Goal: Task Accomplishment & Management: Manage account settings

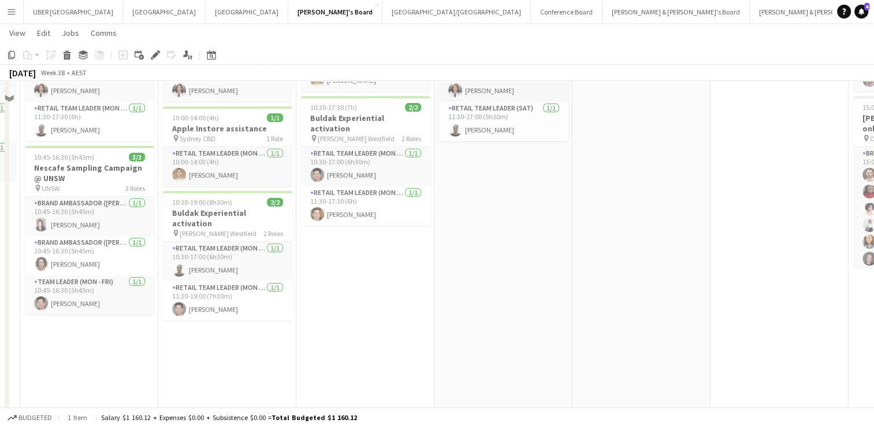
scroll to position [86, 0]
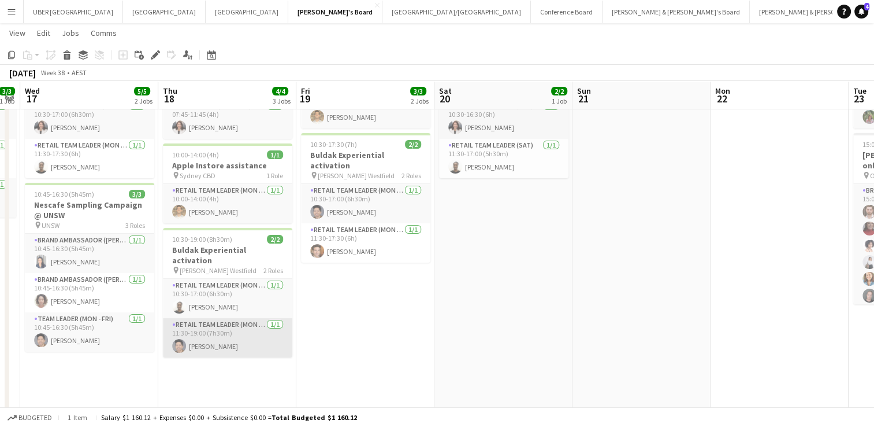
click at [183, 318] on app-card-role "RETAIL Team Leader (Mon - Fri) [DATE] 11:30-19:00 (7h30m) [PERSON_NAME]" at bounding box center [227, 337] width 129 height 39
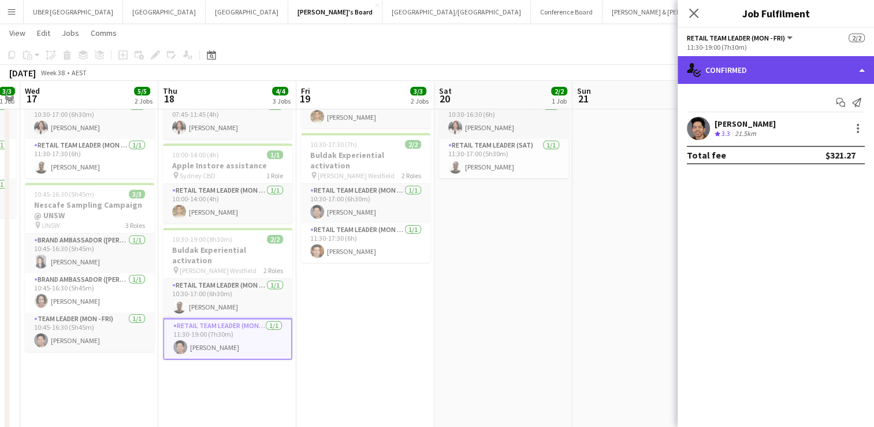
click at [742, 58] on div "single-neutral-actions-check-2 Confirmed" at bounding box center [776, 70] width 197 height 28
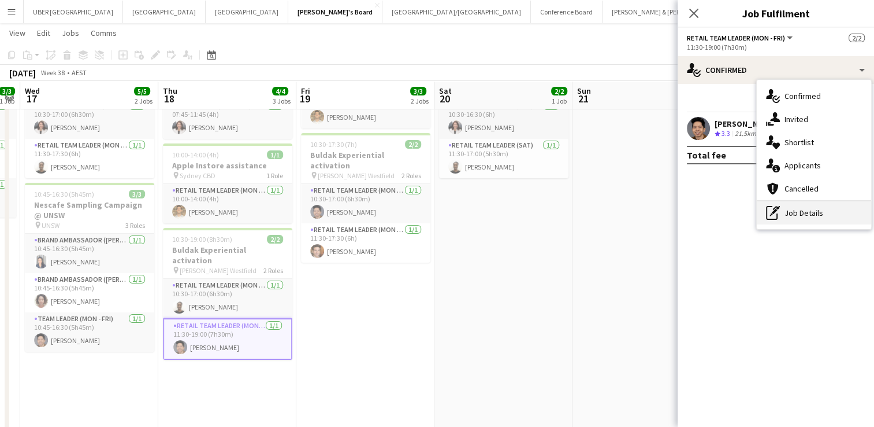
click at [781, 217] on div "pen-write Job Details" at bounding box center [814, 212] width 114 height 23
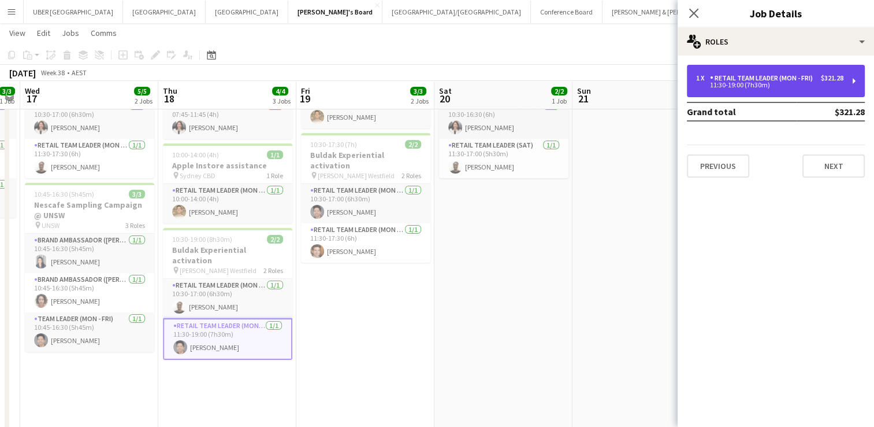
click at [781, 68] on div "1 x RETAIL Team Leader (Mon - Fri) $321.28 11:30-19:00 (7h30m)" at bounding box center [776, 81] width 178 height 32
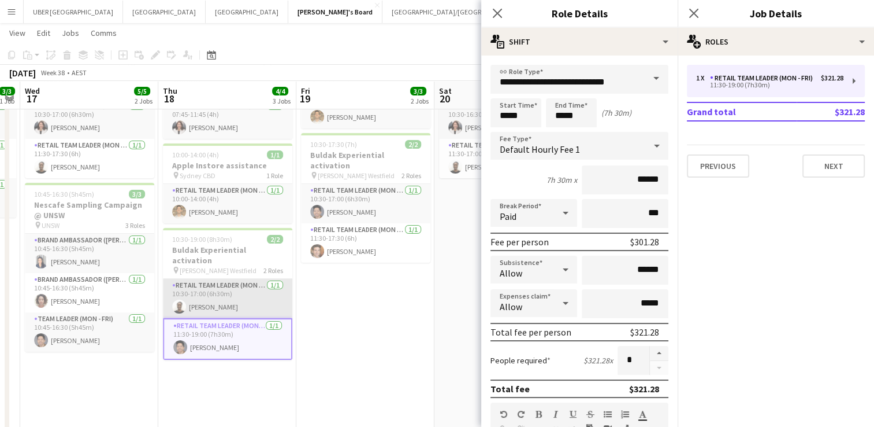
click at [241, 279] on app-card-role "RETAIL Team Leader (Mon - Fri) [DATE] 10:30-17:00 (6h30m) [PERSON_NAME]" at bounding box center [227, 298] width 129 height 39
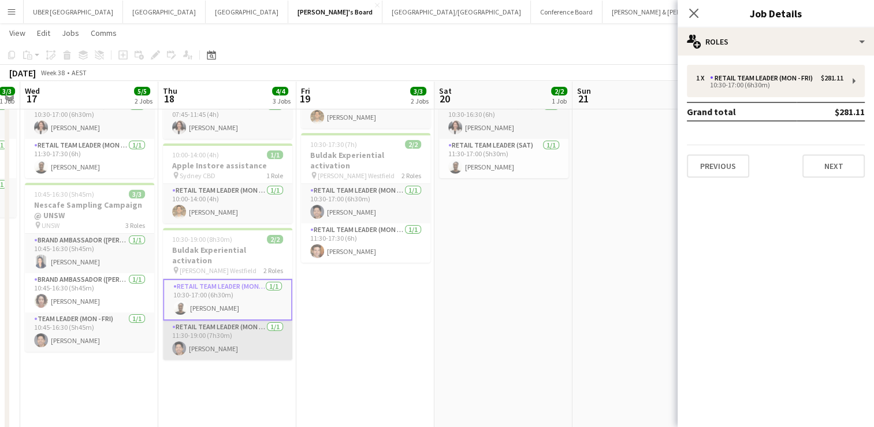
click at [219, 327] on app-card-role "RETAIL Team Leader (Mon - Fri) [DATE] 11:30-19:00 (7h30m) [PERSON_NAME]" at bounding box center [227, 339] width 129 height 39
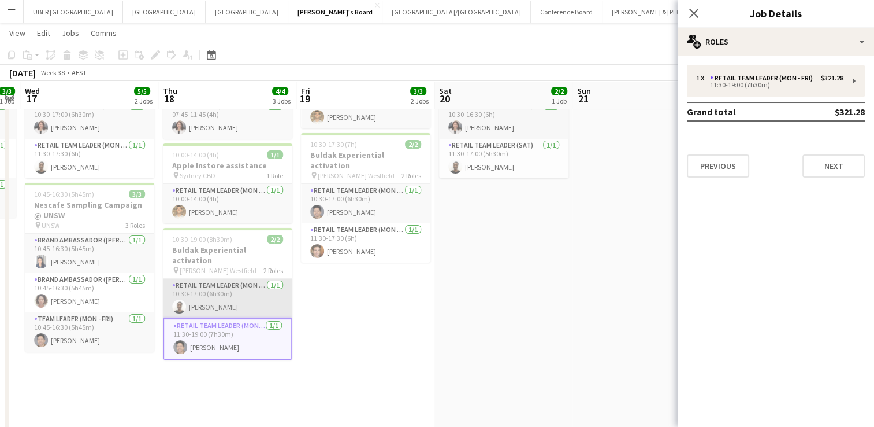
click at [235, 279] on app-card-role "RETAIL Team Leader (Mon - Fri) [DATE] 10:30-17:00 (6h30m) [PERSON_NAME]" at bounding box center [227, 298] width 129 height 39
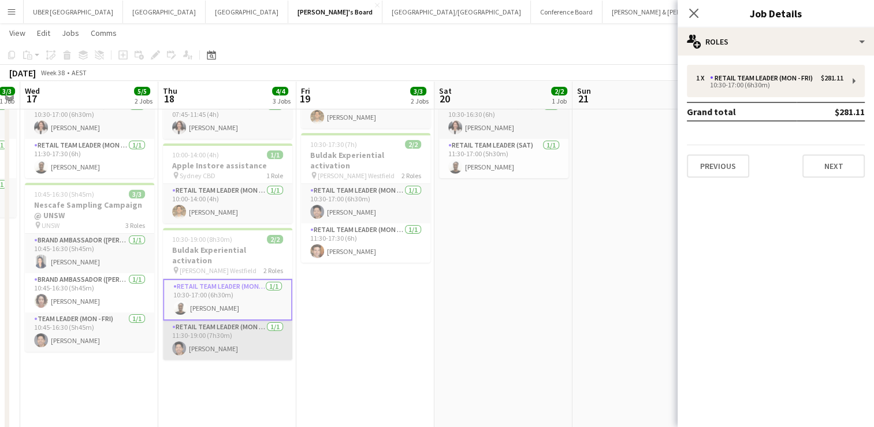
click at [232, 320] on app-card-role "RETAIL Team Leader (Mon - Fri) [DATE] 11:30-19:00 (7h30m) [PERSON_NAME]" at bounding box center [227, 339] width 129 height 39
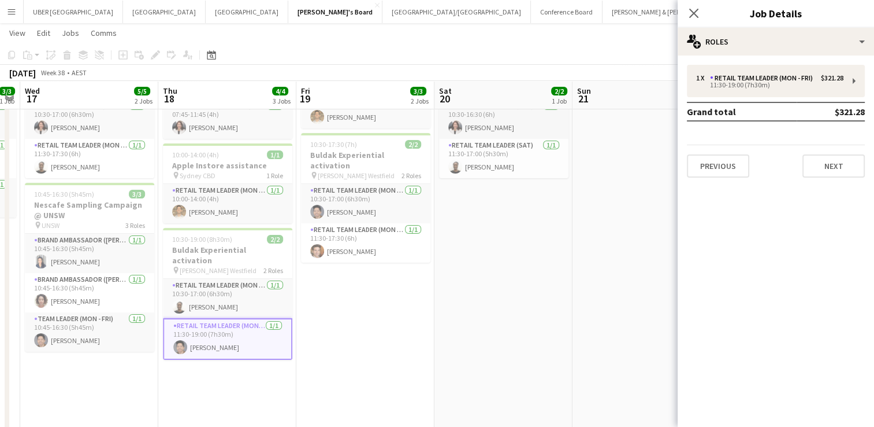
click at [414, 266] on app-date-cell "06:15-13:30 (7h15m) 1/1 Apple Instore assistance pin Sydney CBD 1 Role RETAIL T…" at bounding box center [365, 341] width 138 height 595
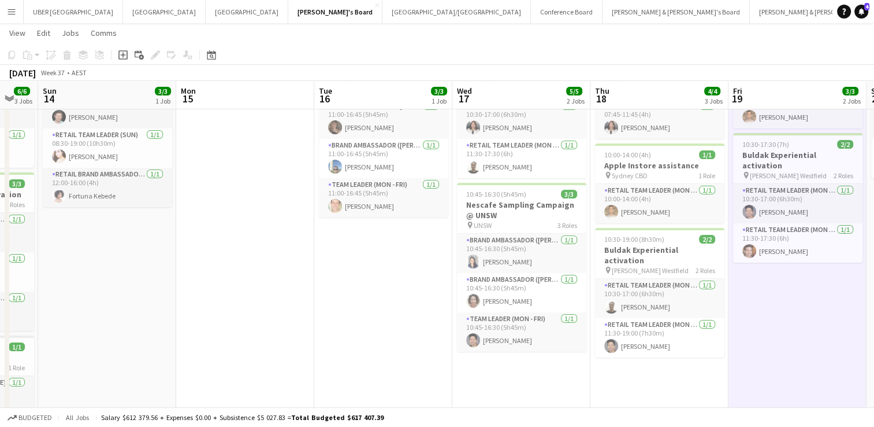
scroll to position [0, 376]
click at [364, 267] on app-date-cell "11:00-16:45 (5h45m) 3/3 Nescafe Sampling Campaign @ UNSW pin UNSW 3 Roles Brand…" at bounding box center [383, 341] width 138 height 595
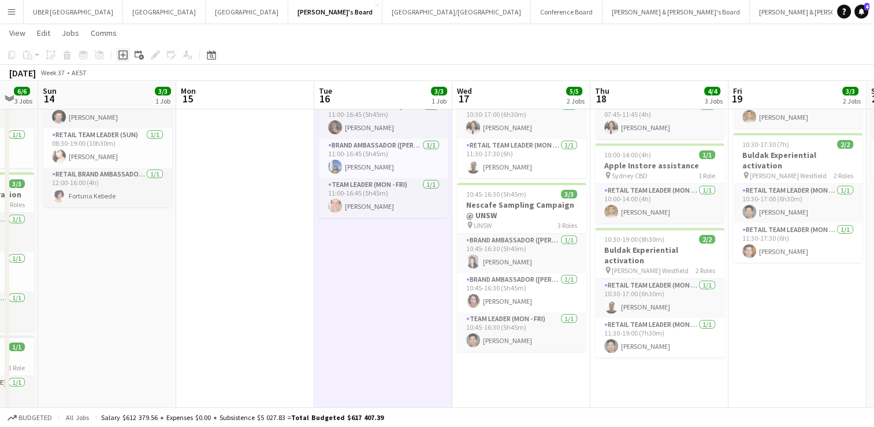
click at [123, 54] on icon at bounding box center [122, 54] width 5 height 5
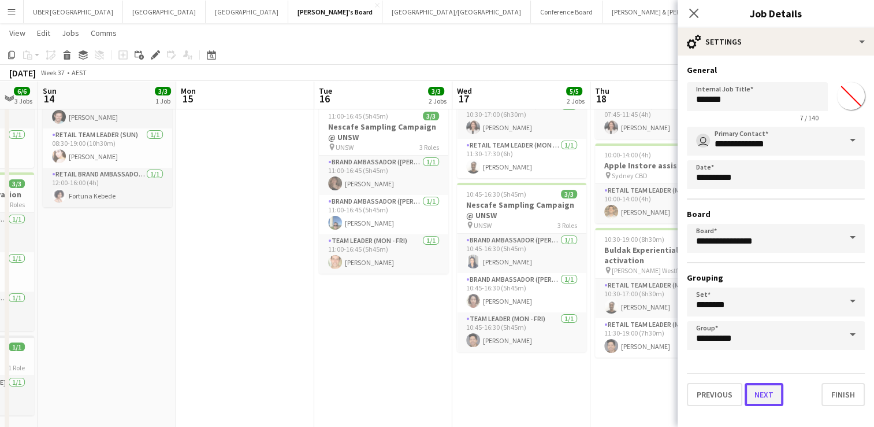
click at [759, 390] on button "Next" at bounding box center [764, 394] width 39 height 23
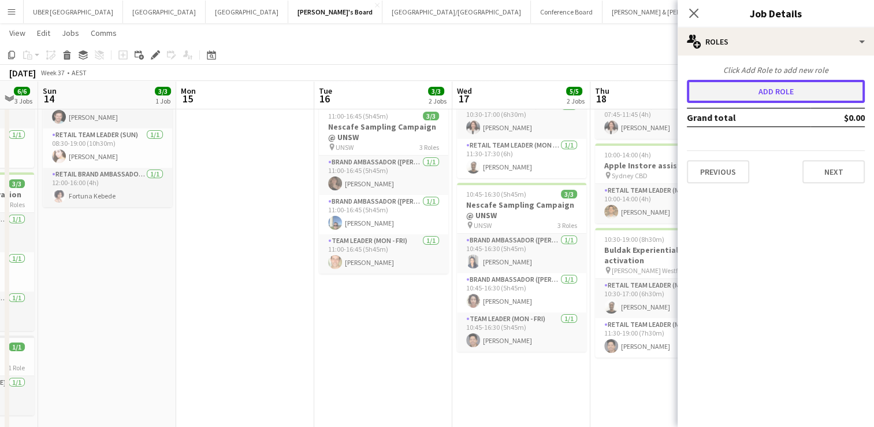
click at [769, 92] on button "Add role" at bounding box center [776, 91] width 178 height 23
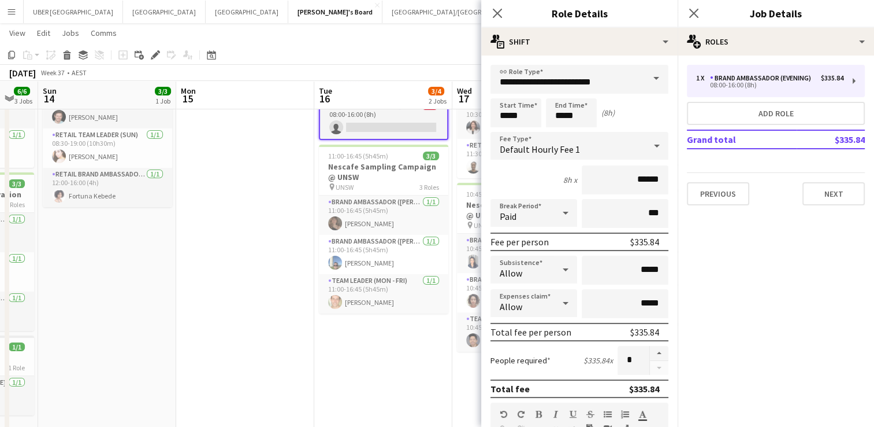
click at [645, 77] on span at bounding box center [656, 79] width 24 height 28
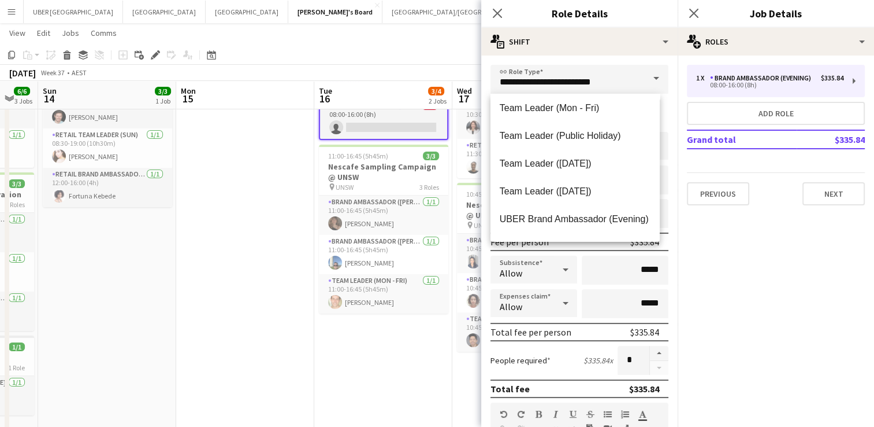
scroll to position [1146, 0]
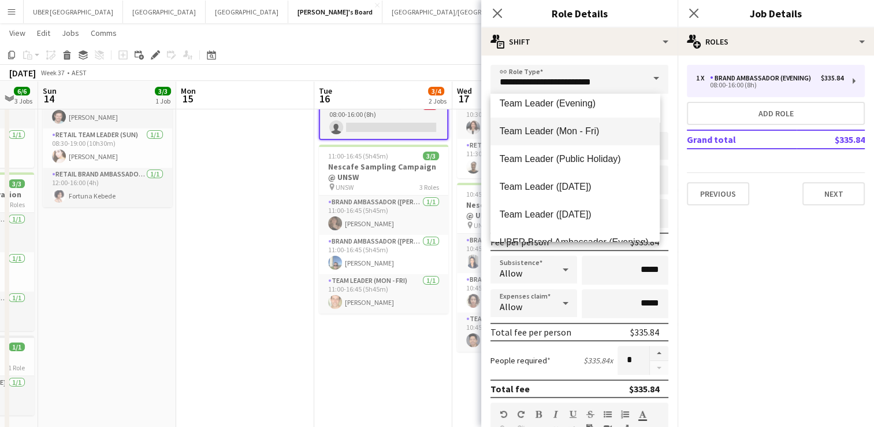
click at [571, 132] on span "Team Leader (Mon - Fri)" at bounding box center [575, 130] width 151 height 11
type input "**********"
type input "******"
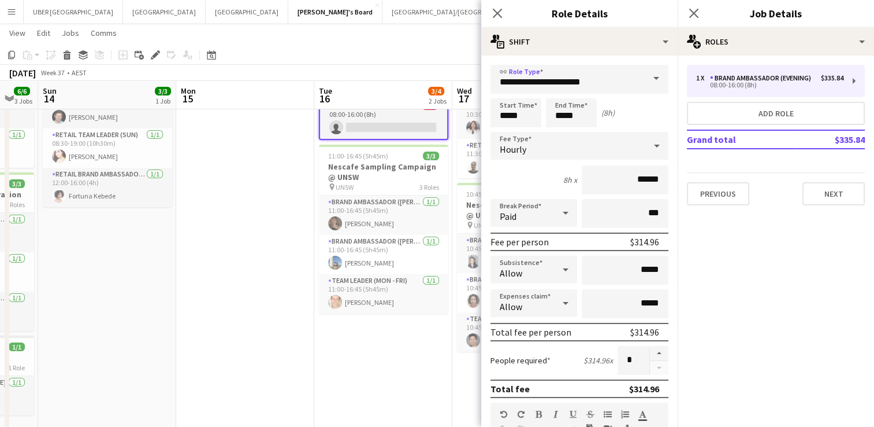
click at [647, 76] on span at bounding box center [656, 79] width 24 height 28
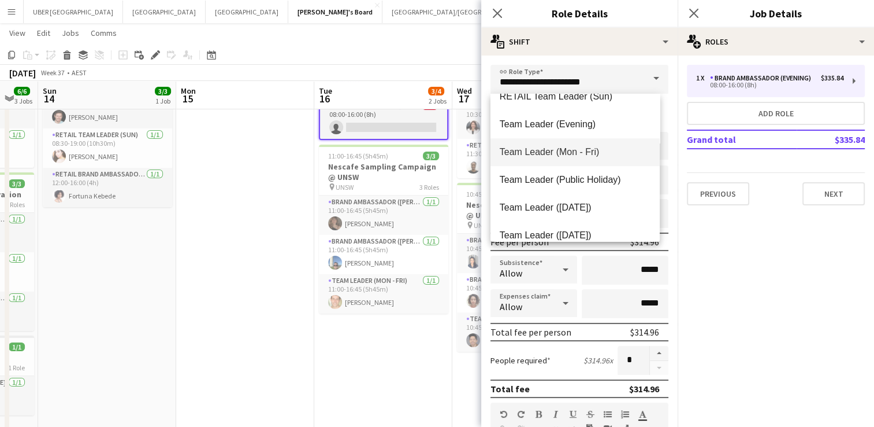
scroll to position [1126, 0]
click at [559, 124] on span "Team Leader (Evening)" at bounding box center [575, 123] width 151 height 11
type input "**********"
type input "******"
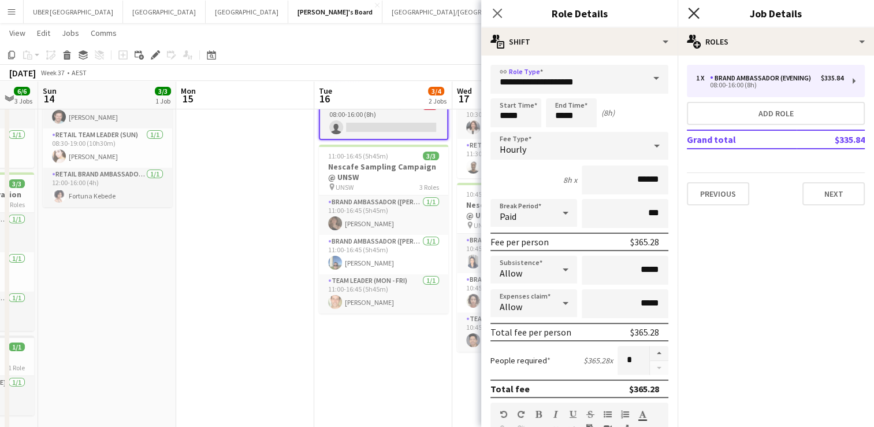
click at [694, 13] on icon at bounding box center [693, 13] width 11 height 11
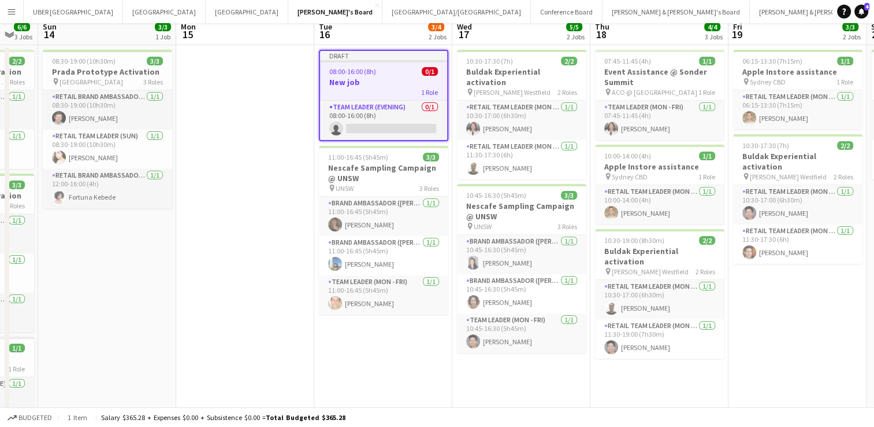
scroll to position [0, 0]
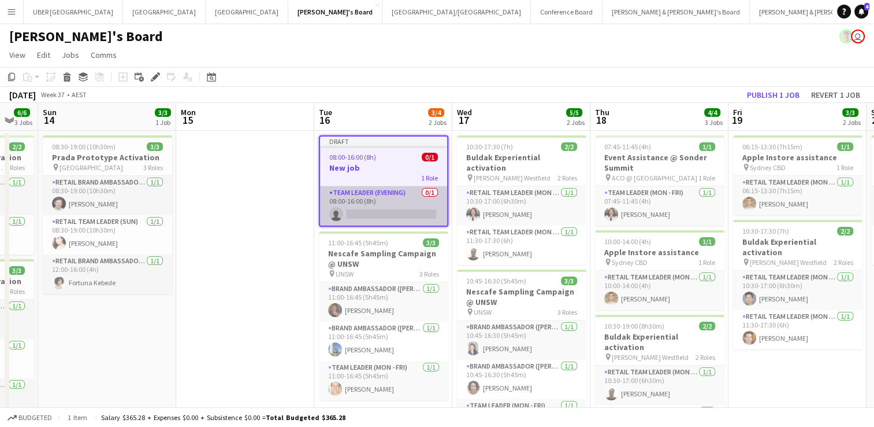
click at [379, 195] on app-card-role "Team Leader (Evening) 0/1 08:00-16:00 (8h) single-neutral-actions" at bounding box center [383, 205] width 127 height 39
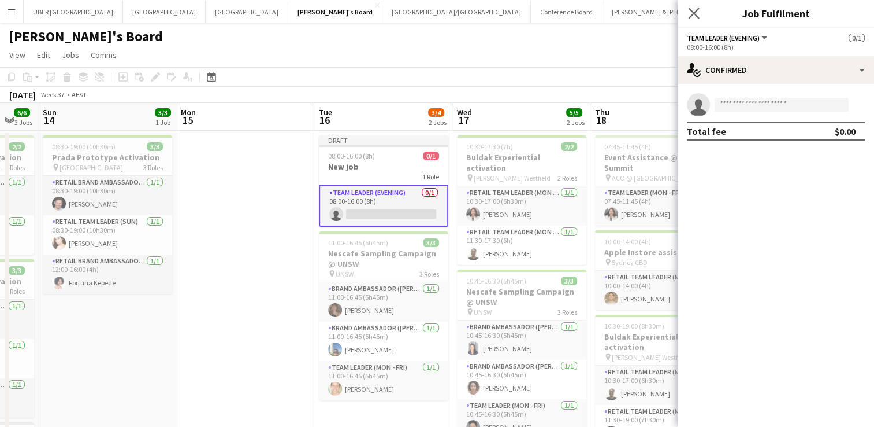
click at [699, 10] on app-icon "Close pop-in" at bounding box center [694, 13] width 17 height 17
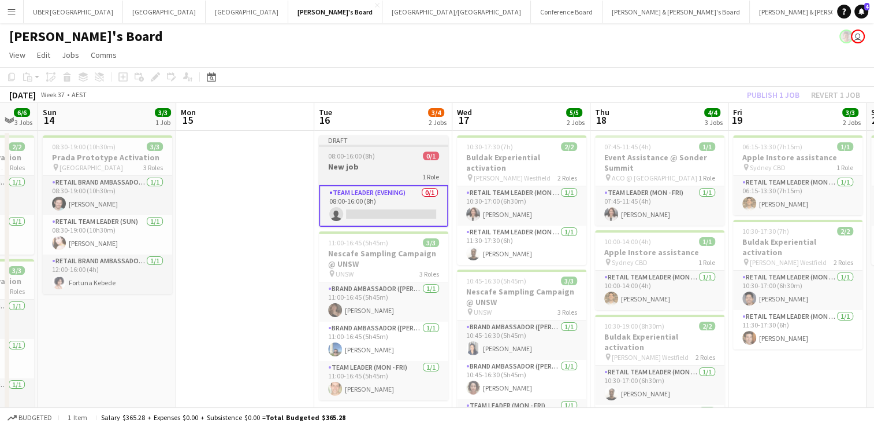
drag, startPoint x: 370, startPoint y: 158, endPoint x: 355, endPoint y: 155, distance: 14.9
click at [355, 155] on span "08:00-16:00 (8h)" at bounding box center [351, 155] width 47 height 9
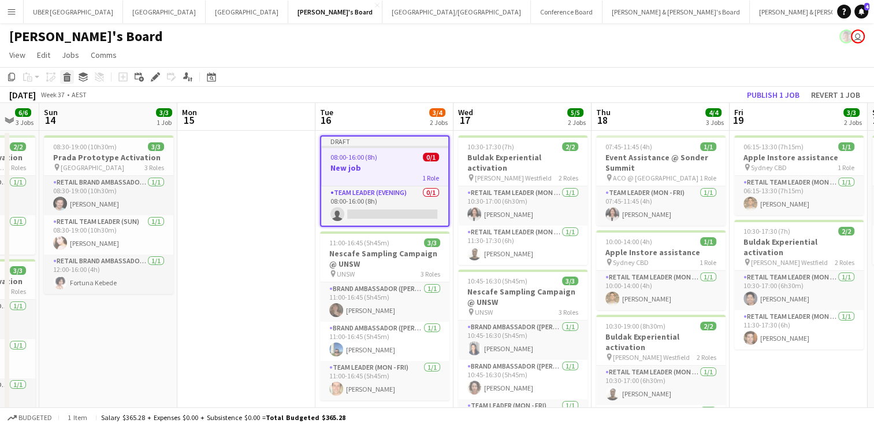
click at [64, 77] on icon at bounding box center [67, 79] width 6 height 6
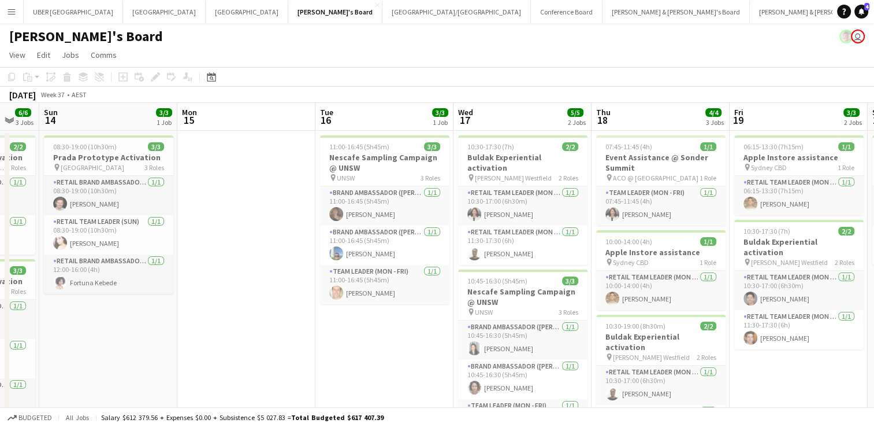
click at [243, 262] on app-date-cell at bounding box center [246, 428] width 138 height 595
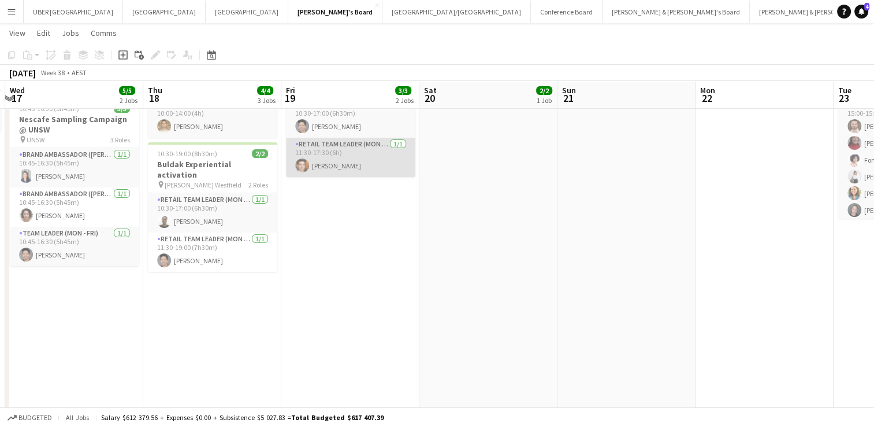
scroll to position [171, 0]
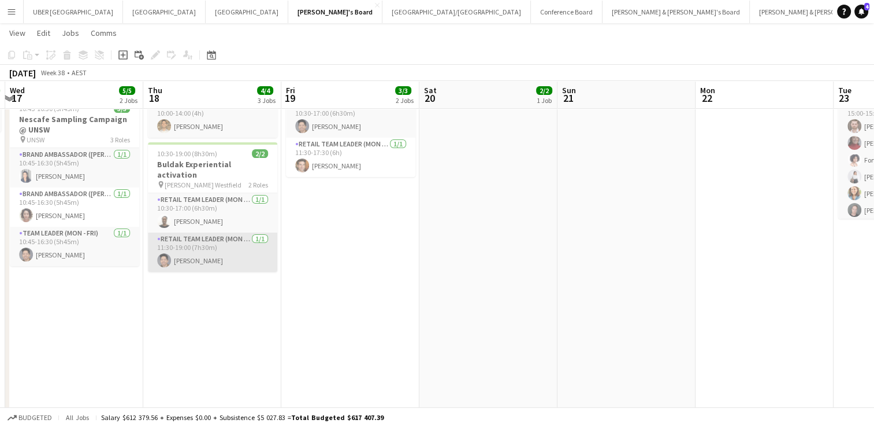
click at [206, 243] on app-card-role "RETAIL Team Leader (Mon - Fri) [DATE] 11:30-19:00 (7h30m) [PERSON_NAME]" at bounding box center [212, 251] width 129 height 39
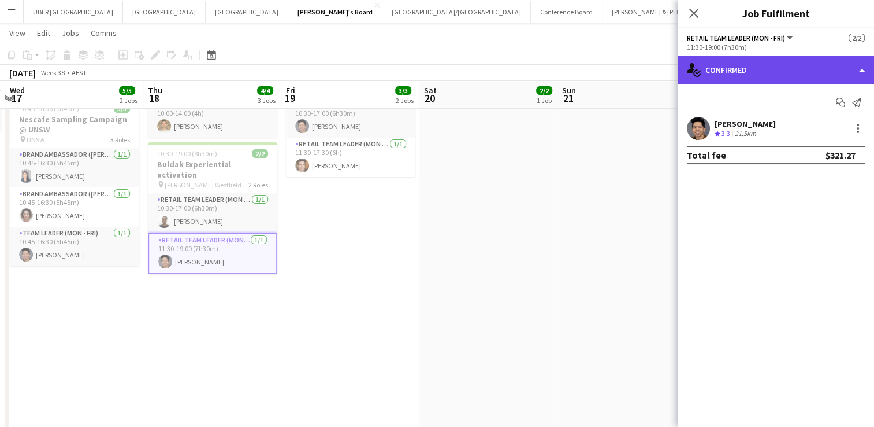
click at [752, 61] on div "single-neutral-actions-check-2 Confirmed" at bounding box center [776, 70] width 197 height 28
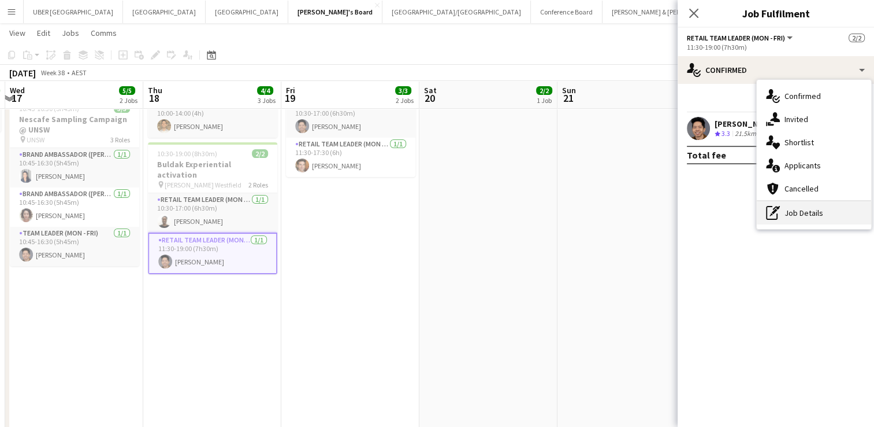
click at [800, 216] on div "pen-write Job Details" at bounding box center [814, 212] width 114 height 23
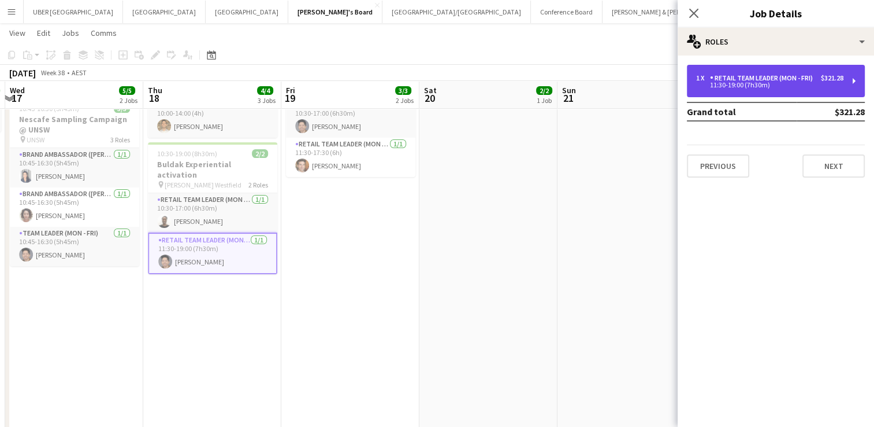
click at [731, 69] on div "1 x RETAIL Team Leader (Mon - Fri) $321.28 11:30-19:00 (7h30m)" at bounding box center [776, 81] width 178 height 32
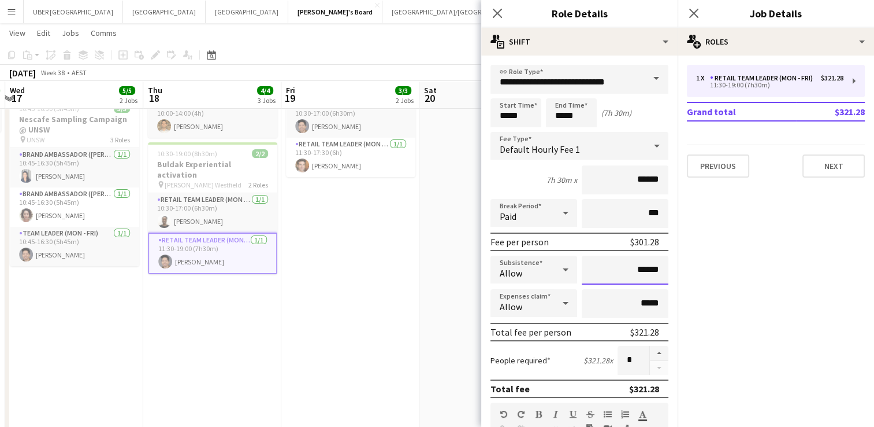
click at [653, 265] on input "******" at bounding box center [625, 269] width 87 height 29
type input "******"
click at [811, 294] on mat-expansion-panel "pencil3 General details 1 x RETAIL Team Leader (Mon - Fri) $321.28 11:30-19:00 …" at bounding box center [776, 240] width 197 height 371
click at [694, 8] on icon "Close pop-in" at bounding box center [693, 13] width 11 height 11
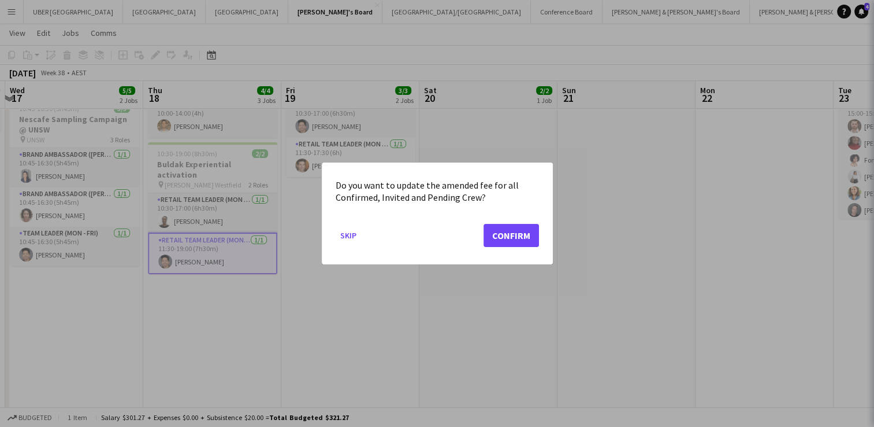
scroll to position [0, 0]
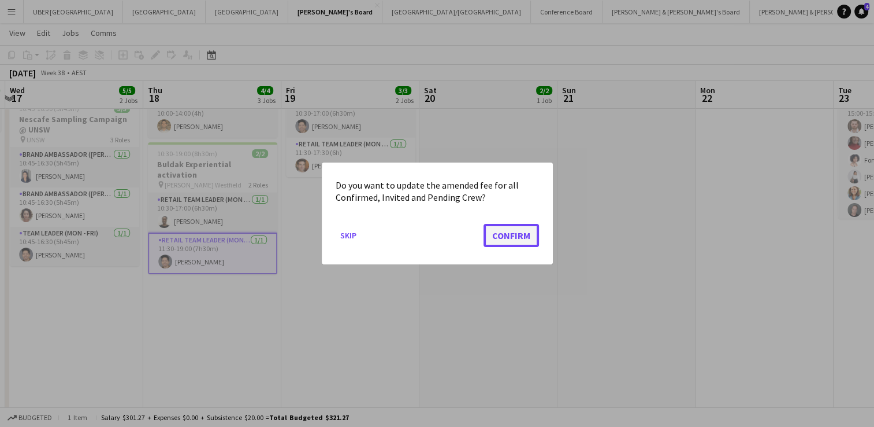
click at [506, 231] on button "Confirm" at bounding box center [511, 235] width 55 height 23
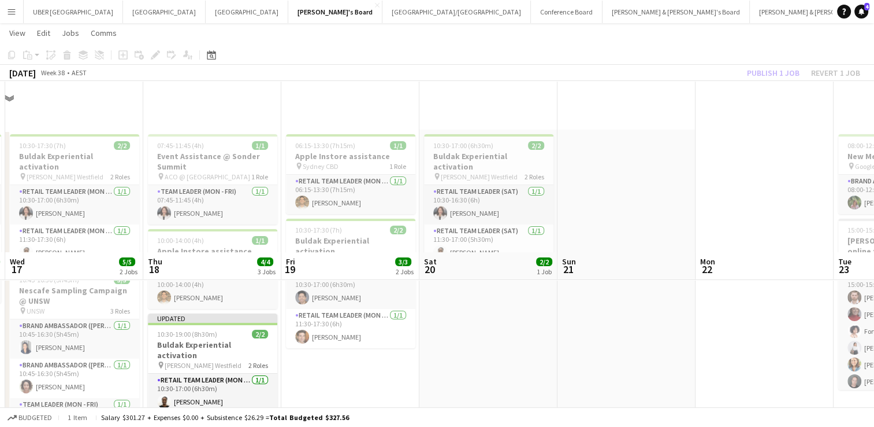
scroll to position [171, 0]
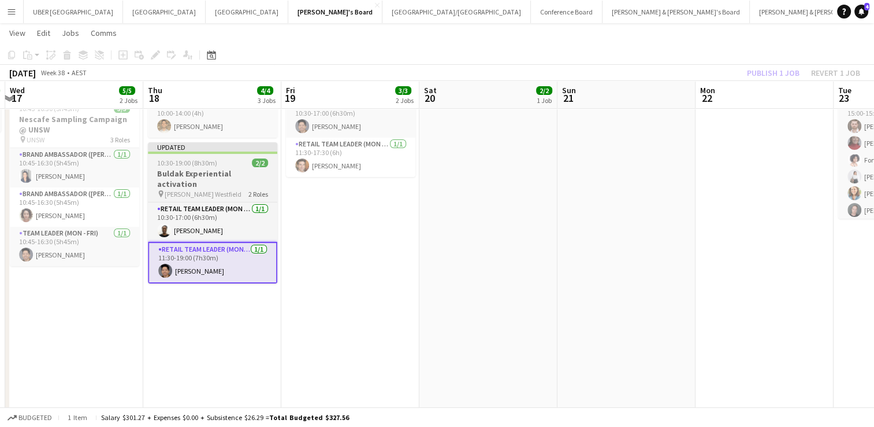
click at [236, 162] on div "10:30-19:00 (8h30m) 2/2" at bounding box center [212, 162] width 129 height 9
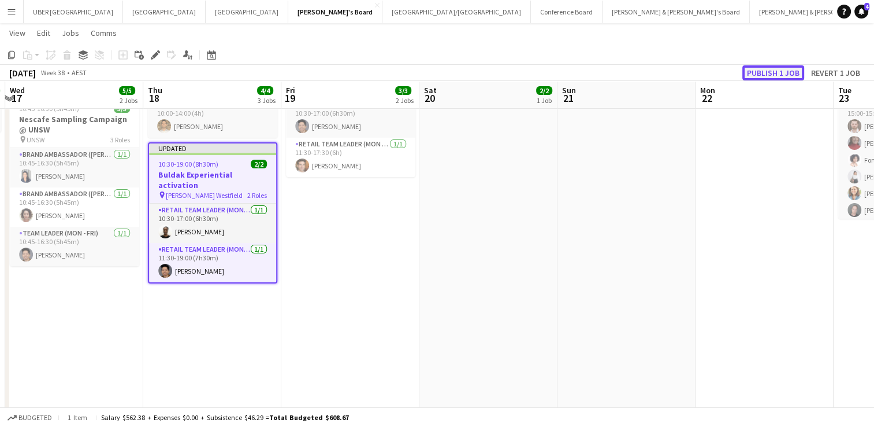
click at [761, 70] on button "Publish 1 job" at bounding box center [774, 72] width 62 height 15
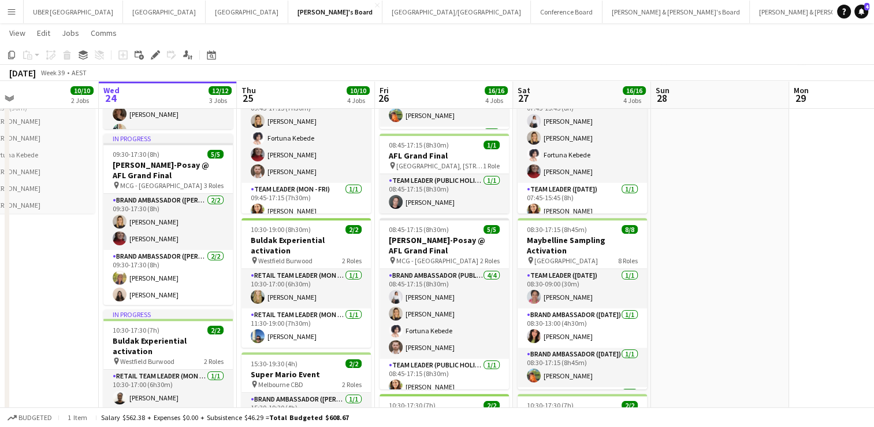
scroll to position [176, 0]
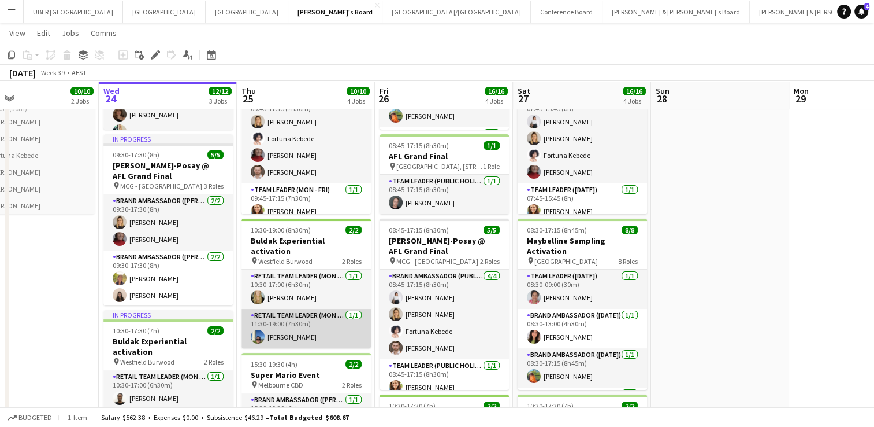
click at [296, 316] on app-card-role "RETAIL Team Leader (Mon - Fri) [DATE] 11:30-19:00 (7h30m) [PERSON_NAME]" at bounding box center [306, 328] width 129 height 39
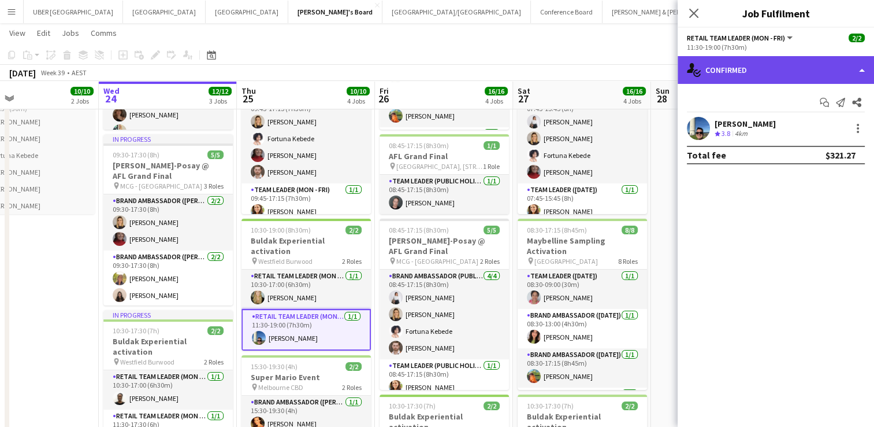
click at [759, 66] on div "single-neutral-actions-check-2 Confirmed" at bounding box center [776, 70] width 197 height 28
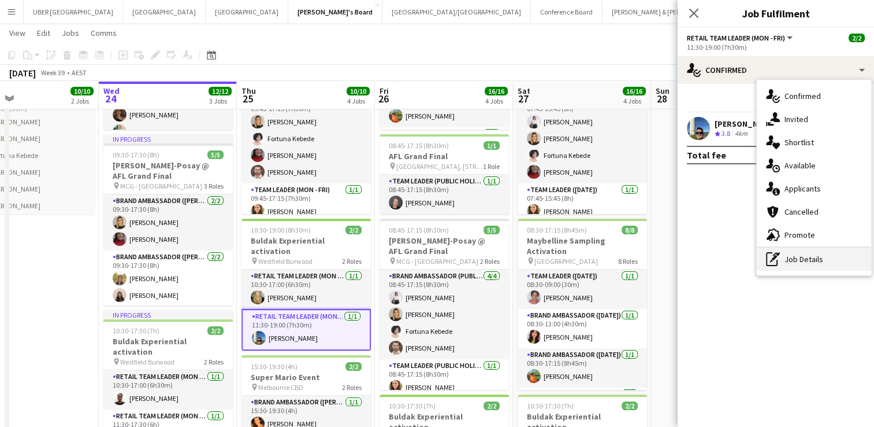
click at [791, 258] on div "pen-write Job Details" at bounding box center [814, 258] width 114 height 23
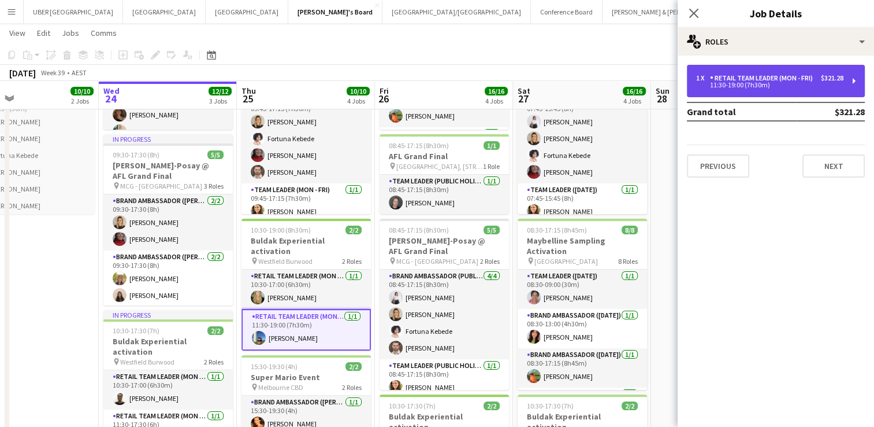
click at [728, 73] on div "1 x RETAIL Team Leader (Mon - Fri) $321.28 11:30-19:00 (7h30m)" at bounding box center [776, 81] width 178 height 32
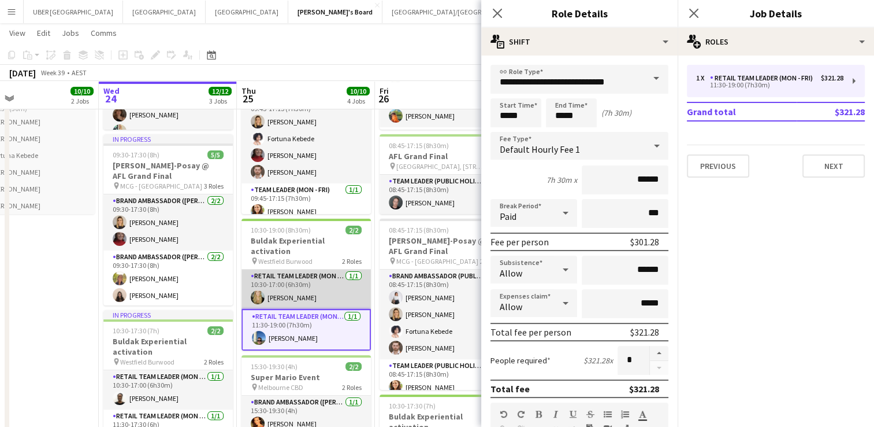
click at [311, 270] on app-card-role "RETAIL Team Leader (Mon - Fri) [DATE] 10:30-17:00 (6h30m) [PERSON_NAME]" at bounding box center [306, 288] width 129 height 39
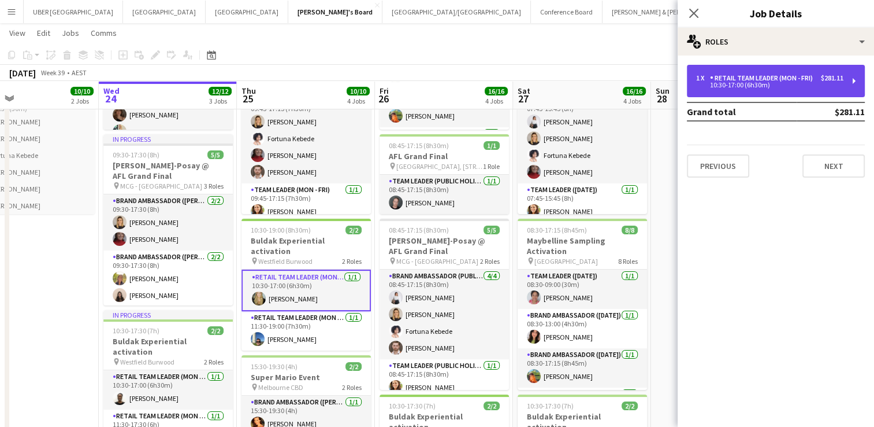
click at [722, 79] on div "RETAIL Team Leader (Mon - Fri)" at bounding box center [764, 78] width 108 height 8
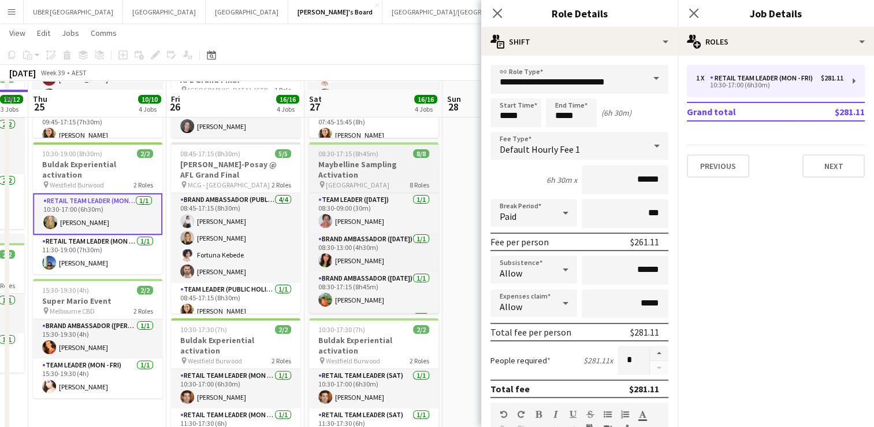
scroll to position [317, 0]
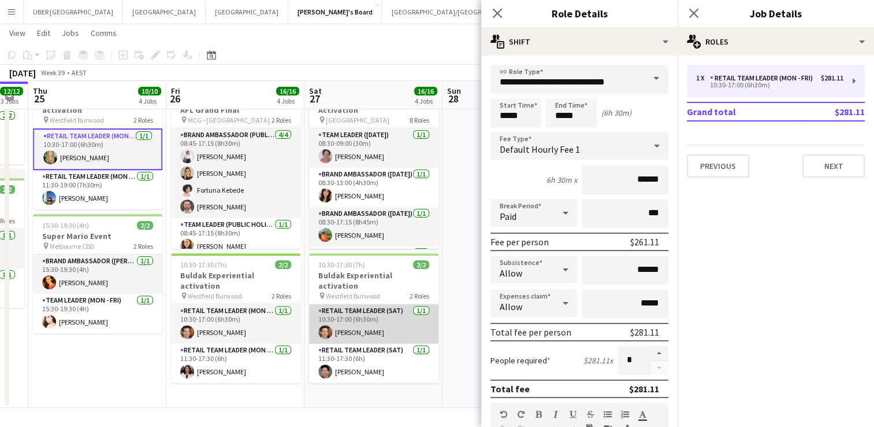
click at [384, 315] on app-card-role "RETAIL Team Leader (Sat) [DATE] 10:30-17:00 (6h30m) [PERSON_NAME]" at bounding box center [373, 323] width 129 height 39
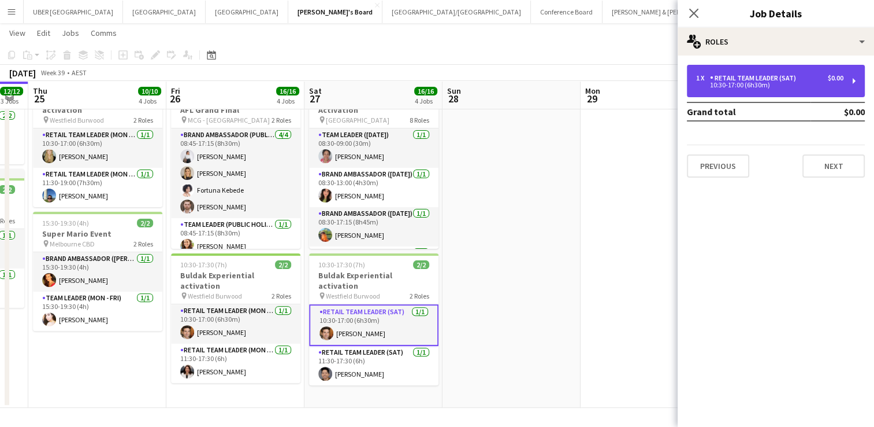
click at [755, 70] on div "1 x RETAIL Team Leader (Sat) $0.00 10:30-17:00 (6h30m)" at bounding box center [776, 81] width 178 height 32
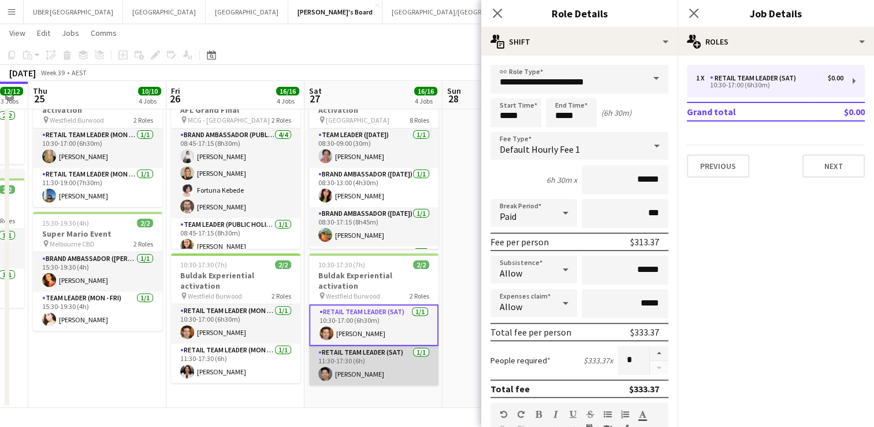
click at [361, 346] on app-card-role "RETAIL Team Leader (Sat) [DATE] 11:30-17:30 (6h) [PERSON_NAME]" at bounding box center [373, 365] width 129 height 39
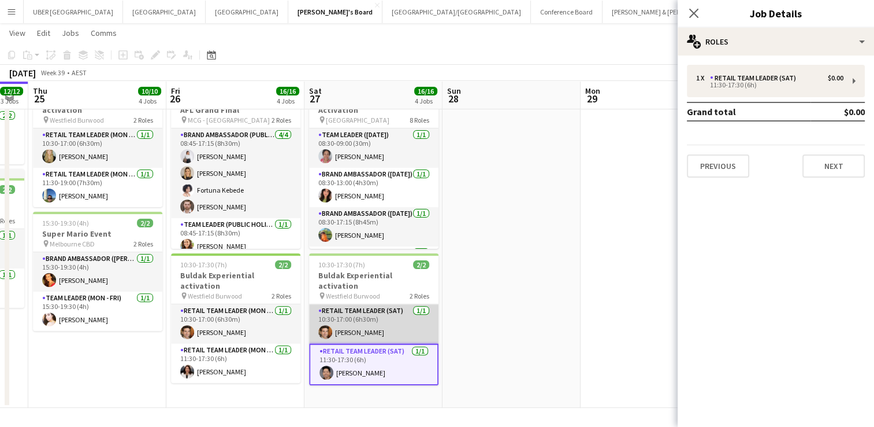
click at [368, 331] on app-card-role "RETAIL Team Leader (Sat) [DATE] 10:30-17:00 (6h30m) [PERSON_NAME]" at bounding box center [373, 323] width 129 height 39
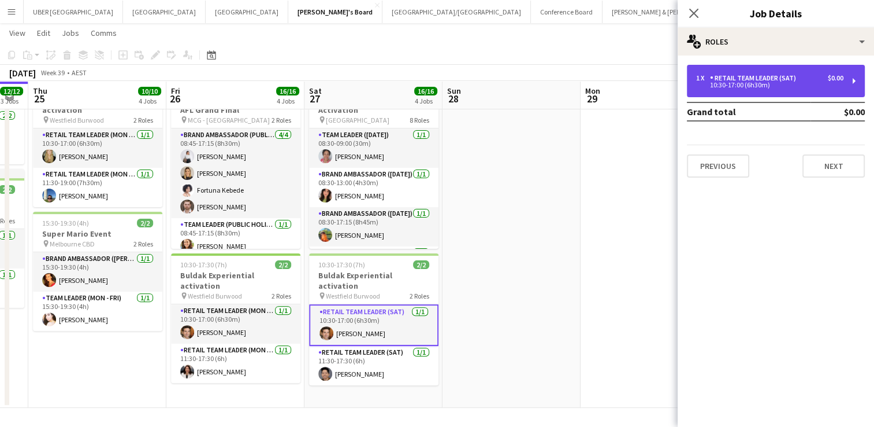
click at [725, 74] on div "RETAIL Team Leader (Sat)" at bounding box center [755, 78] width 91 height 8
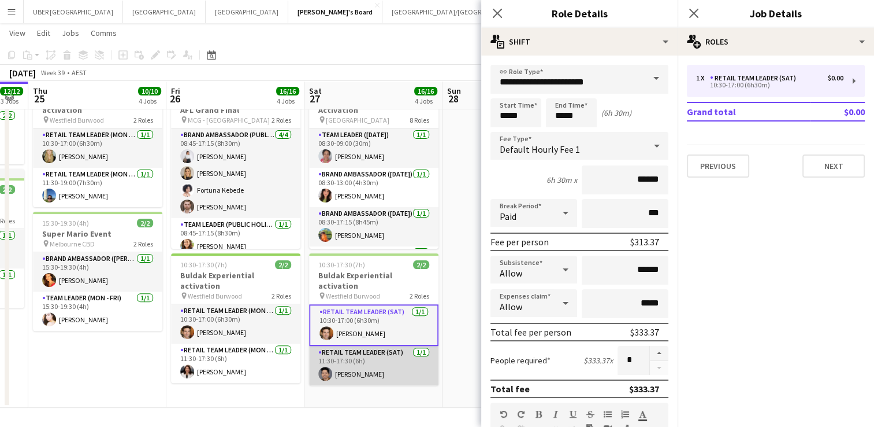
click at [384, 365] on app-card-role "RETAIL Team Leader (Sat) [DATE] 11:30-17:30 (6h) [PERSON_NAME]" at bounding box center [373, 365] width 129 height 39
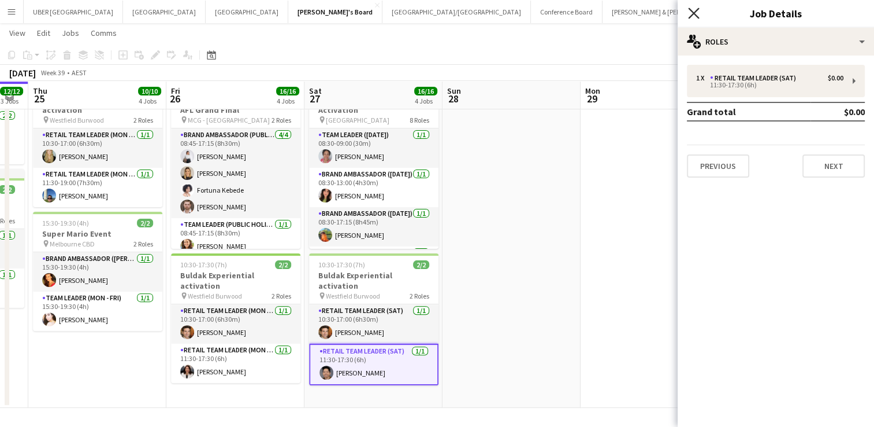
click at [694, 14] on icon at bounding box center [693, 13] width 11 height 11
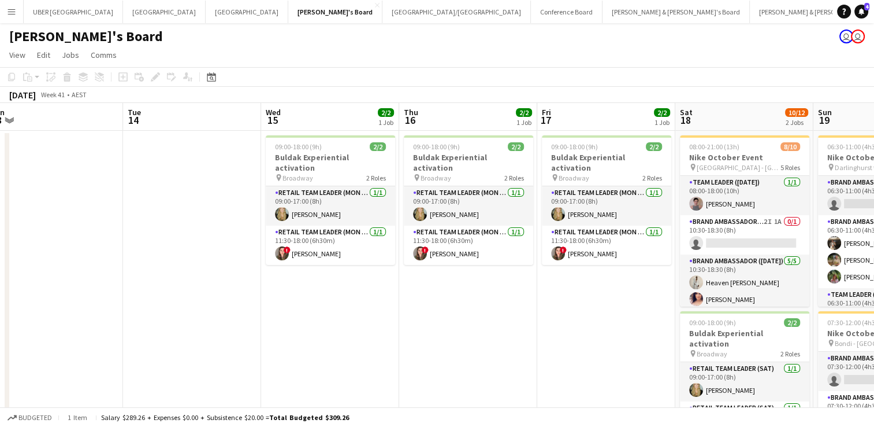
scroll to position [0, 514]
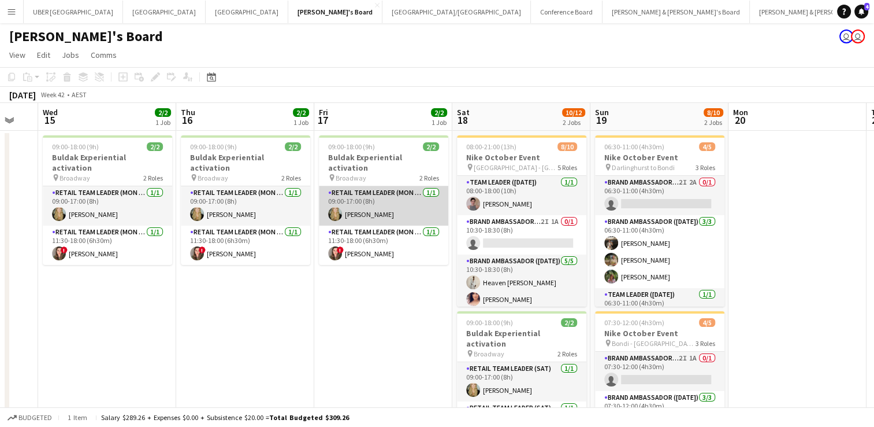
click at [406, 205] on app-card-role "RETAIL Team Leader (Mon - Fri) [DATE] 09:00-17:00 (8h) [PERSON_NAME]" at bounding box center [383, 205] width 129 height 39
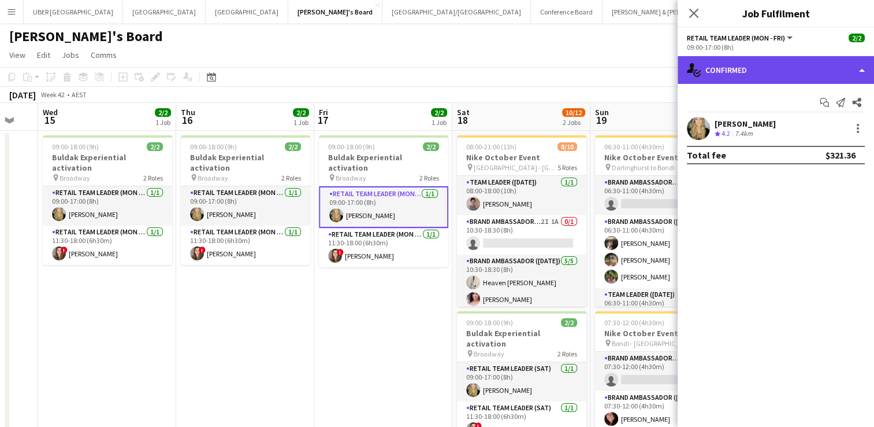
click at [766, 67] on div "single-neutral-actions-check-2 Confirmed" at bounding box center [776, 70] width 197 height 28
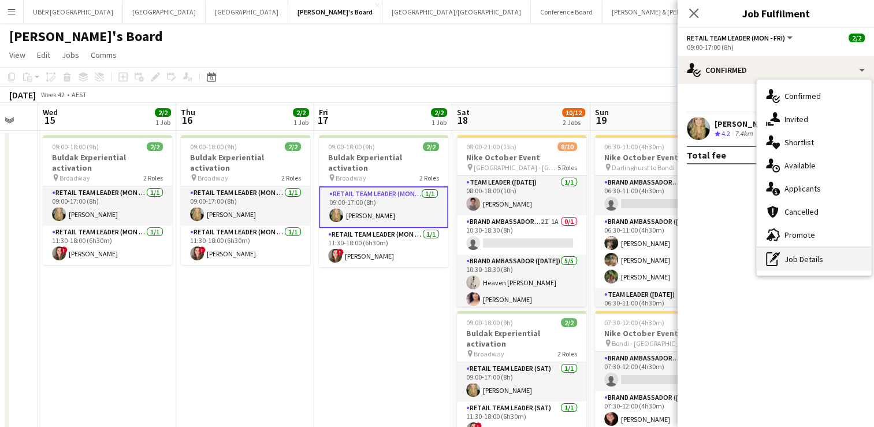
click at [784, 255] on div "pen-write Job Details" at bounding box center [814, 258] width 114 height 23
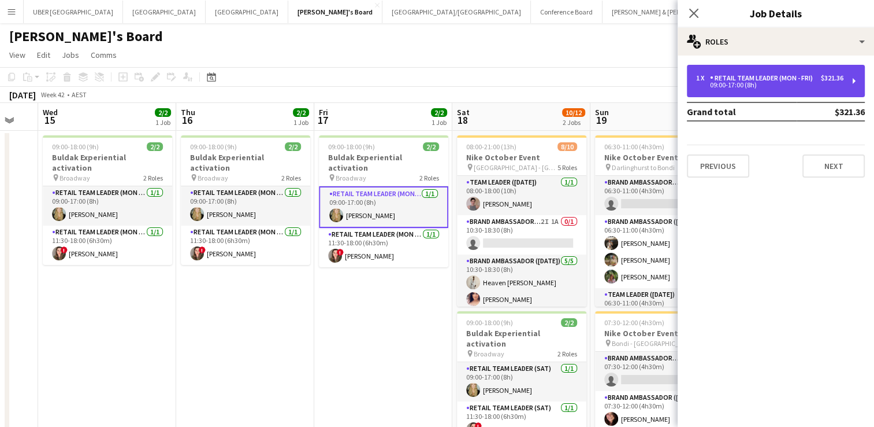
click at [754, 84] on div "09:00-17:00 (8h)" at bounding box center [769, 85] width 147 height 6
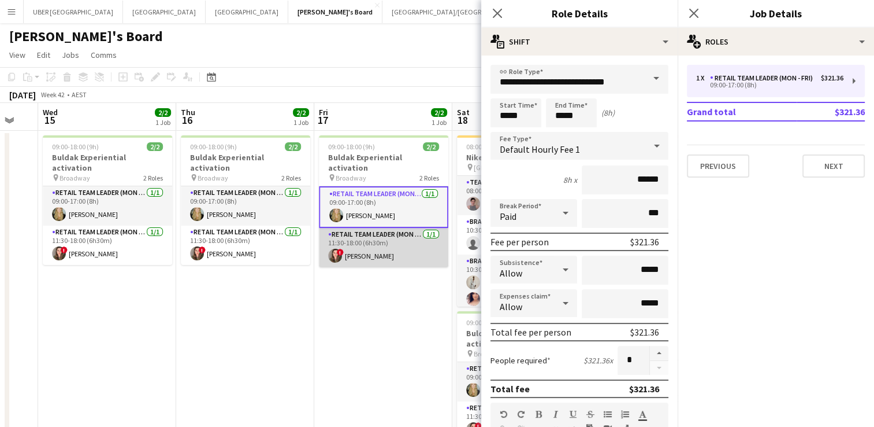
click at [395, 236] on app-card-role "RETAIL Team Leader (Mon - Fri) [DATE] 11:30-18:00 (6h30m) ! [PERSON_NAME]" at bounding box center [383, 247] width 129 height 39
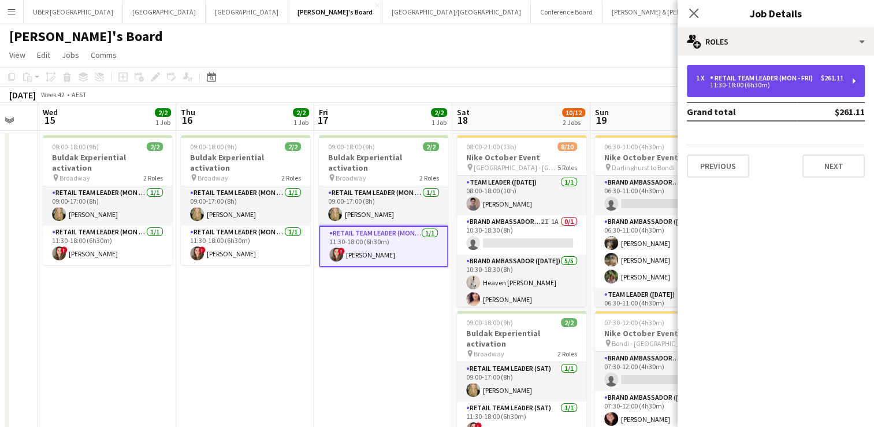
click at [801, 80] on div "RETAIL Team Leader (Mon - Fri)" at bounding box center [764, 78] width 108 height 8
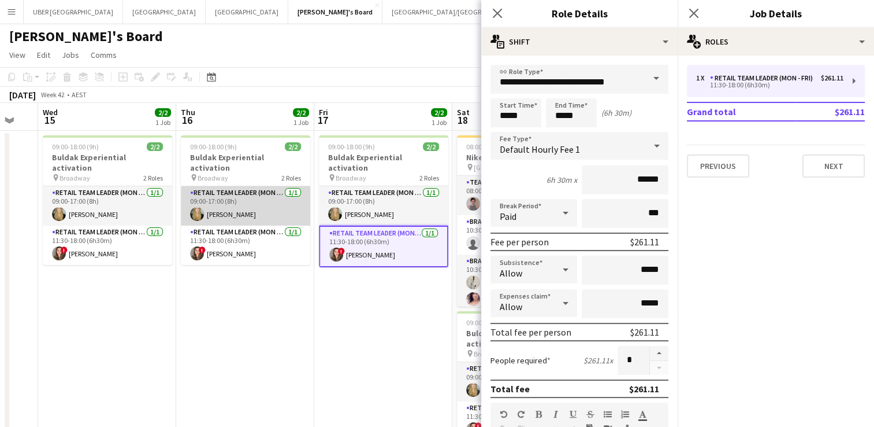
click at [284, 186] on app-card-role "RETAIL Team Leader (Mon - Fri) [DATE] 09:00-17:00 (8h) [PERSON_NAME]" at bounding box center [245, 205] width 129 height 39
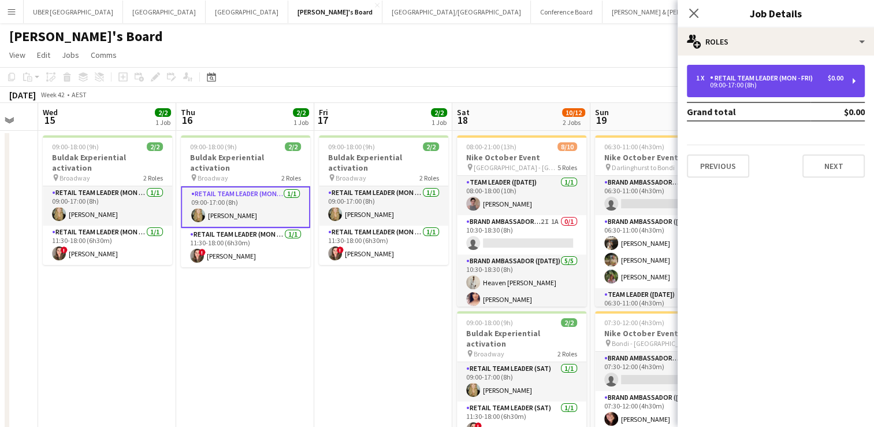
click at [768, 72] on div "1 x RETAIL Team Leader (Mon - Fri) $0.00 09:00-17:00 (8h)" at bounding box center [776, 81] width 178 height 32
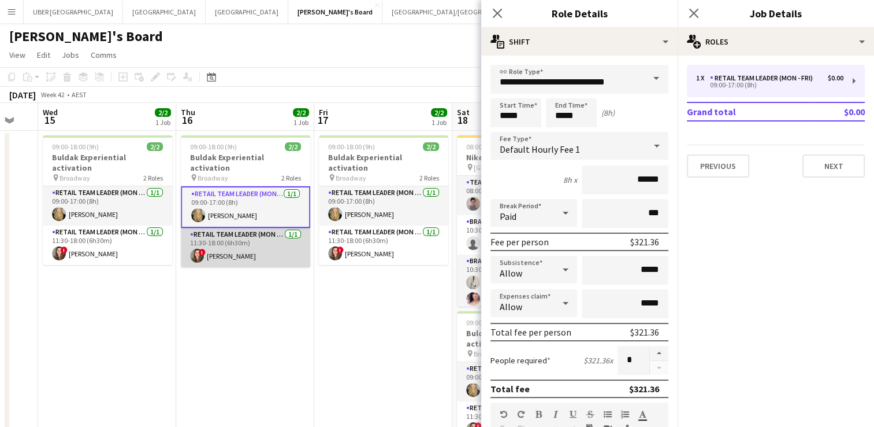
click at [246, 245] on app-card-role "RETAIL Team Leader (Mon - Fri) [DATE] 11:30-18:00 (6h30m) ! [PERSON_NAME]" at bounding box center [245, 247] width 129 height 39
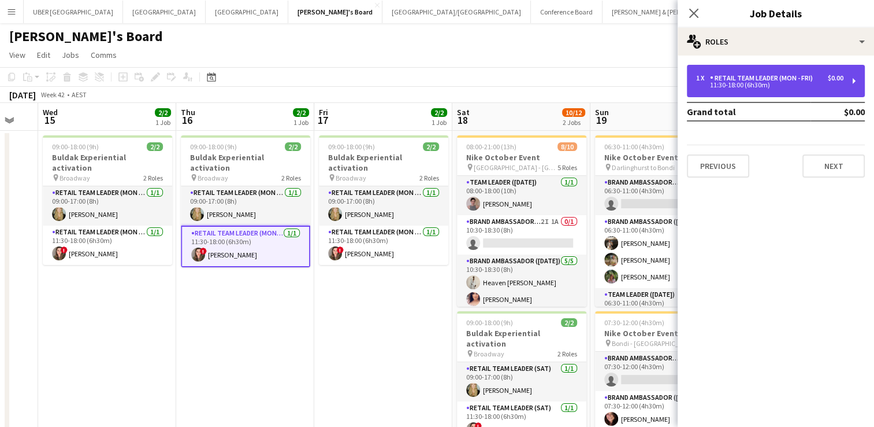
click at [774, 82] on div "11:30-18:00 (6h30m)" at bounding box center [769, 85] width 147 height 6
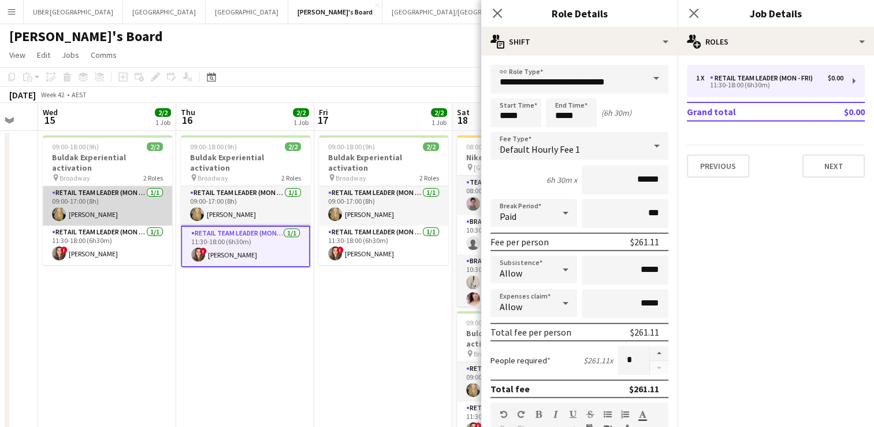
click at [125, 195] on app-card-role "RETAIL Team Leader (Mon - Fri) [DATE] 09:00-17:00 (8h) [PERSON_NAME]" at bounding box center [107, 205] width 129 height 39
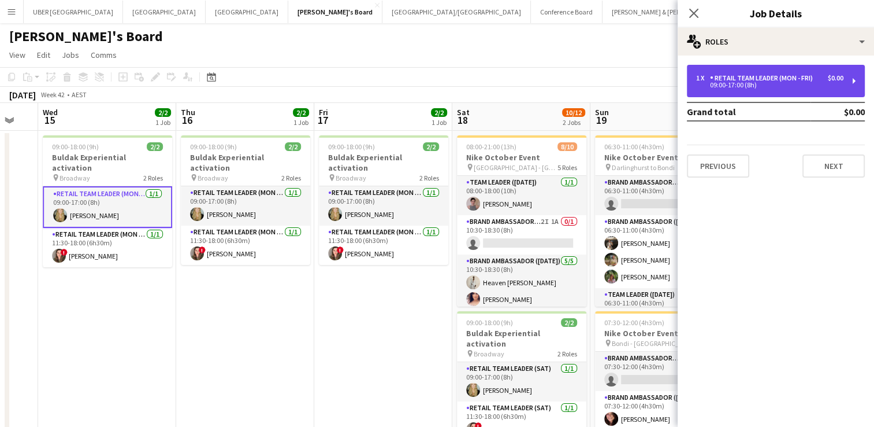
click at [738, 83] on div "09:00-17:00 (8h)" at bounding box center [769, 85] width 147 height 6
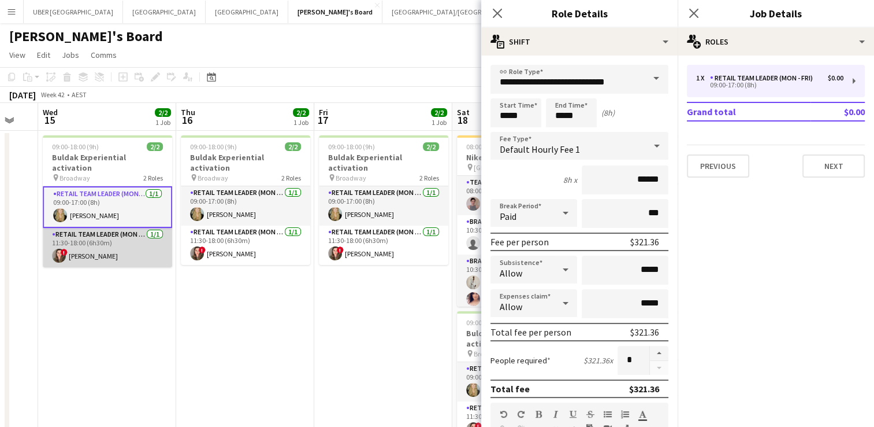
click at [129, 228] on app-card-role "RETAIL Team Leader (Mon - Fri) [DATE] 11:30-18:00 (6h30m) ! [PERSON_NAME]" at bounding box center [107, 247] width 129 height 39
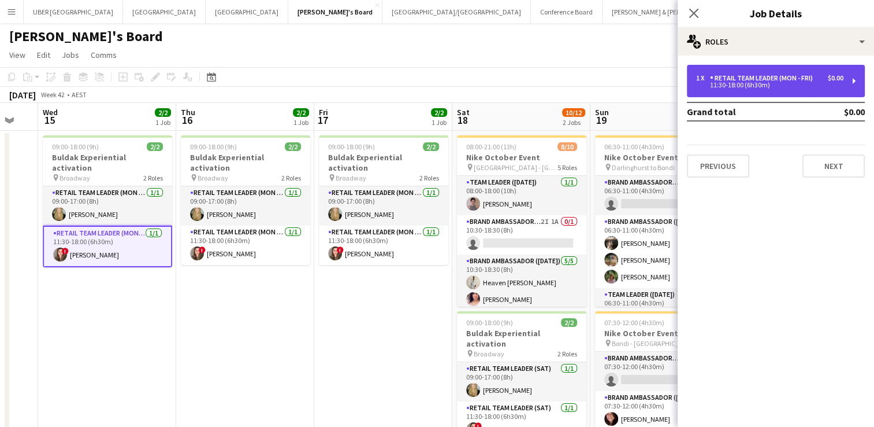
click at [749, 84] on div "11:30-18:00 (6h30m)" at bounding box center [769, 85] width 147 height 6
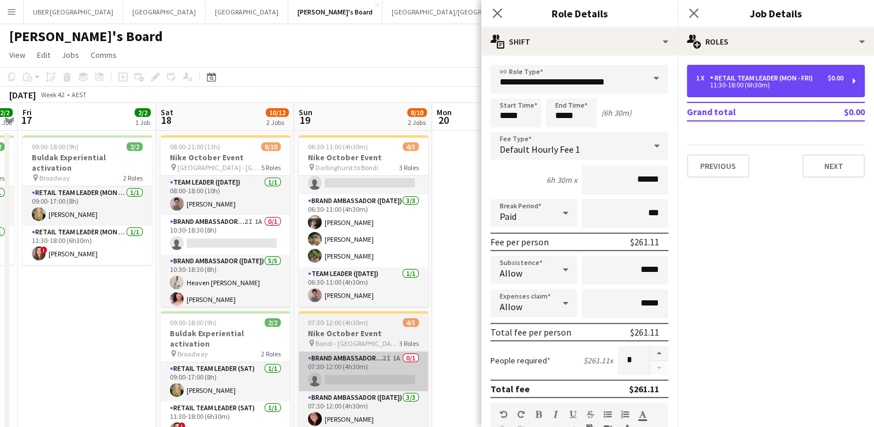
scroll to position [20, 0]
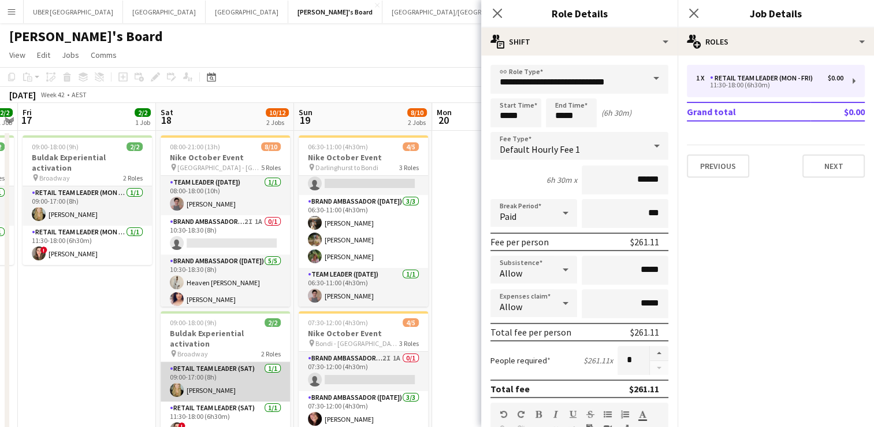
click at [224, 362] on app-card-role "RETAIL Team Leader (Sat) [DATE] 09:00-17:00 (8h) [PERSON_NAME]" at bounding box center [225, 381] width 129 height 39
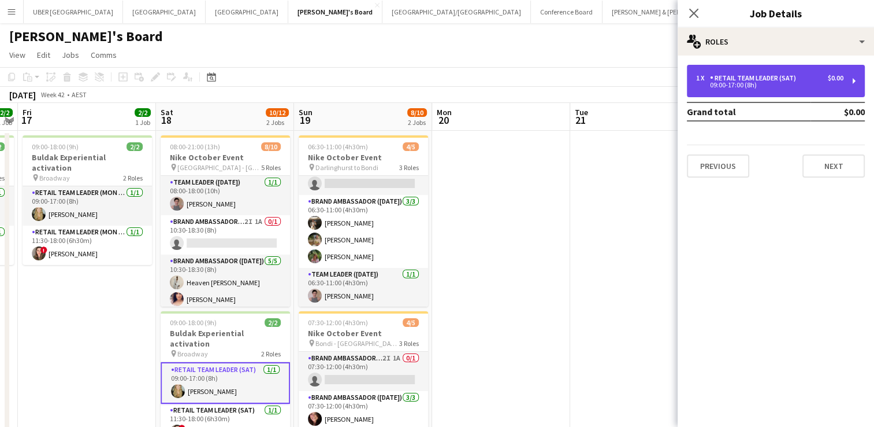
click at [763, 94] on div "1 x RETAIL Team Leader (Sat) $0.00 09:00-17:00 (8h)" at bounding box center [776, 81] width 178 height 32
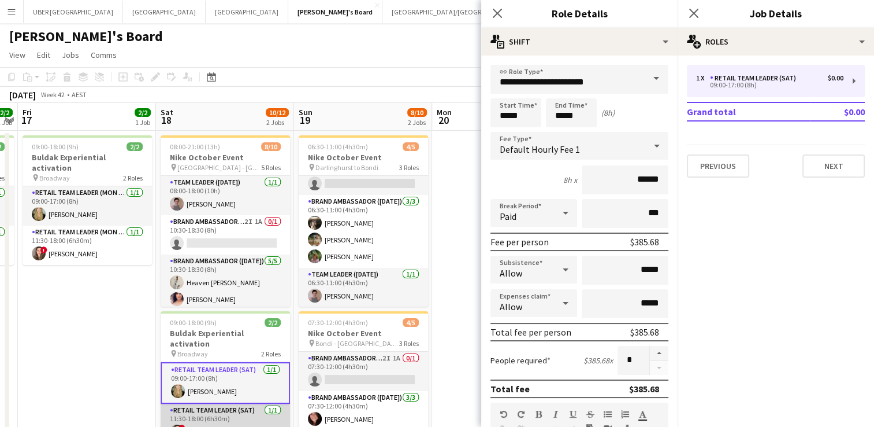
click at [206, 403] on app-card-role "RETAIL Team Leader (Sat) [DATE] 11:30-18:00 (6h30m) ! [PERSON_NAME]" at bounding box center [225, 422] width 129 height 39
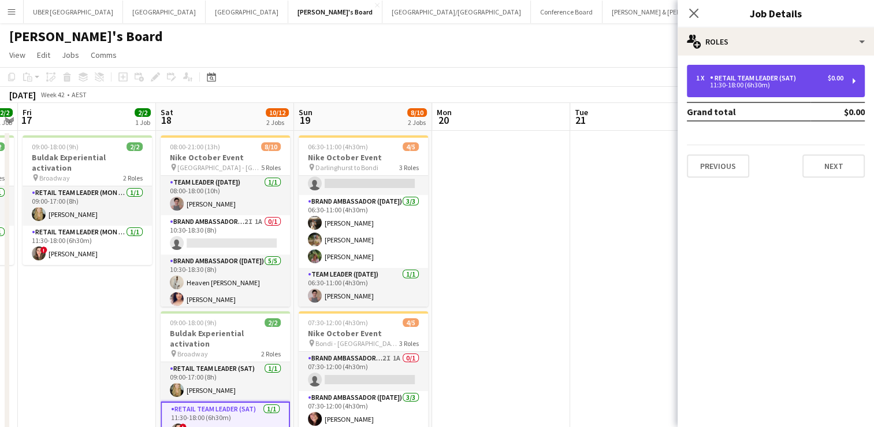
click at [747, 84] on div "11:30-18:00 (6h30m)" at bounding box center [769, 85] width 147 height 6
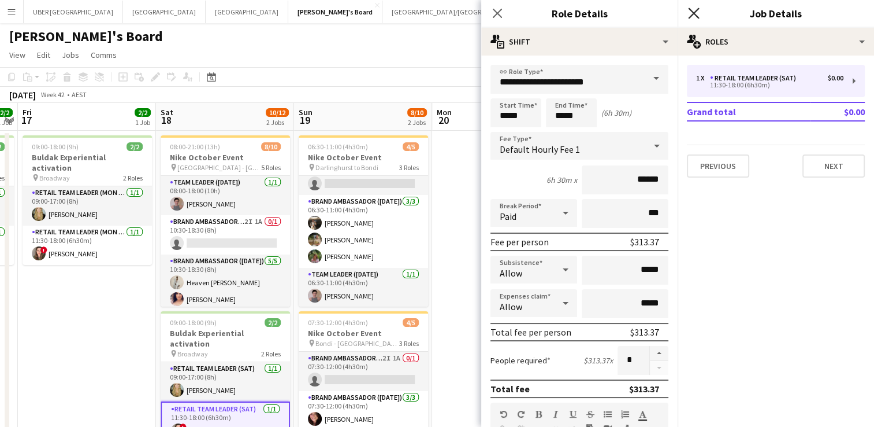
click at [696, 13] on icon "Close pop-in" at bounding box center [693, 13] width 11 height 11
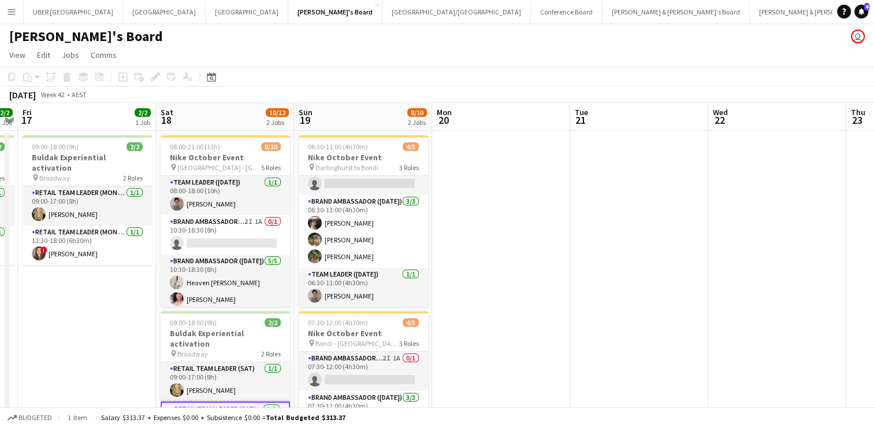
click at [527, 238] on app-date-cell at bounding box center [501, 428] width 138 height 595
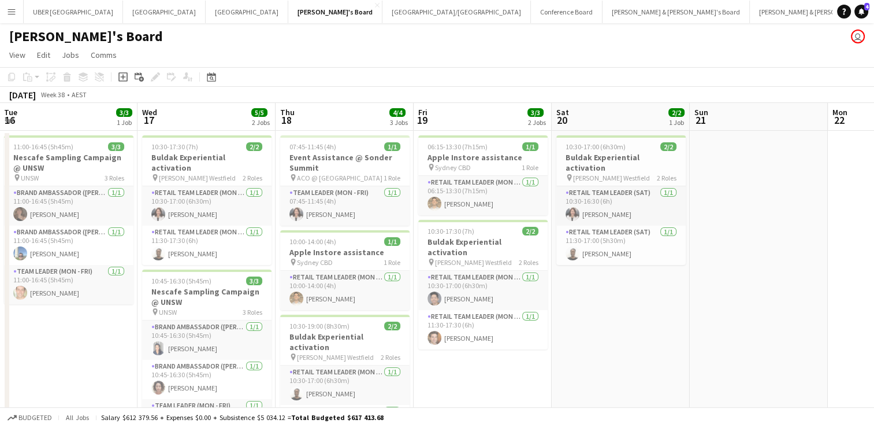
scroll to position [0, 267]
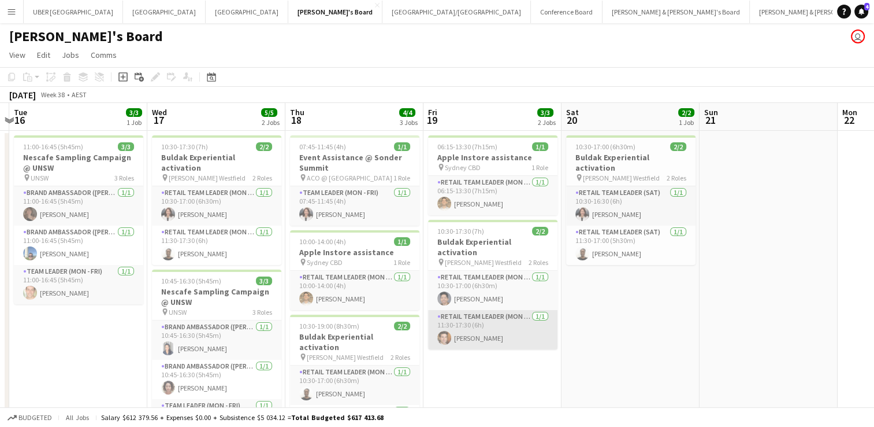
click at [475, 312] on app-card-role "RETAIL Team Leader (Mon - Fri) [DATE] 11:30-17:30 (6h) [PERSON_NAME]" at bounding box center [492, 329] width 129 height 39
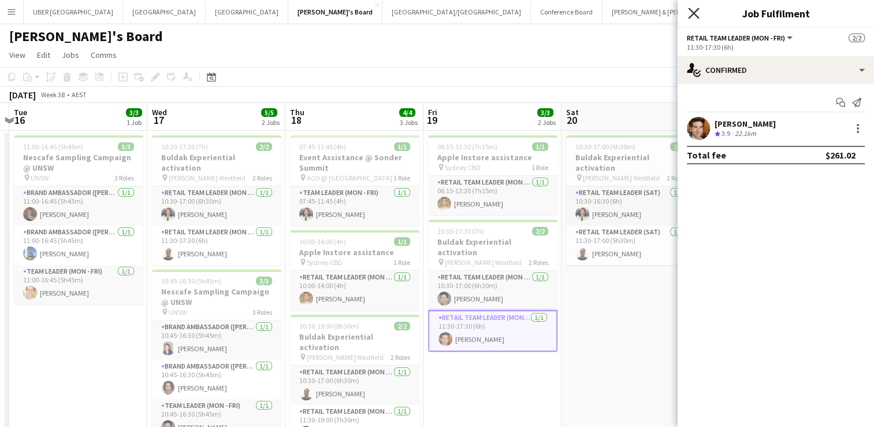
click at [692, 13] on icon "Close pop-in" at bounding box center [693, 13] width 11 height 11
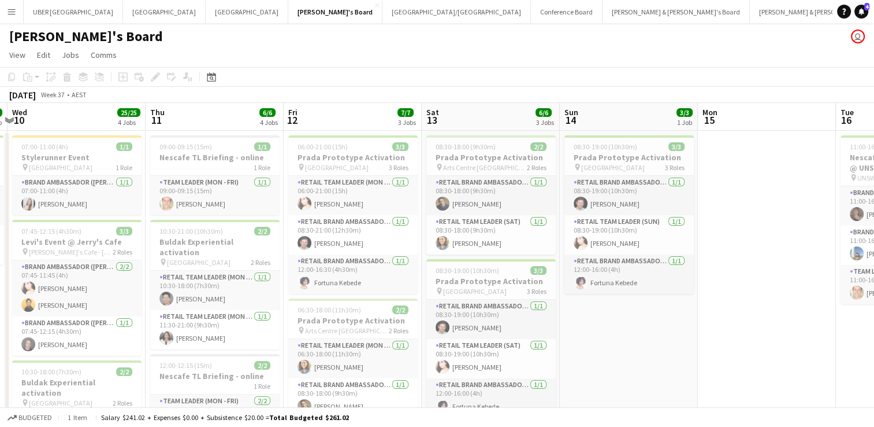
scroll to position [0, 355]
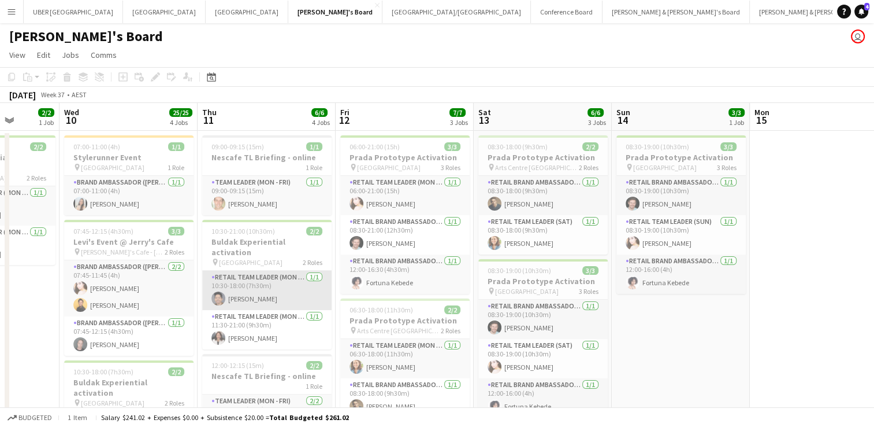
click at [238, 277] on app-card-role "RETAIL Team Leader (Mon - Fri) [DATE] 10:30-18:00 (7h30m) [PERSON_NAME]" at bounding box center [266, 289] width 129 height 39
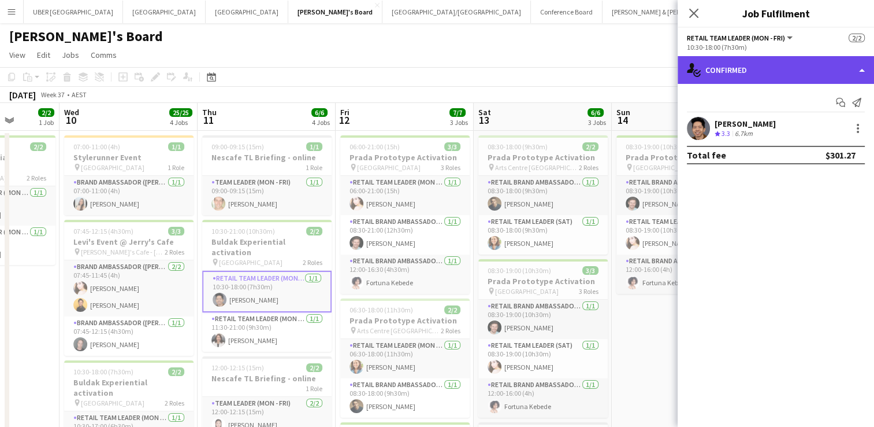
click at [757, 64] on div "single-neutral-actions-check-2 Confirmed" at bounding box center [776, 70] width 197 height 28
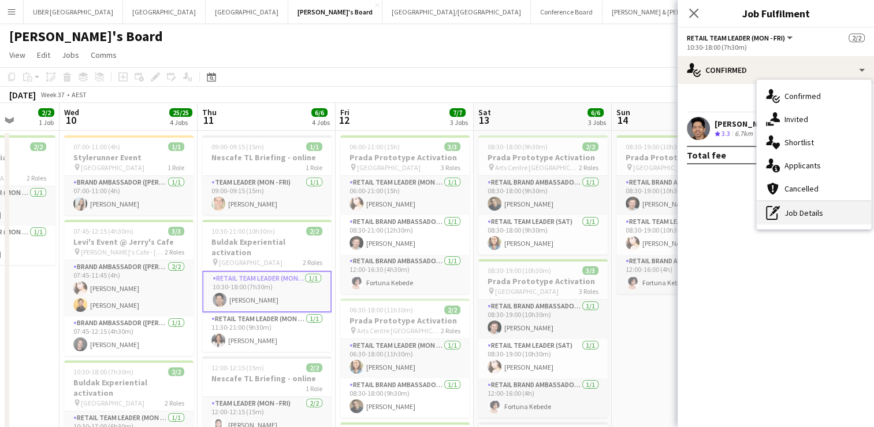
click at [789, 220] on div "pen-write Job Details" at bounding box center [814, 212] width 114 height 23
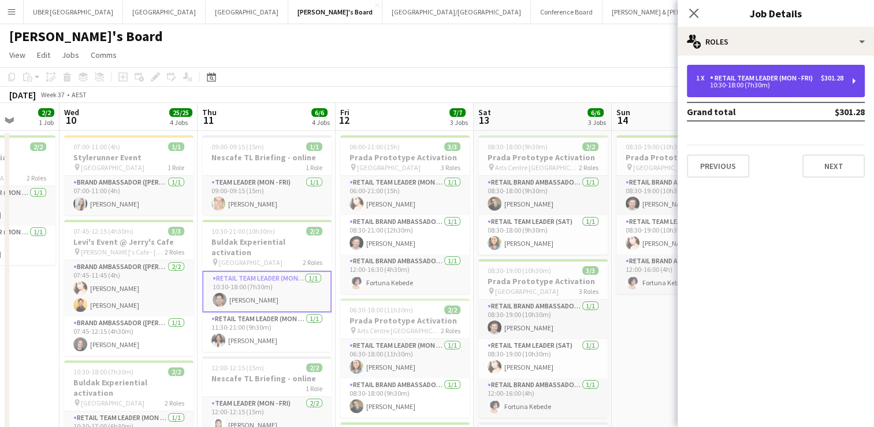
click at [731, 80] on div "RETAIL Team Leader (Mon - Fri)" at bounding box center [764, 78] width 108 height 8
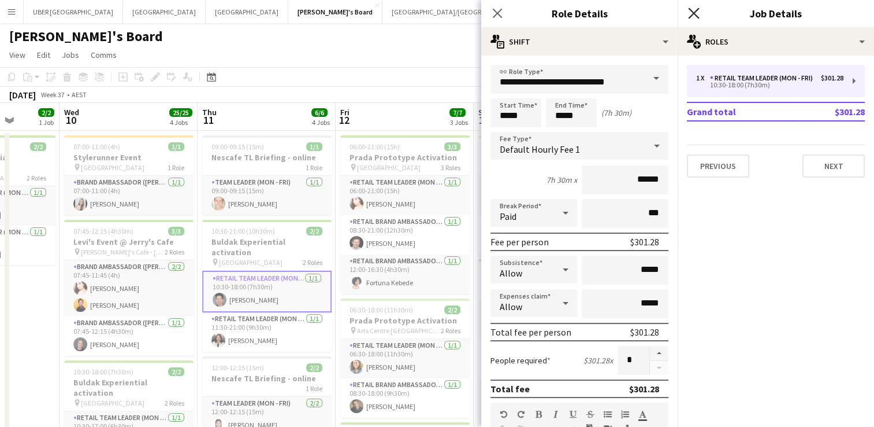
click at [689, 10] on icon "Close pop-in" at bounding box center [693, 13] width 11 height 11
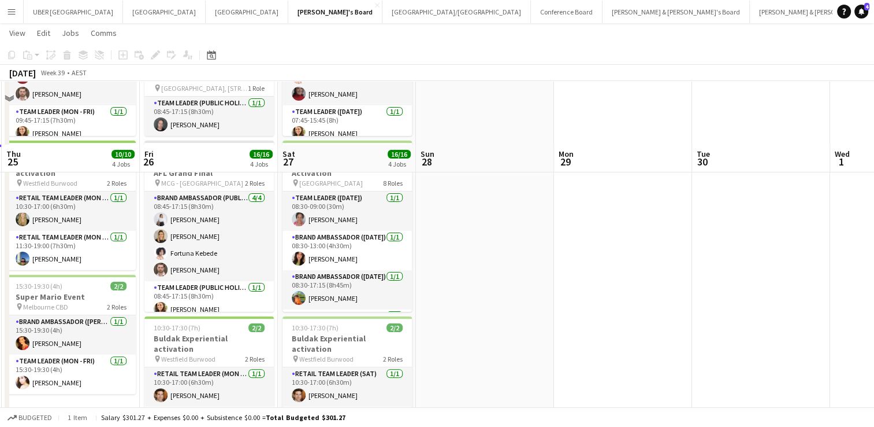
scroll to position [317, 0]
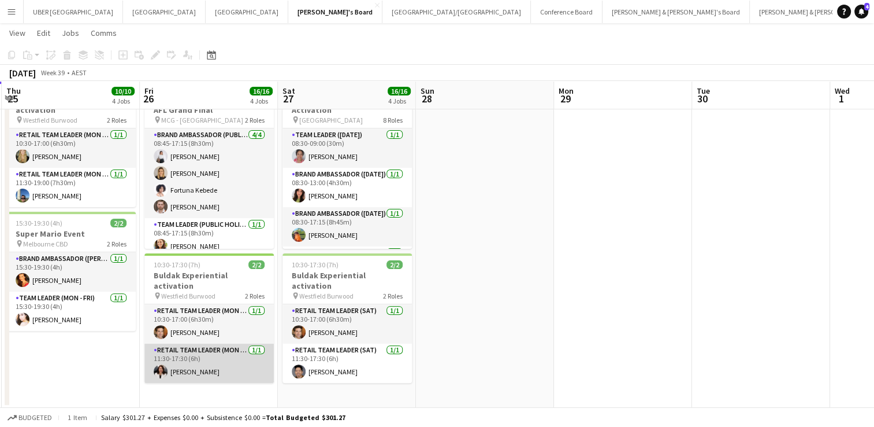
click at [239, 350] on app-card-role "RETAIL Team Leader (Mon - Fri) [DATE] 11:30-17:30 (6h) [PERSON_NAME]" at bounding box center [208, 362] width 129 height 39
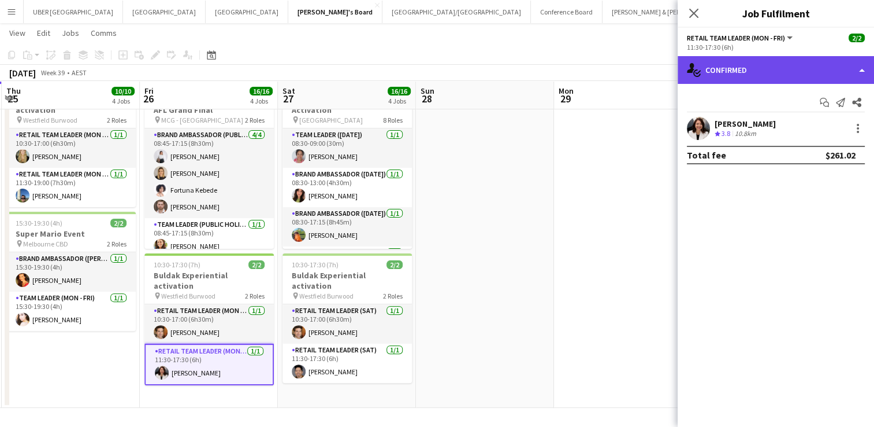
click at [729, 71] on div "single-neutral-actions-check-2 Confirmed" at bounding box center [776, 70] width 197 height 28
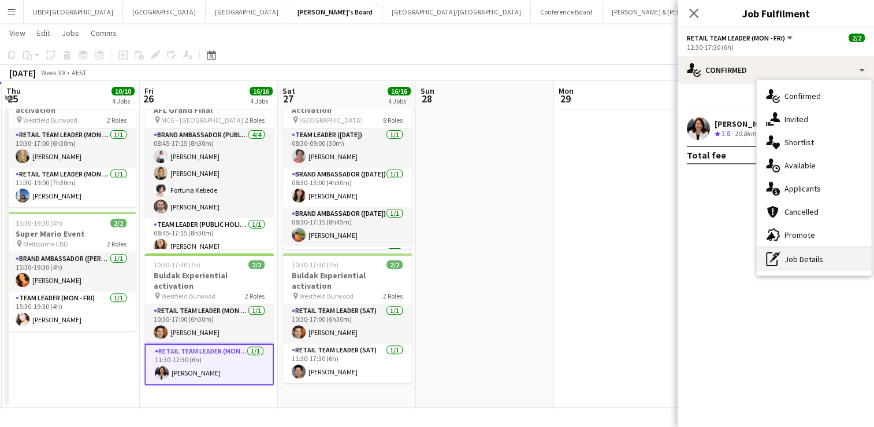
click at [818, 260] on div "pen-write Job Details" at bounding box center [814, 258] width 114 height 23
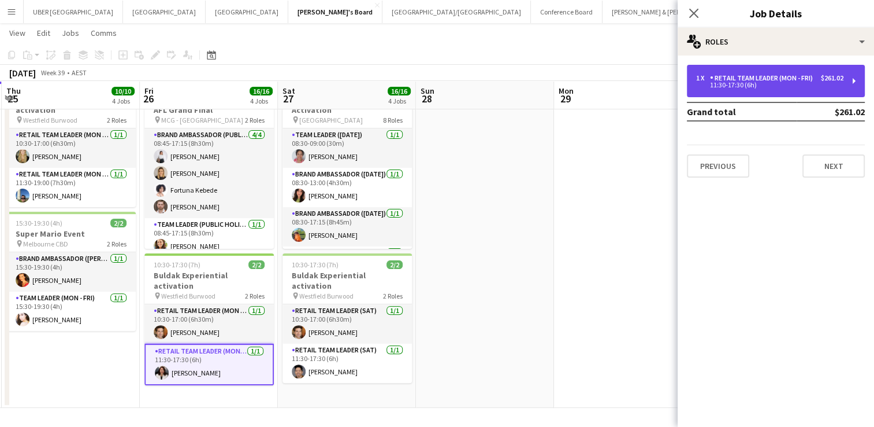
click at [751, 89] on div "1 x RETAIL Team Leader (Mon - Fri) $261.02 11:30-17:30 (6h)" at bounding box center [776, 81] width 178 height 32
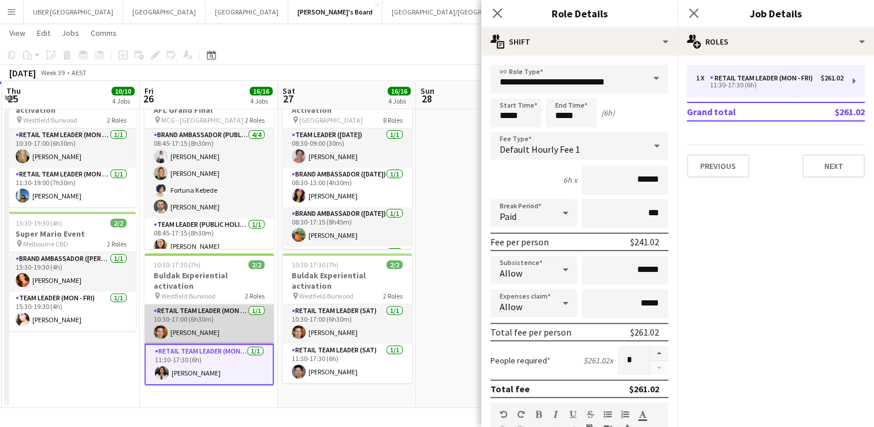
click at [199, 304] on app-card-role "RETAIL Team Leader (Mon - Fri) [DATE] 10:30-17:00 (6h30m) [PERSON_NAME]" at bounding box center [208, 323] width 129 height 39
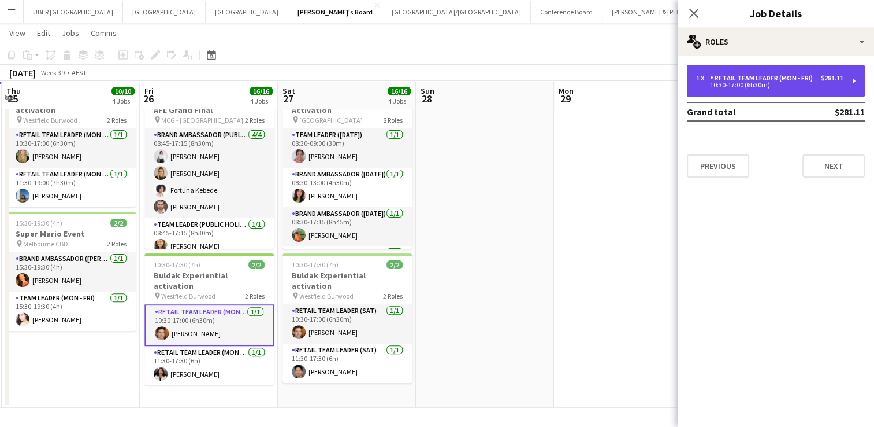
click at [731, 84] on div "10:30-17:00 (6h30m)" at bounding box center [769, 85] width 147 height 6
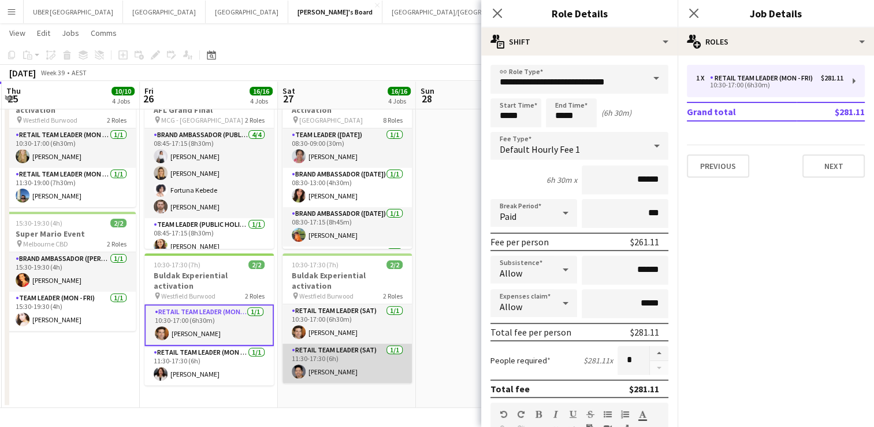
click at [336, 361] on app-card-role "RETAIL Team Leader (Sat) [DATE] 11:30-17:30 (6h) [PERSON_NAME]" at bounding box center [347, 362] width 129 height 39
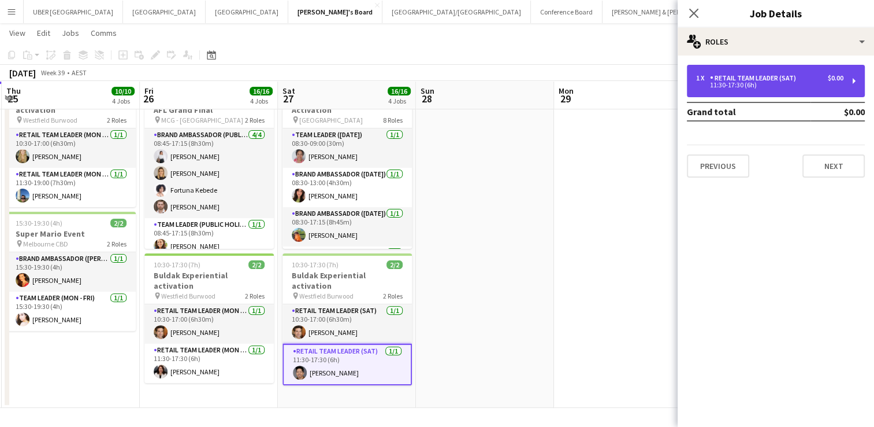
click at [763, 71] on div "1 x RETAIL Team Leader (Sat) $0.00 11:30-17:30 (6h)" at bounding box center [776, 81] width 178 height 32
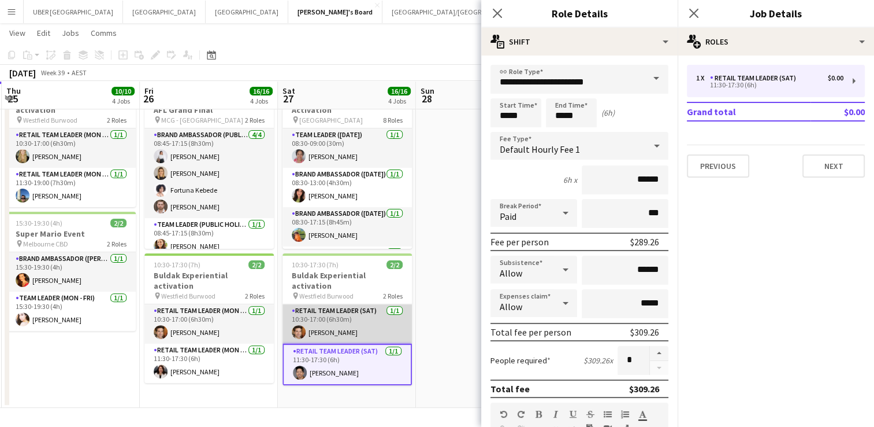
click at [324, 318] on app-card-role "RETAIL Team Leader (Sat) [DATE] 10:30-17:00 (6h30m) [PERSON_NAME]" at bounding box center [347, 323] width 129 height 39
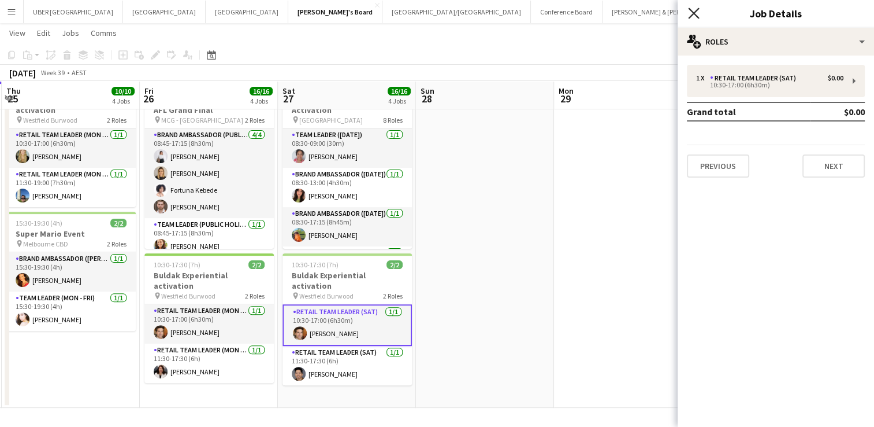
click at [691, 13] on icon "Close pop-in" at bounding box center [693, 13] width 11 height 11
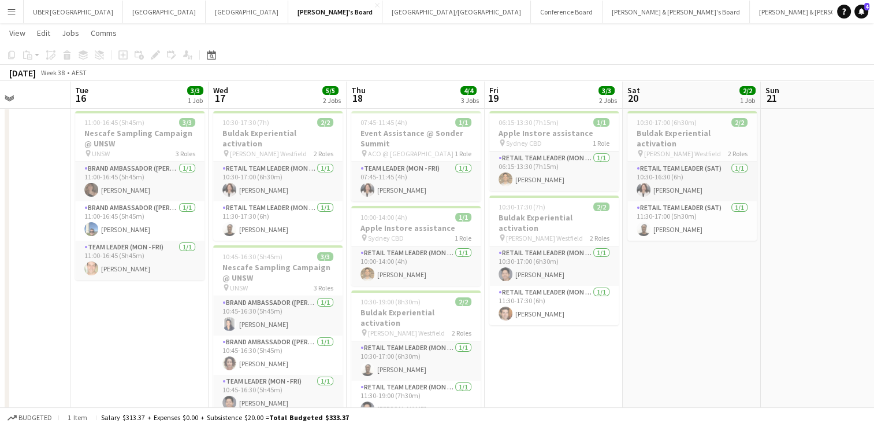
scroll to position [0, 442]
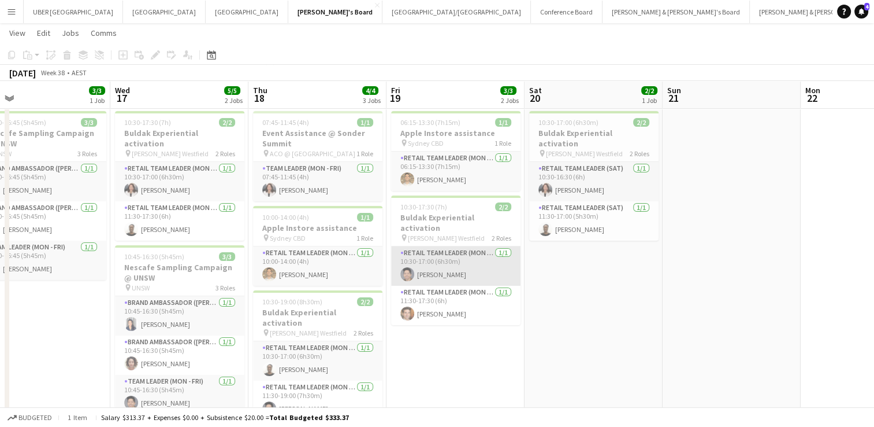
click at [472, 256] on app-card-role "RETAIL Team Leader (Mon - Fri) [DATE] 10:30-17:00 (6h30m) [PERSON_NAME]" at bounding box center [455, 265] width 129 height 39
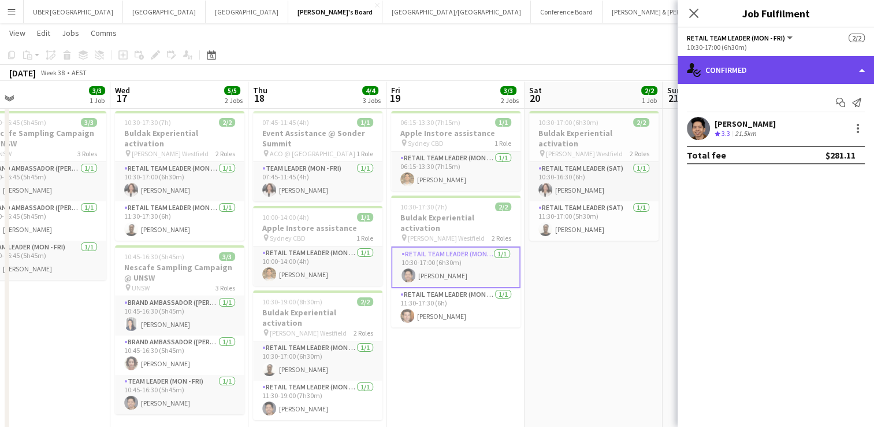
click at [757, 70] on div "single-neutral-actions-check-2 Confirmed" at bounding box center [776, 70] width 197 height 28
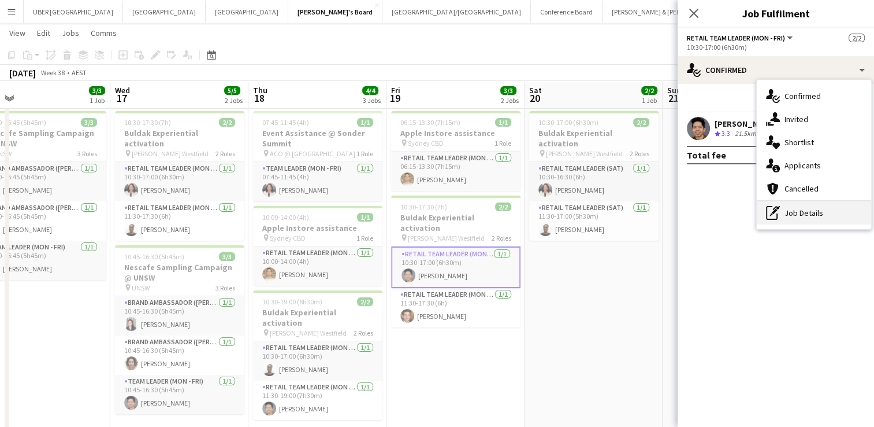
click at [795, 212] on div "pen-write Job Details" at bounding box center [814, 212] width 114 height 23
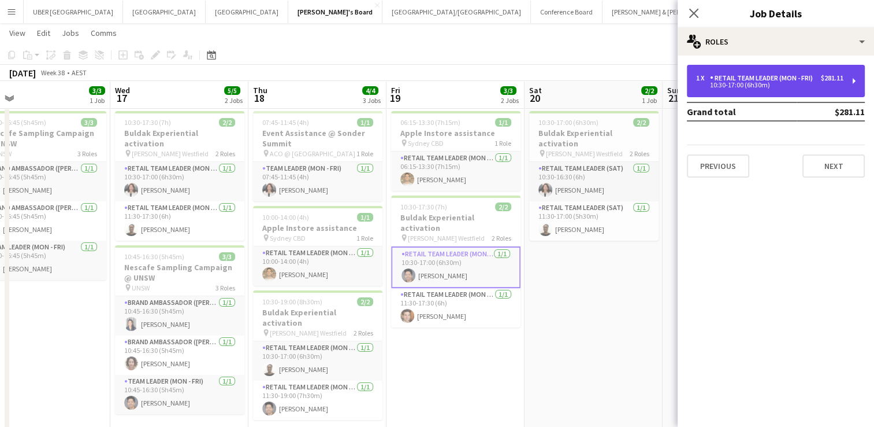
click at [758, 71] on div "1 x RETAIL Team Leader (Mon - Fri) $281.11 10:30-17:00 (6h30m)" at bounding box center [776, 81] width 178 height 32
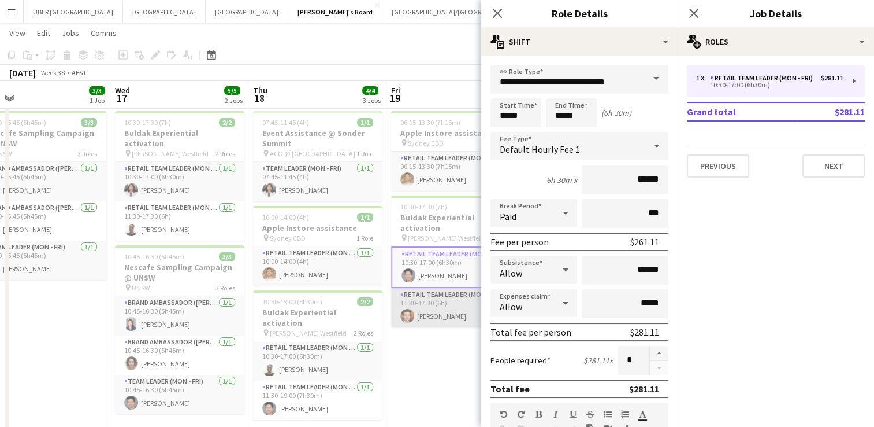
click at [413, 315] on app-card-role "RETAIL Team Leader (Mon - Fri) [DATE] 11:30-17:30 (6h) [PERSON_NAME]" at bounding box center [455, 307] width 129 height 39
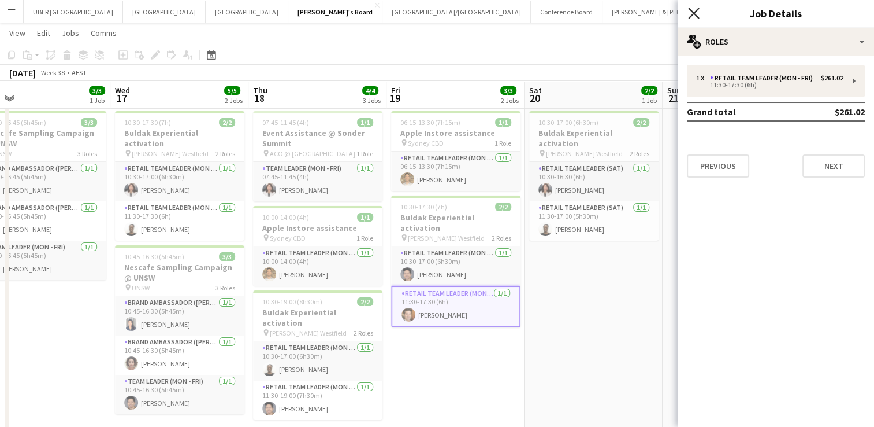
click at [689, 14] on icon "Close pop-in" at bounding box center [693, 13] width 11 height 11
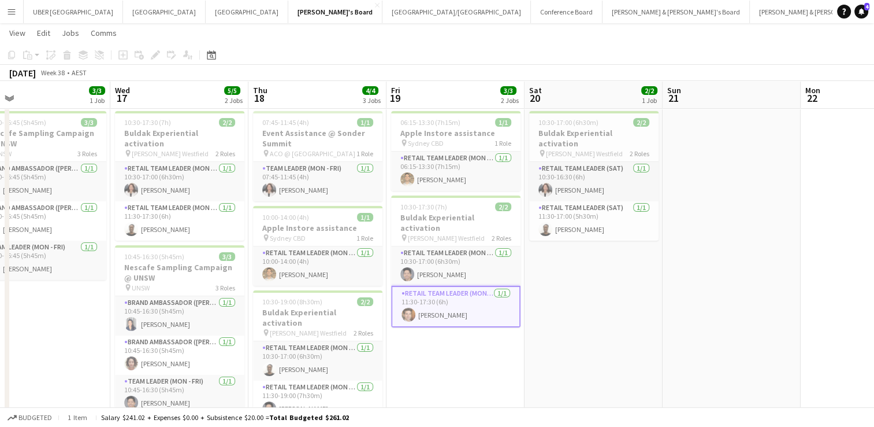
click at [614, 298] on app-date-cell "10:30-17:00 (6h30m) 2/2 Buldak Experiential activation pin [PERSON_NAME] Westfi…" at bounding box center [594, 403] width 138 height 595
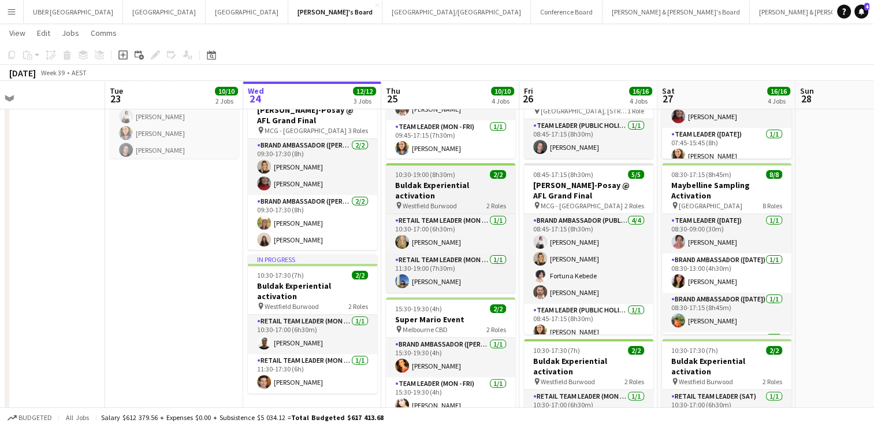
scroll to position [231, 0]
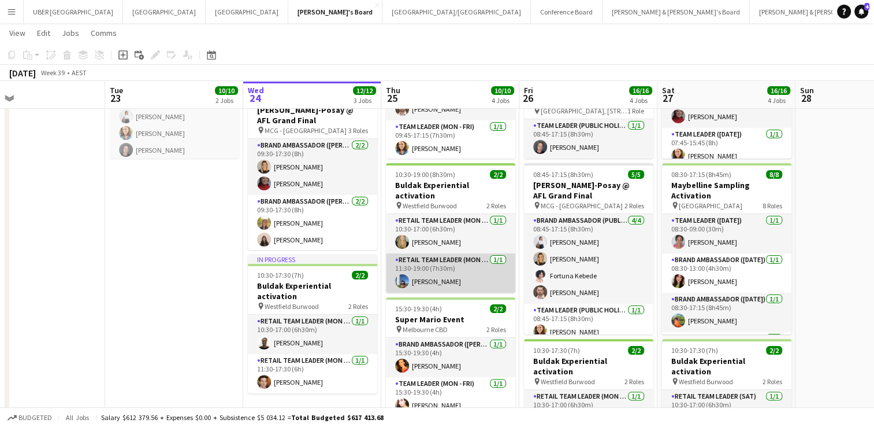
click at [476, 258] on app-card-role "RETAIL Team Leader (Mon - Fri) [DATE] 11:30-19:00 (7h30m) [PERSON_NAME]" at bounding box center [450, 272] width 129 height 39
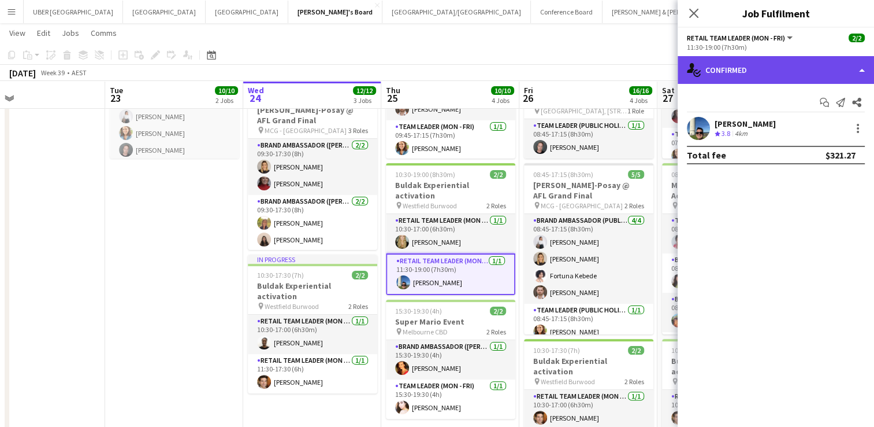
click at [785, 72] on div "single-neutral-actions-check-2 Confirmed" at bounding box center [776, 70] width 197 height 28
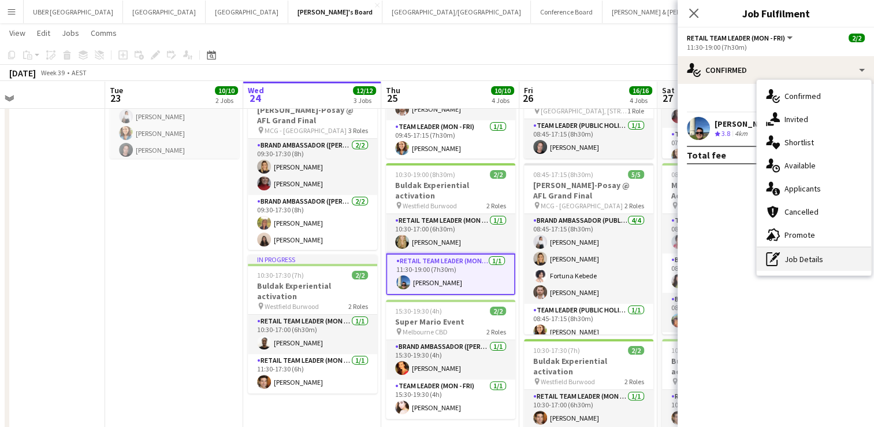
click at [798, 255] on div "pen-write Job Details" at bounding box center [814, 258] width 114 height 23
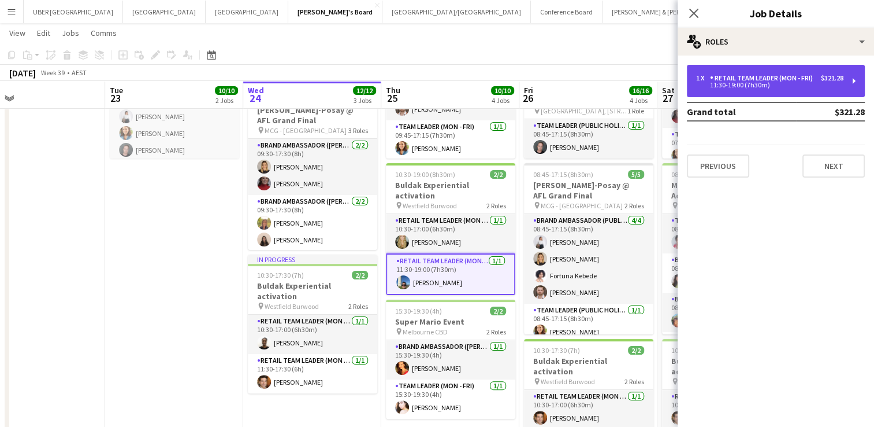
click at [741, 73] on div "1 x RETAIL Team Leader (Mon - Fri) $321.28 11:30-19:00 (7h30m)" at bounding box center [776, 81] width 178 height 32
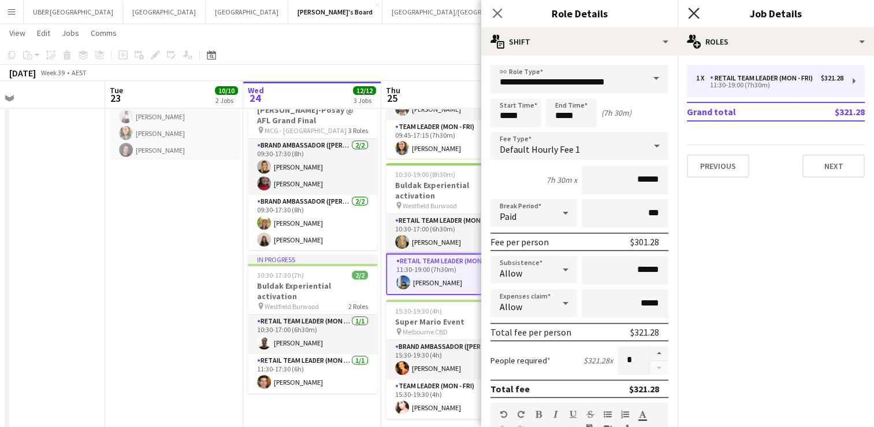
click at [694, 14] on icon at bounding box center [693, 13] width 11 height 11
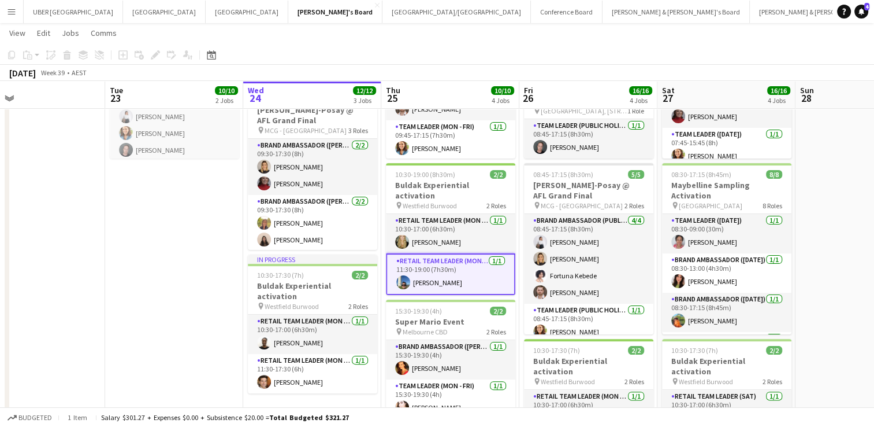
click at [202, 240] on app-date-cell "08:00-12:00 (4h) 1/1 New Media Summit pin Google [GEOGRAPHIC_DATA] - [GEOGRAPHI…" at bounding box center [174, 195] width 138 height 595
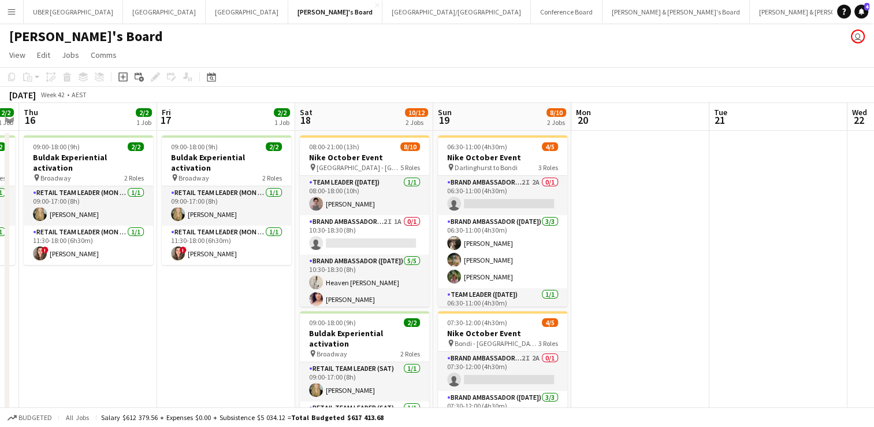
scroll to position [0, 532]
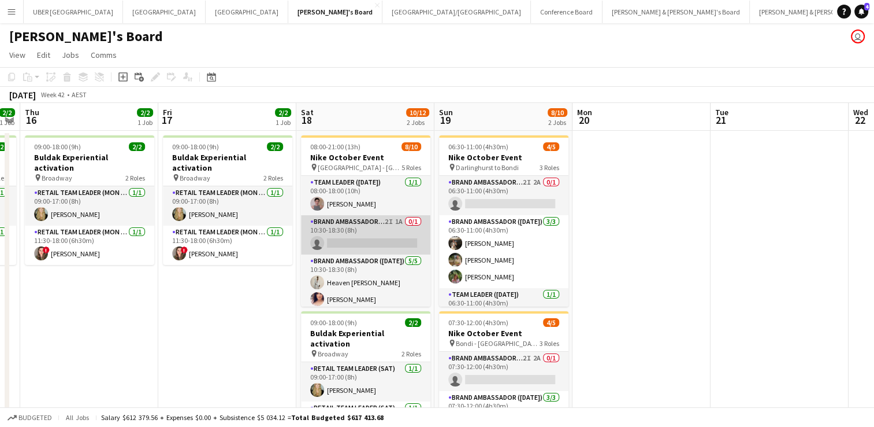
click at [331, 243] on app-card-role "Brand Ambassador ([DATE]) 2I 1A 0/1 10:30-18:30 (8h) single-neutral-actions" at bounding box center [365, 234] width 129 height 39
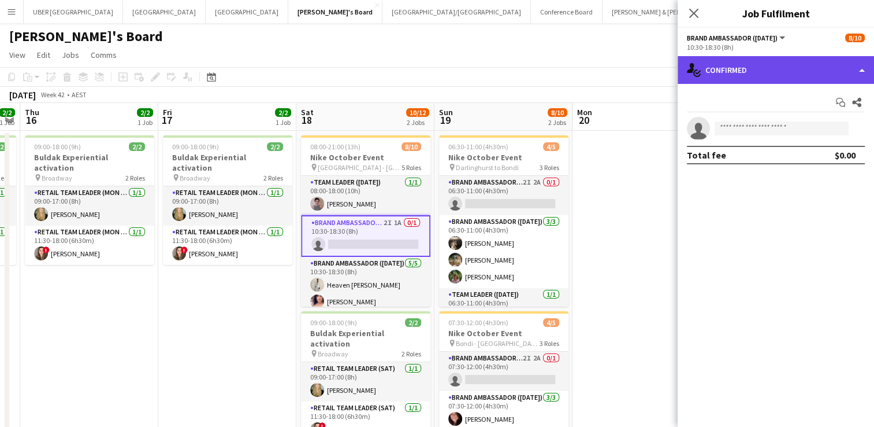
click at [811, 69] on div "single-neutral-actions-check-2 Confirmed" at bounding box center [776, 70] width 197 height 28
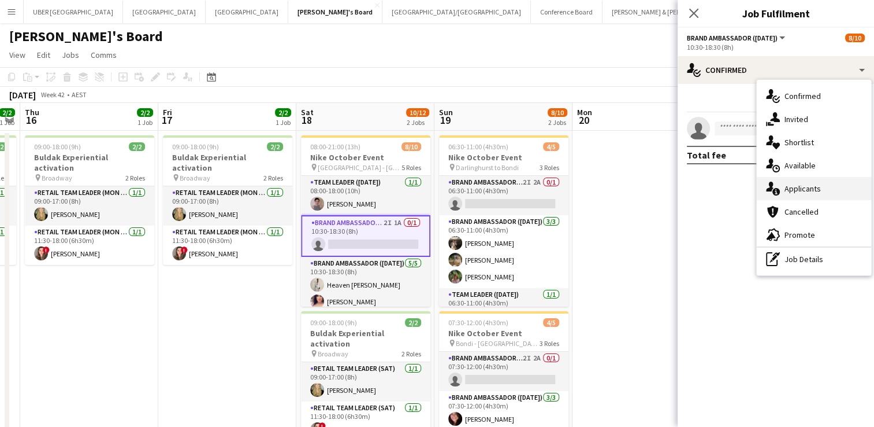
click at [794, 186] on span "Applicants" at bounding box center [803, 188] width 36 height 10
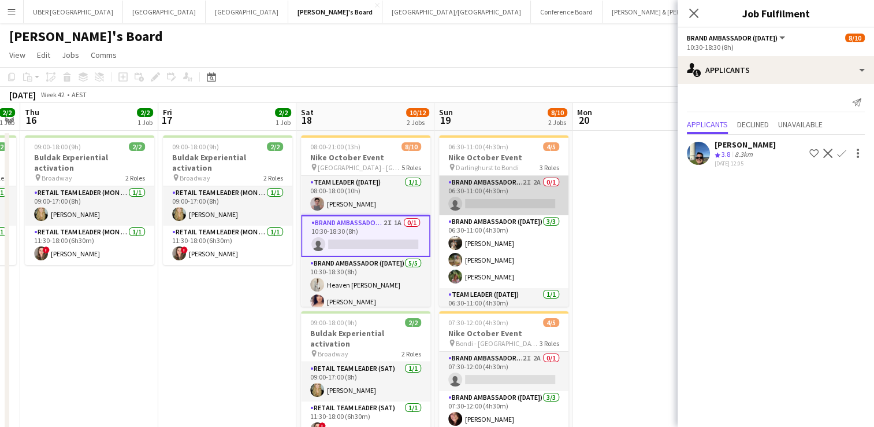
click at [485, 205] on app-card-role "Brand Ambassador ([DATE]) 2I 2A 0/1 06:30-11:00 (4h30m) single-neutral-actions" at bounding box center [503, 195] width 129 height 39
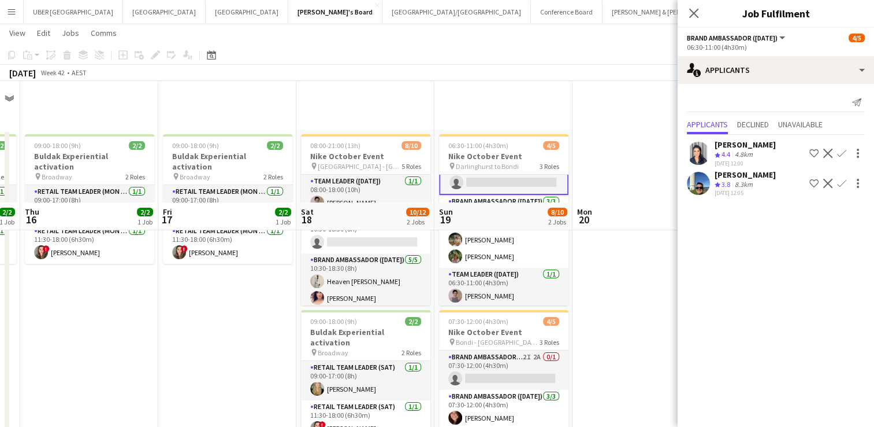
scroll to position [158, 0]
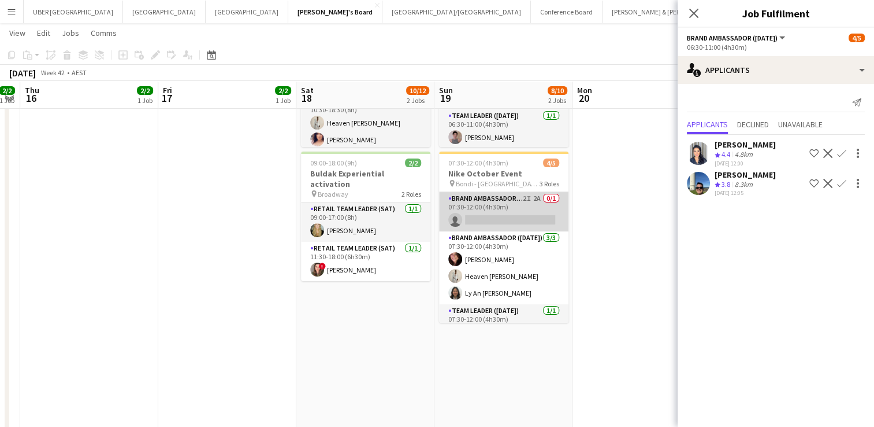
click at [506, 214] on app-card-role "Brand Ambassador ([DATE]) 2I 2A 0/1 07:30-12:00 (4h30m) single-neutral-actions" at bounding box center [503, 211] width 129 height 39
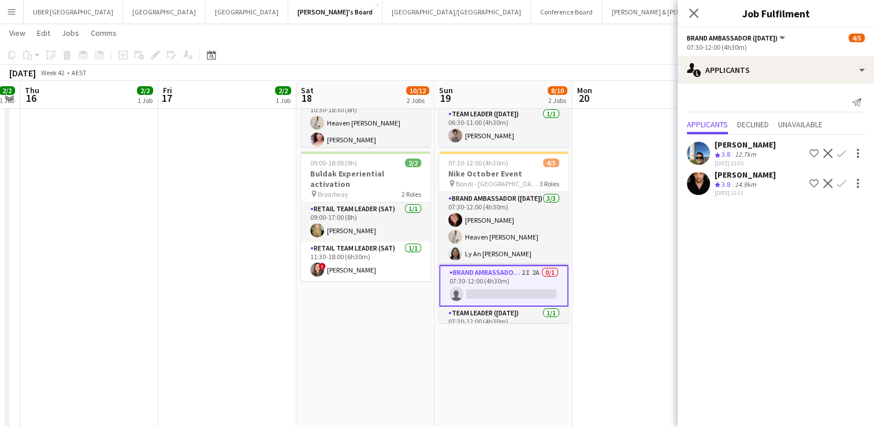
click at [748, 173] on div "[PERSON_NAME]" at bounding box center [745, 174] width 61 height 10
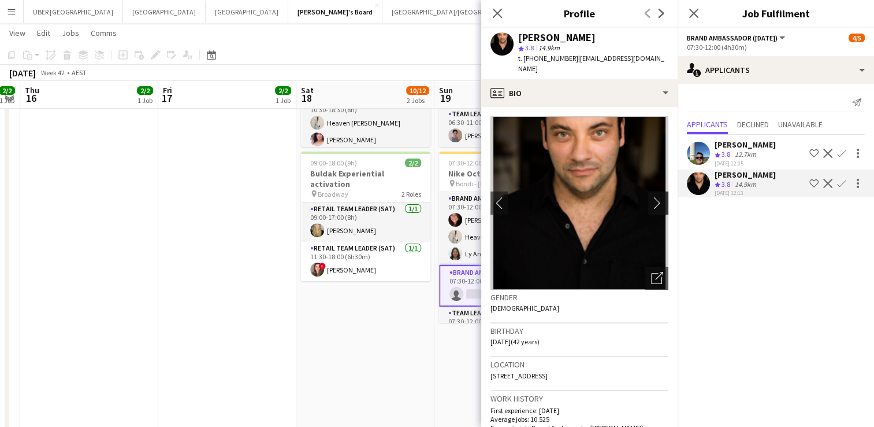
click at [651, 197] on app-icon "chevron-right" at bounding box center [660, 203] width 18 height 12
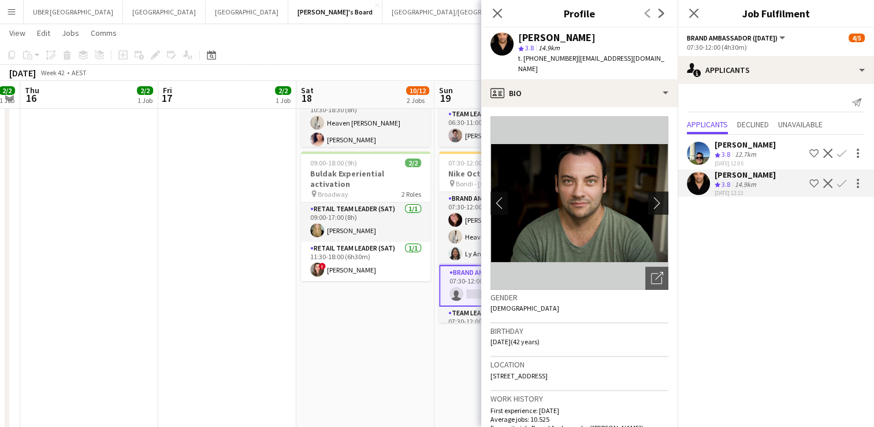
click at [651, 197] on app-icon "chevron-right" at bounding box center [660, 203] width 18 height 12
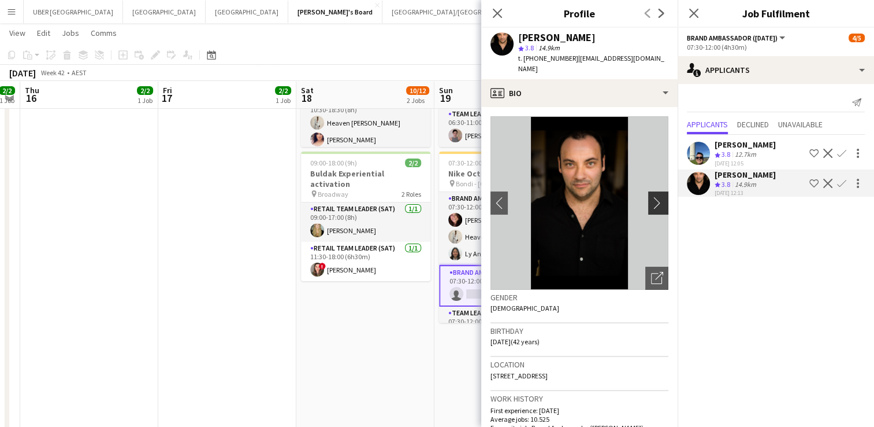
click at [651, 197] on app-icon "chevron-right" at bounding box center [660, 203] width 18 height 12
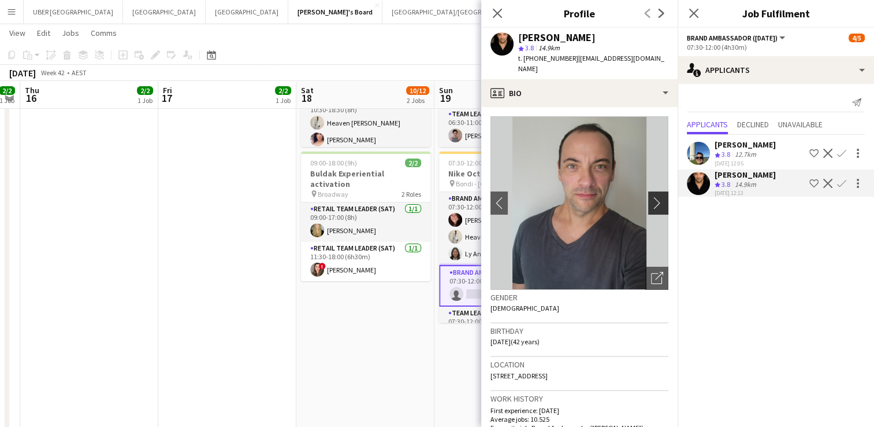
click at [651, 197] on app-icon "chevron-right" at bounding box center [660, 203] width 18 height 12
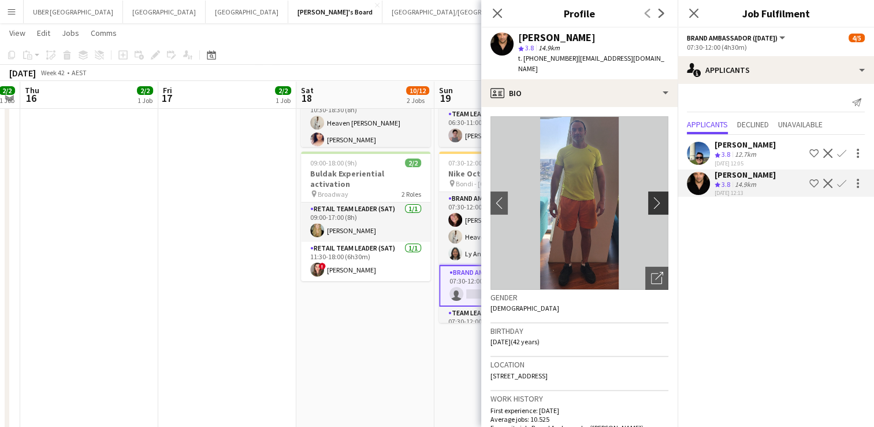
click at [651, 197] on app-icon "chevron-right" at bounding box center [660, 203] width 18 height 12
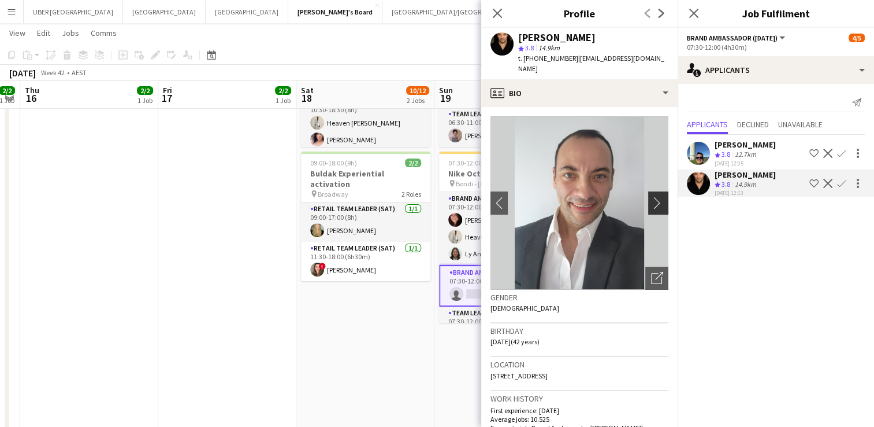
click at [651, 197] on app-icon "chevron-right" at bounding box center [660, 203] width 18 height 12
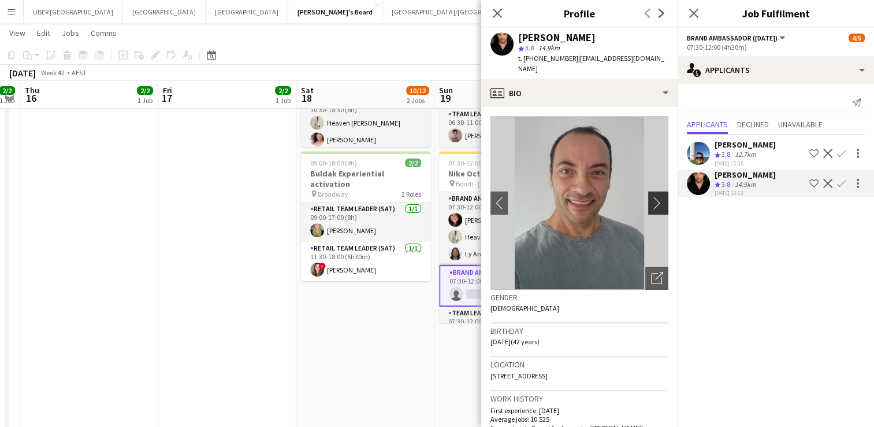
click at [651, 197] on app-icon "chevron-right" at bounding box center [660, 203] width 18 height 12
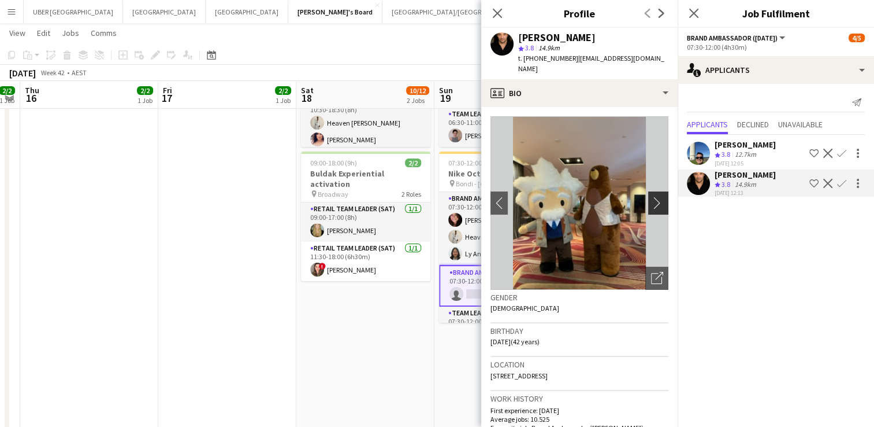
click at [651, 197] on app-icon "chevron-right" at bounding box center [660, 203] width 18 height 12
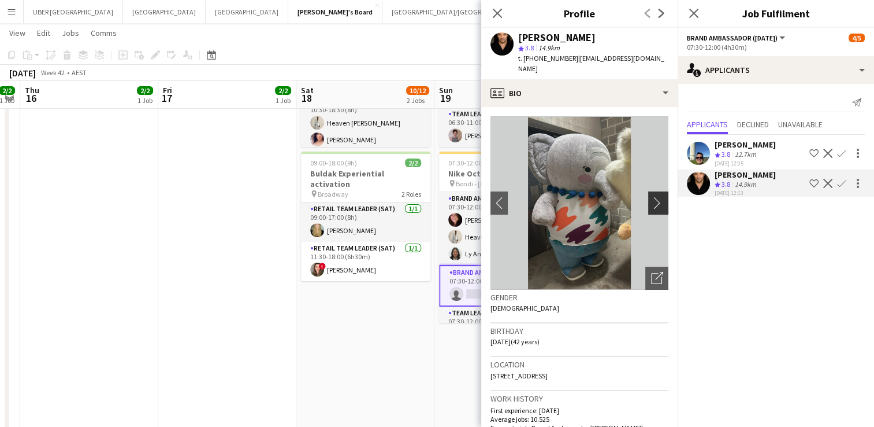
click at [651, 197] on app-icon "chevron-right" at bounding box center [660, 203] width 18 height 12
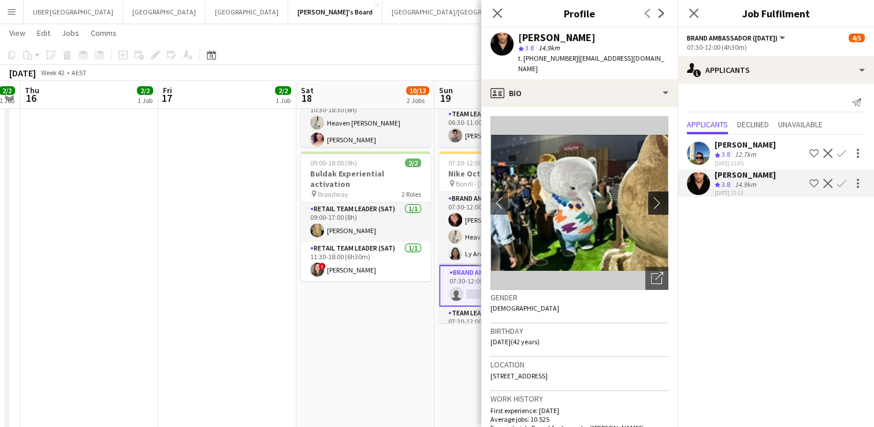
click at [651, 197] on app-icon "chevron-right" at bounding box center [660, 203] width 18 height 12
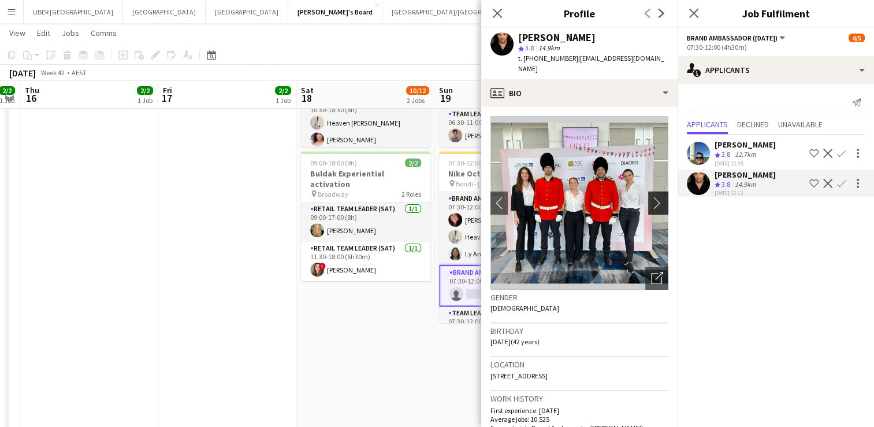
click at [651, 197] on app-icon "chevron-right" at bounding box center [660, 203] width 18 height 12
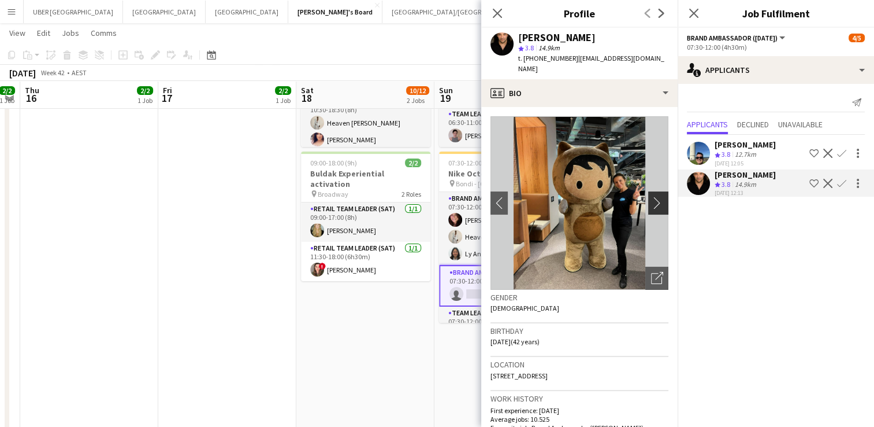
click at [651, 197] on app-icon "chevron-right" at bounding box center [660, 203] width 18 height 12
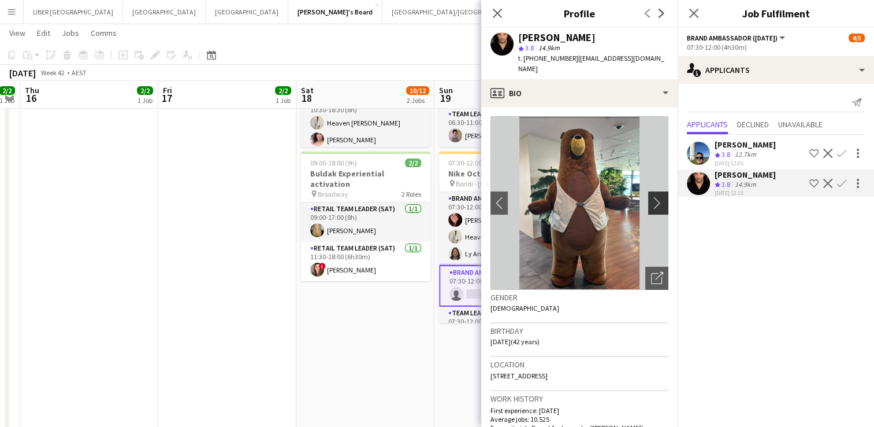
click at [651, 197] on app-icon "chevron-right" at bounding box center [660, 203] width 18 height 12
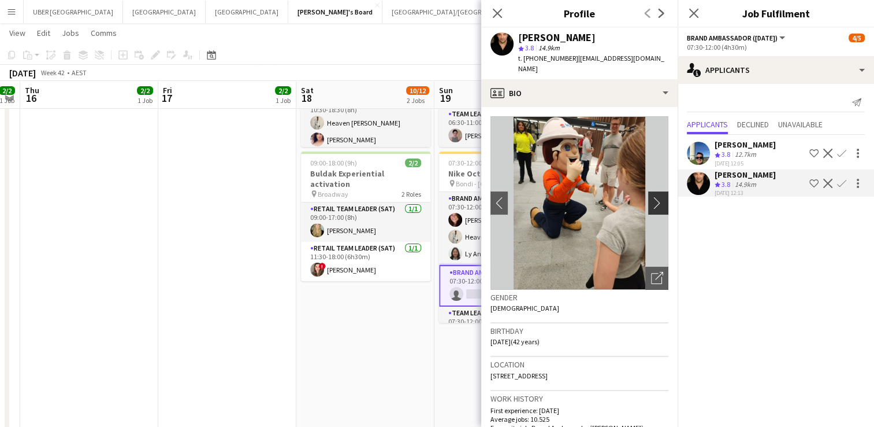
click at [651, 197] on app-icon "chevron-right" at bounding box center [660, 203] width 18 height 12
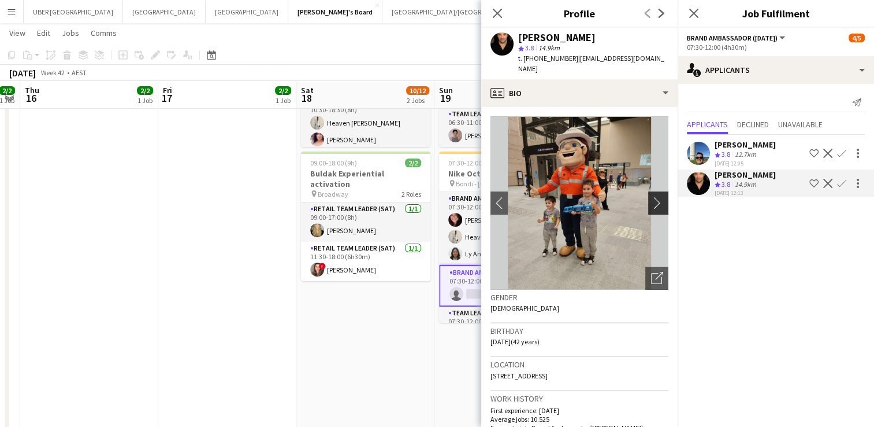
click at [651, 197] on app-icon "chevron-right" at bounding box center [660, 203] width 18 height 12
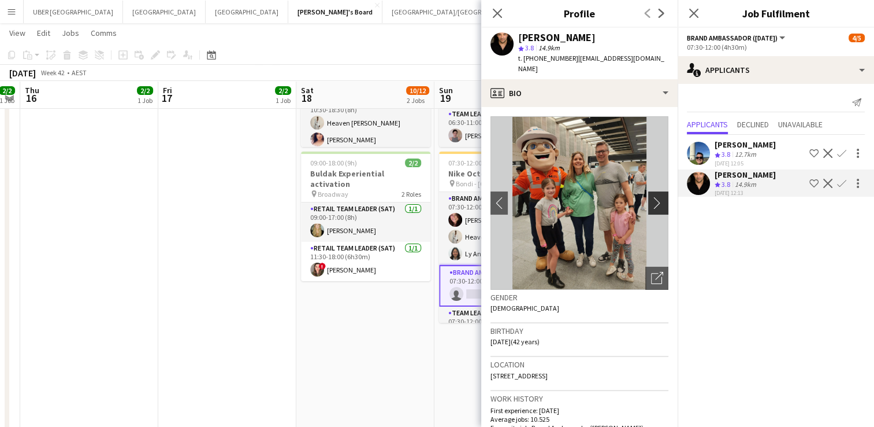
click at [651, 197] on app-icon "chevron-right" at bounding box center [660, 203] width 18 height 12
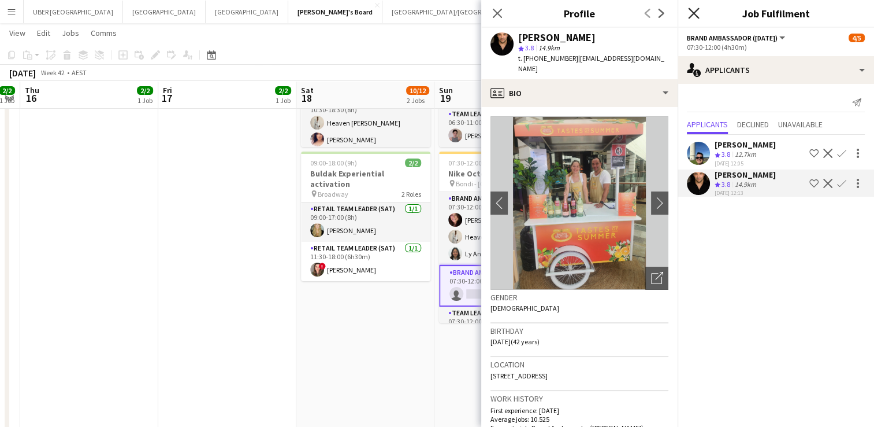
click at [695, 11] on icon "Close pop-in" at bounding box center [693, 13] width 11 height 11
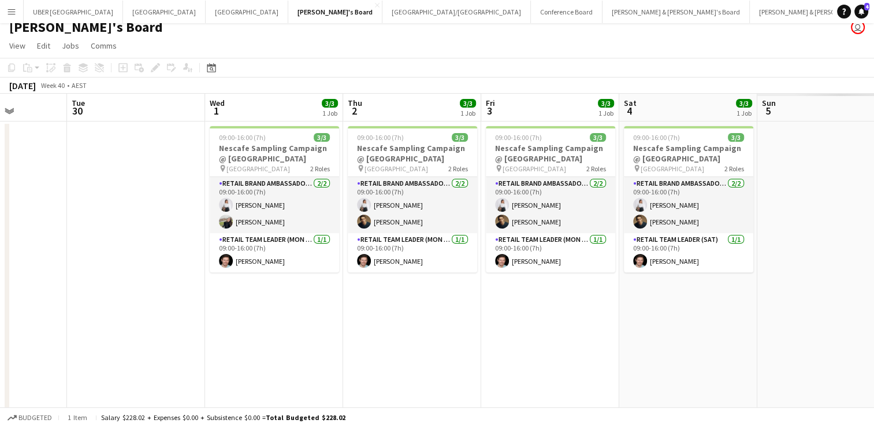
scroll to position [0, 347]
click at [750, 20] on button "[PERSON_NAME] & [PERSON_NAME]'s Board Close" at bounding box center [823, 12] width 147 height 23
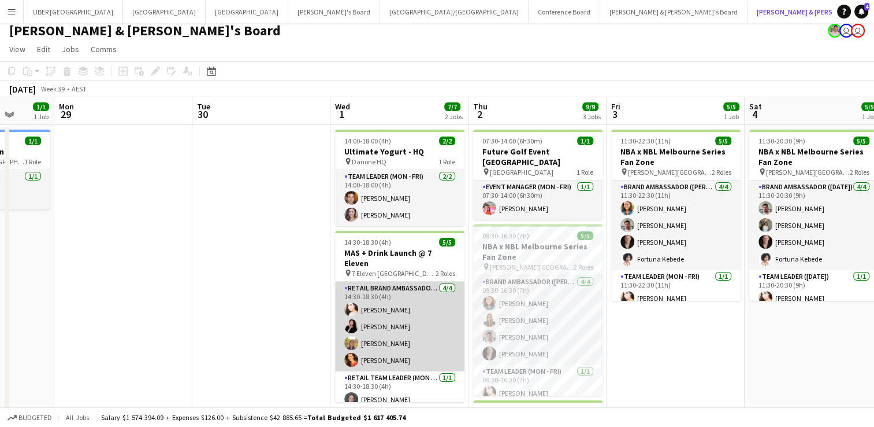
scroll to position [5, 0]
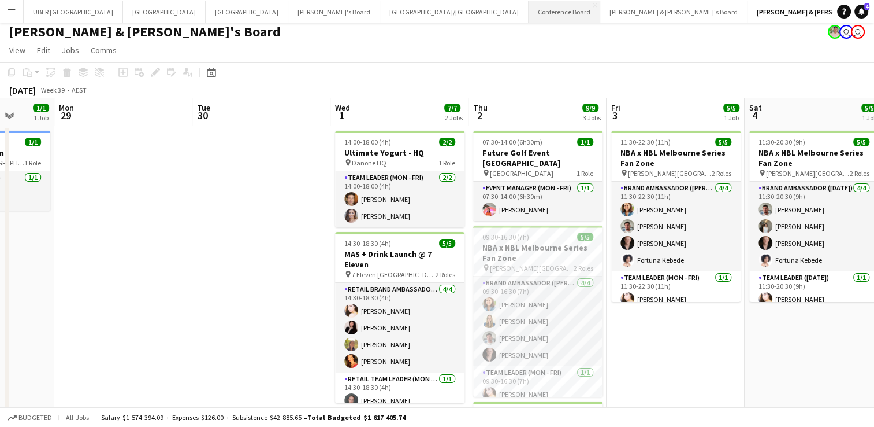
click at [529, 8] on button "Conference Board Close" at bounding box center [565, 12] width 72 height 23
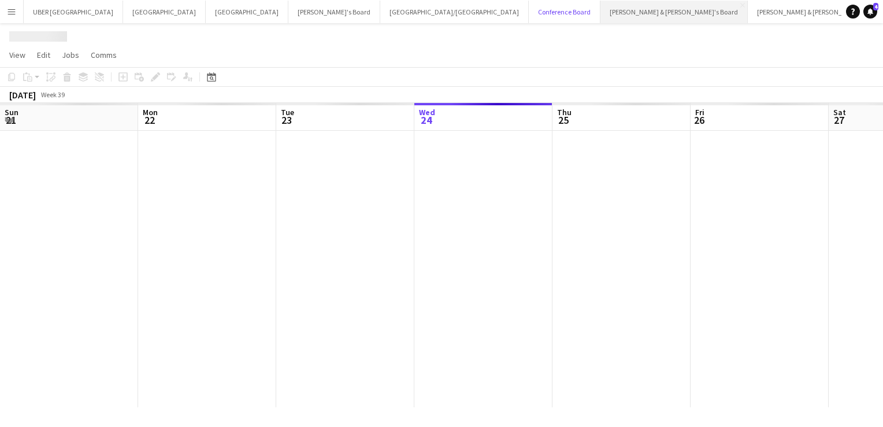
scroll to position [0, 276]
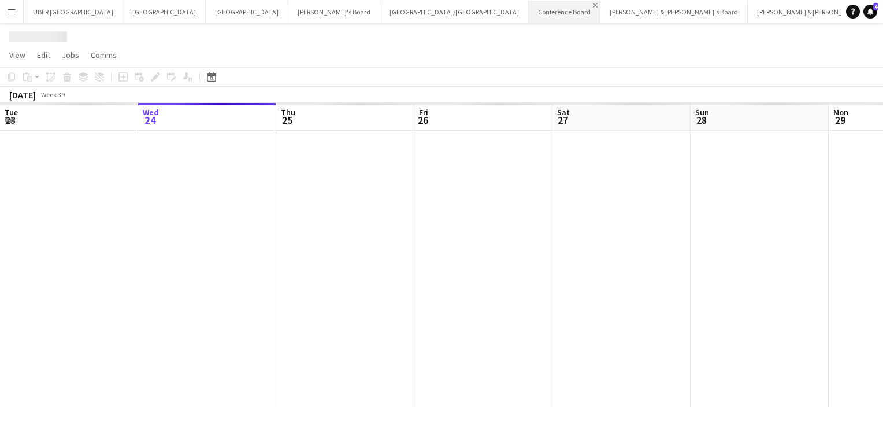
click at [593, 7] on app-icon "Close" at bounding box center [595, 5] width 5 height 5
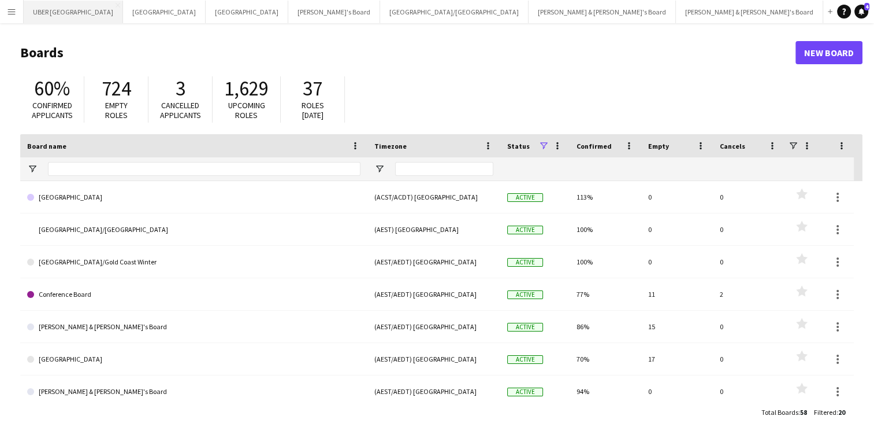
click at [40, 13] on button "UBER [GEOGRAPHIC_DATA] Close" at bounding box center [73, 12] width 99 height 23
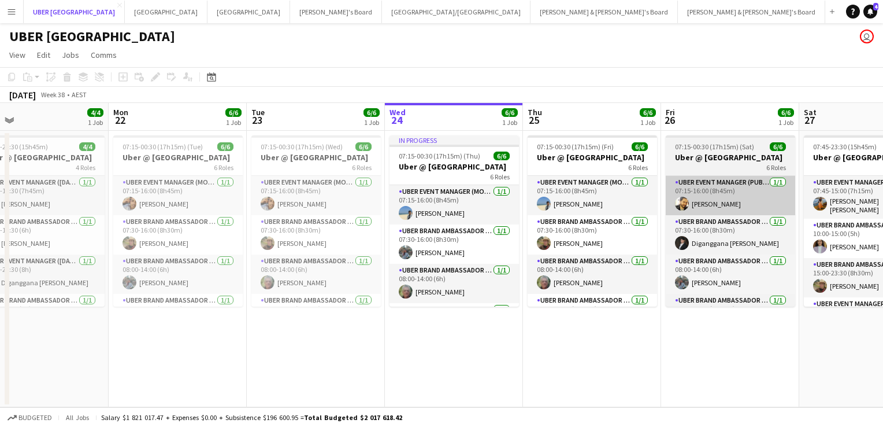
scroll to position [0, 307]
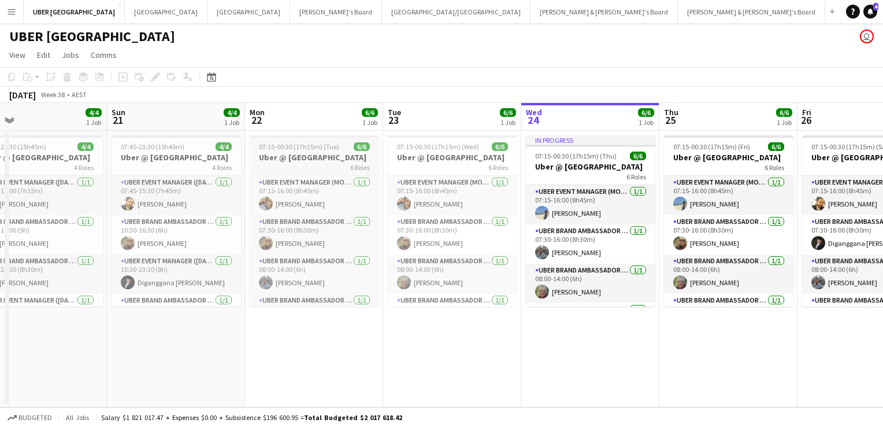
click at [323, 144] on span "07:15-00:30 (17h15m) (Tue)" at bounding box center [299, 146] width 80 height 9
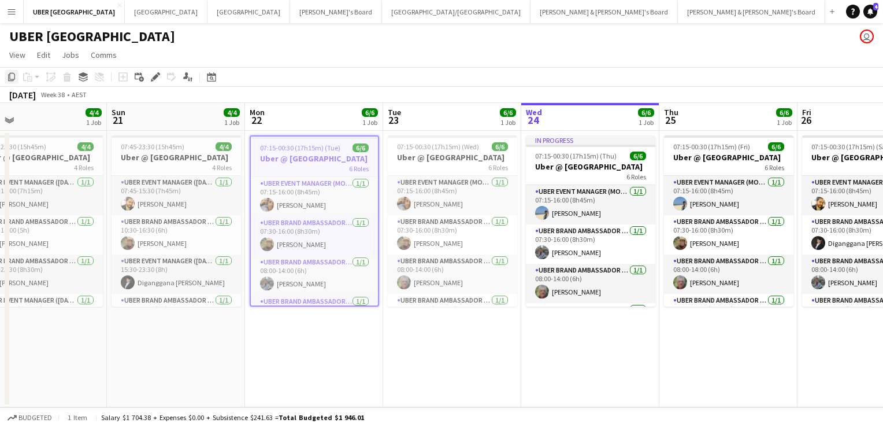
click at [12, 75] on icon "Copy" at bounding box center [11, 76] width 9 height 9
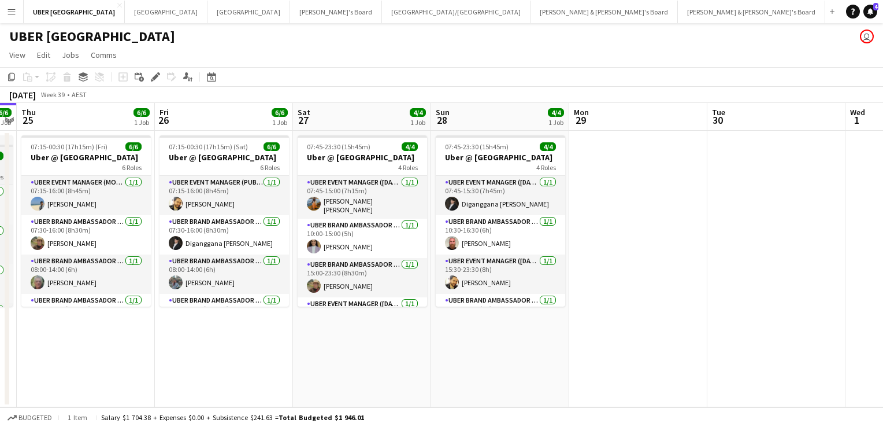
scroll to position [0, 474]
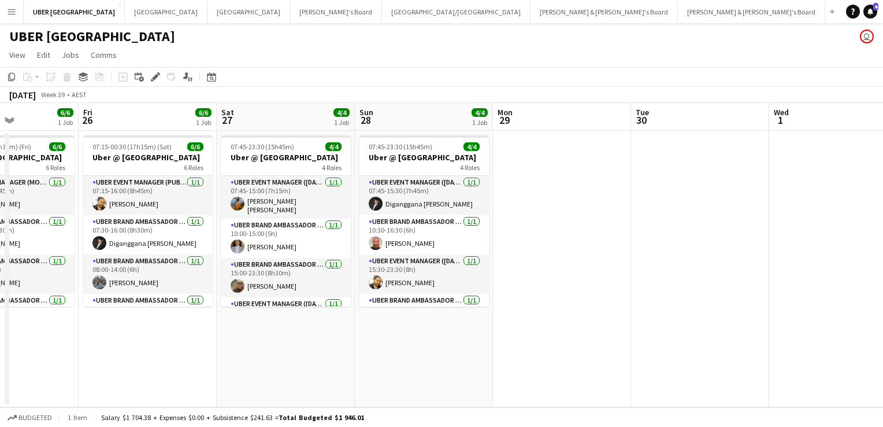
click at [551, 162] on app-date-cell at bounding box center [562, 269] width 138 height 276
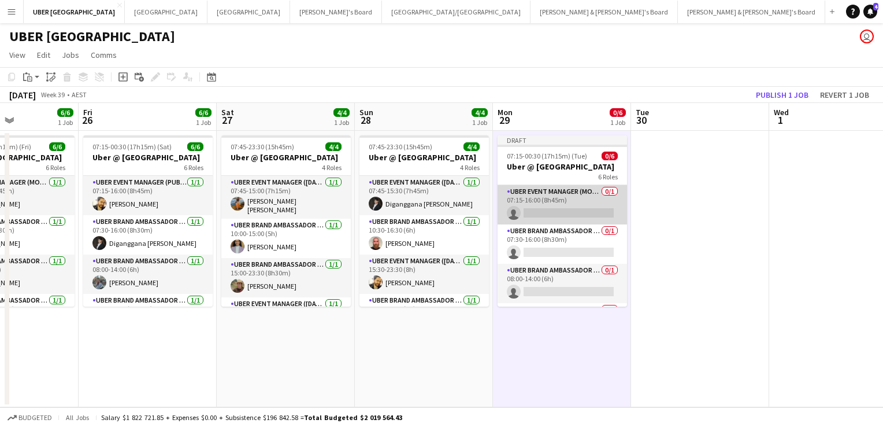
click at [548, 212] on app-card-role "UBER Event Manager (Mon - Fri) 0/1 07:15-16:00 (8h45m) single-neutral-actions" at bounding box center [562, 204] width 129 height 39
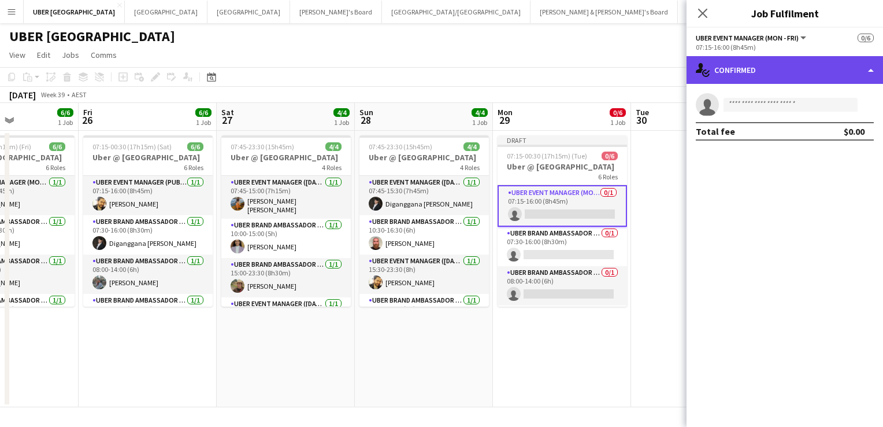
click at [778, 68] on div "single-neutral-actions-check-2 Confirmed" at bounding box center [785, 70] width 197 height 28
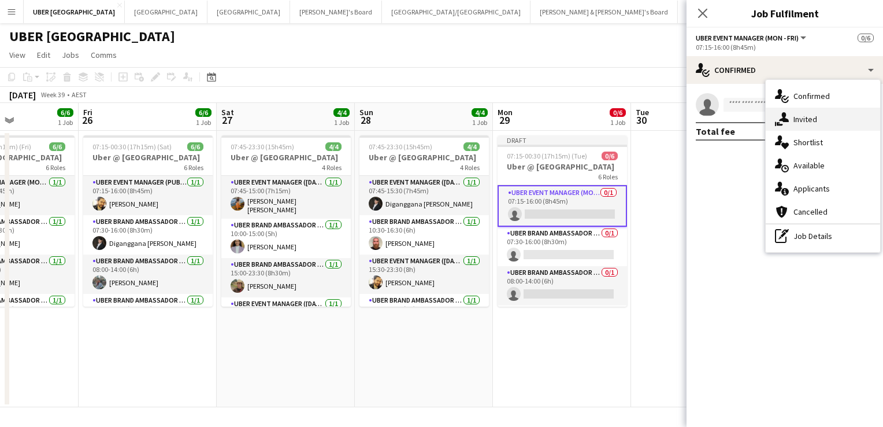
click at [811, 114] on span "Invited" at bounding box center [806, 119] width 24 height 10
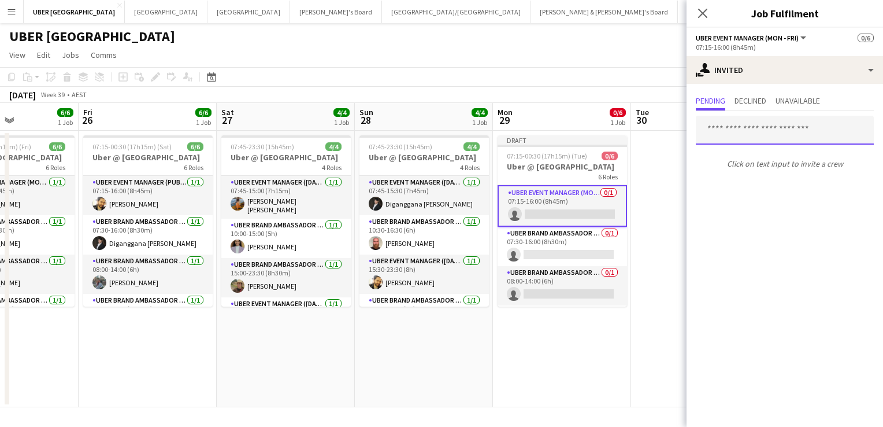
click at [737, 138] on input "text" at bounding box center [785, 130] width 178 height 29
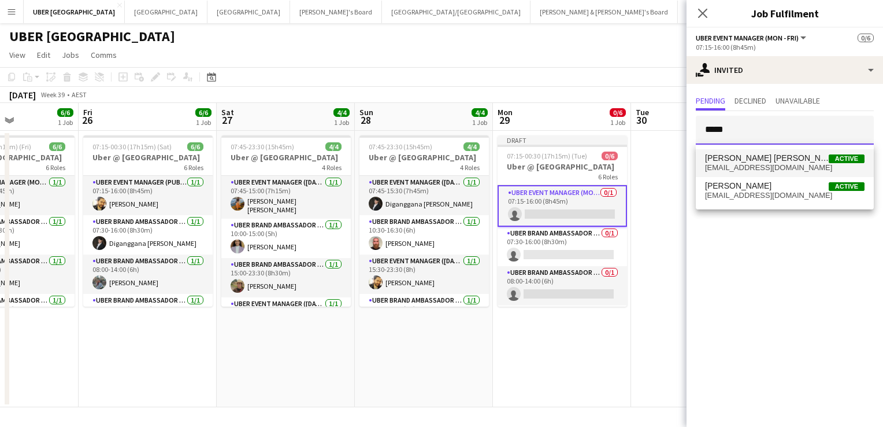
type input "*****"
click at [727, 164] on span "[EMAIL_ADDRESS][DOMAIN_NAME]" at bounding box center [785, 167] width 160 height 9
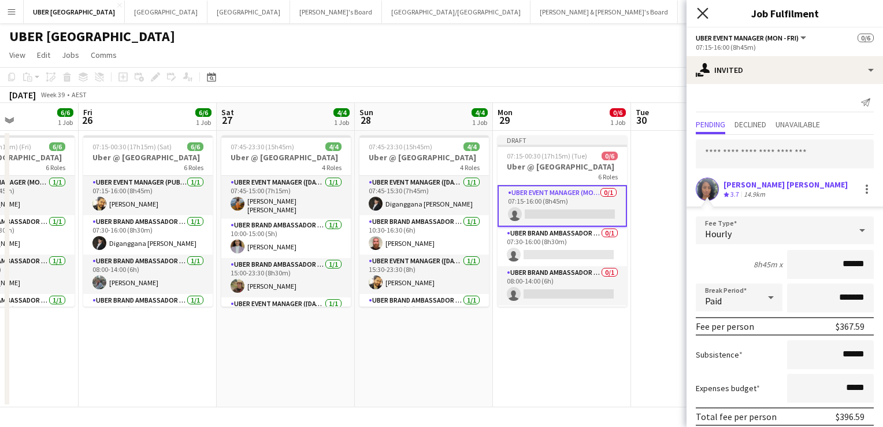
click at [702, 13] on icon at bounding box center [702, 13] width 11 height 11
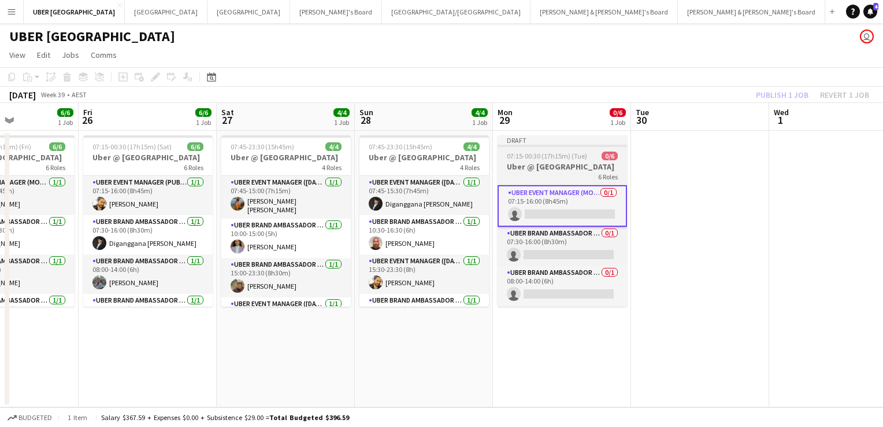
click at [568, 151] on app-job-card "Draft 07:15-00:30 (17h15m) (Tue) 0/6 Uber @ [GEOGRAPHIC_DATA] 6 Roles UBER Even…" at bounding box center [562, 220] width 129 height 171
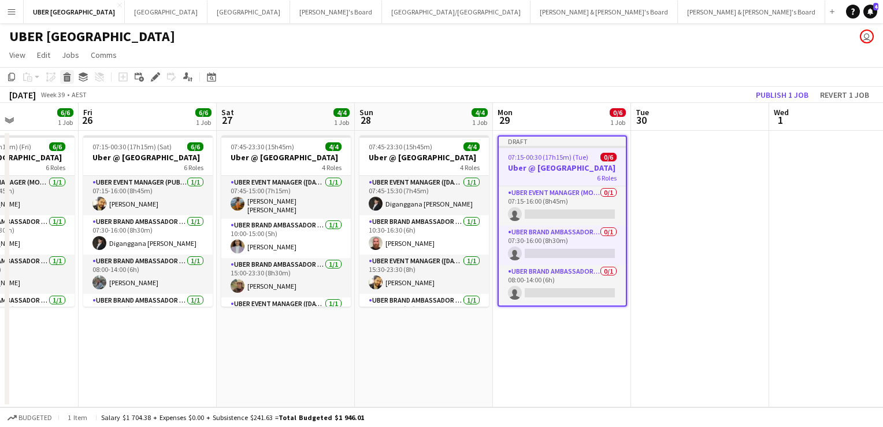
click at [69, 76] on icon at bounding box center [67, 79] width 6 height 6
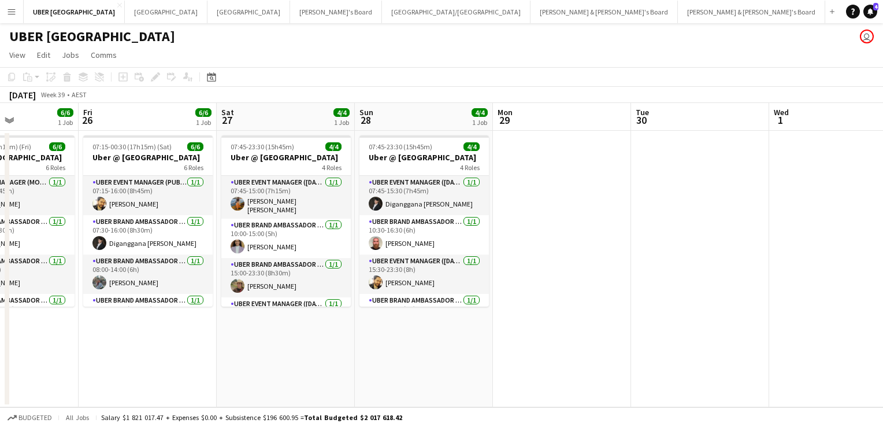
click at [566, 233] on app-date-cell at bounding box center [562, 269] width 138 height 276
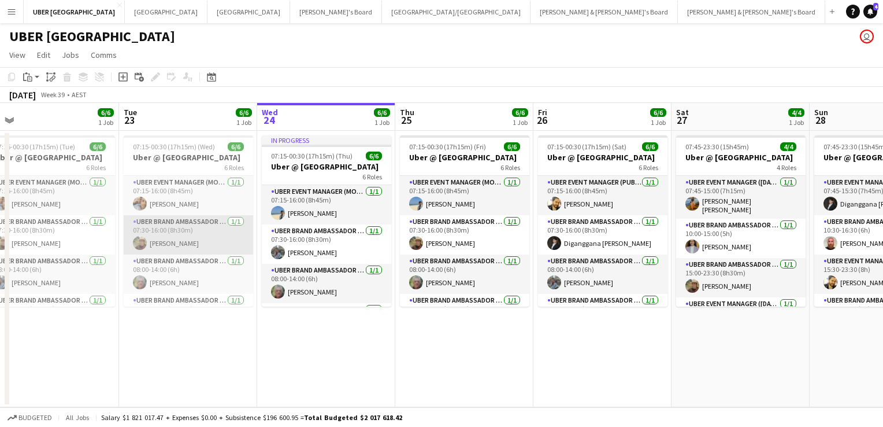
scroll to position [2, 0]
click at [181, 144] on span "07:15-00:30 (17h15m) (Wed)" at bounding box center [174, 146] width 82 height 9
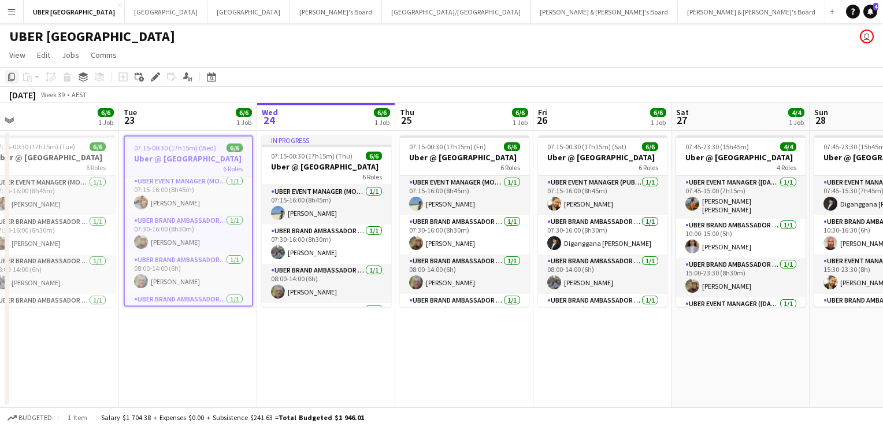
click at [12, 79] on icon "Copy" at bounding box center [11, 76] width 9 height 9
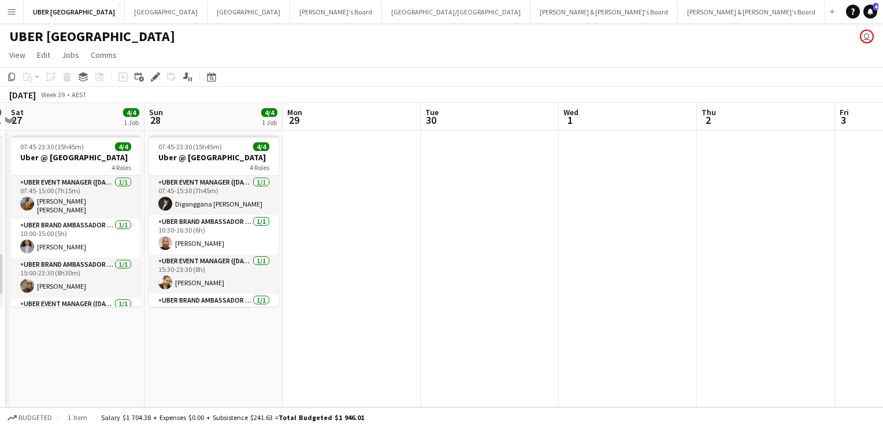
scroll to position [0, 289]
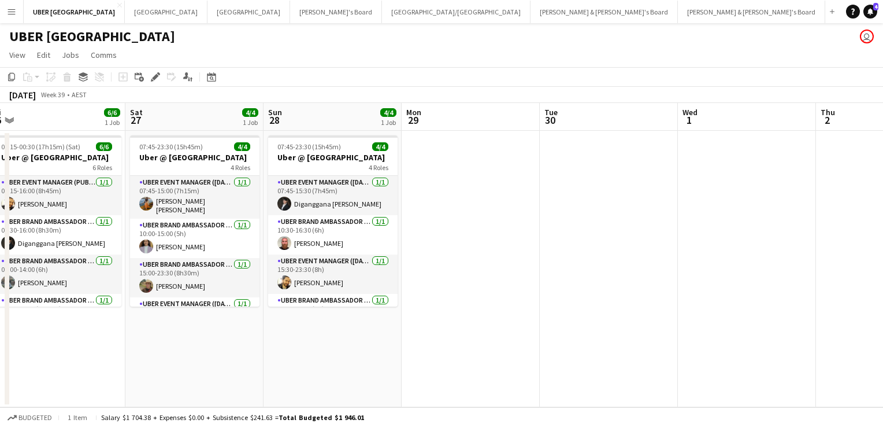
click at [428, 152] on app-date-cell at bounding box center [471, 269] width 138 height 276
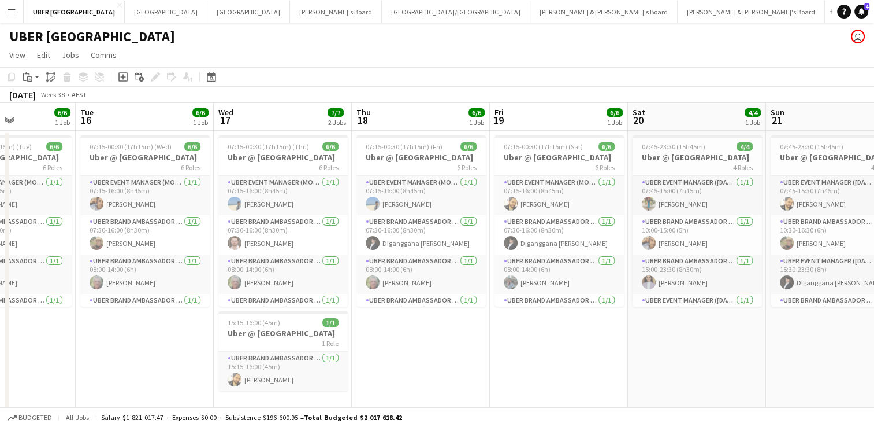
scroll to position [18, 0]
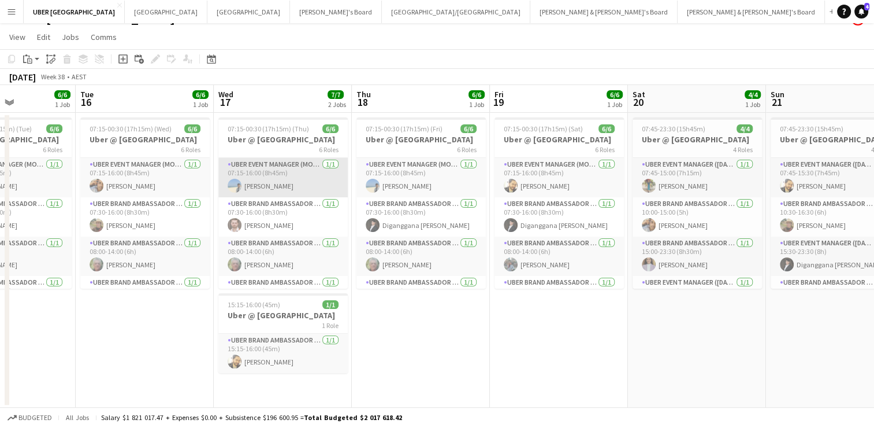
click at [270, 182] on app-card-role "UBER Event Manager (Mon - Fri) [DATE] 07:15-16:00 (8h45m) [PERSON_NAME]" at bounding box center [282, 177] width 129 height 39
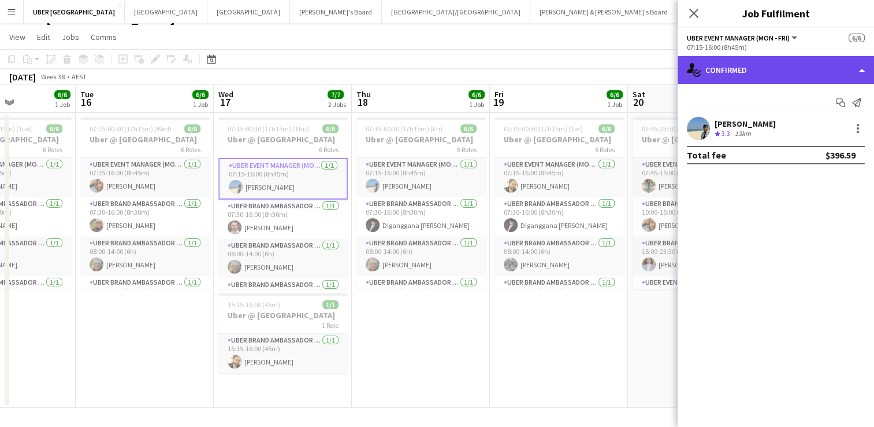
click at [754, 62] on div "single-neutral-actions-check-2 Confirmed" at bounding box center [776, 70] width 197 height 28
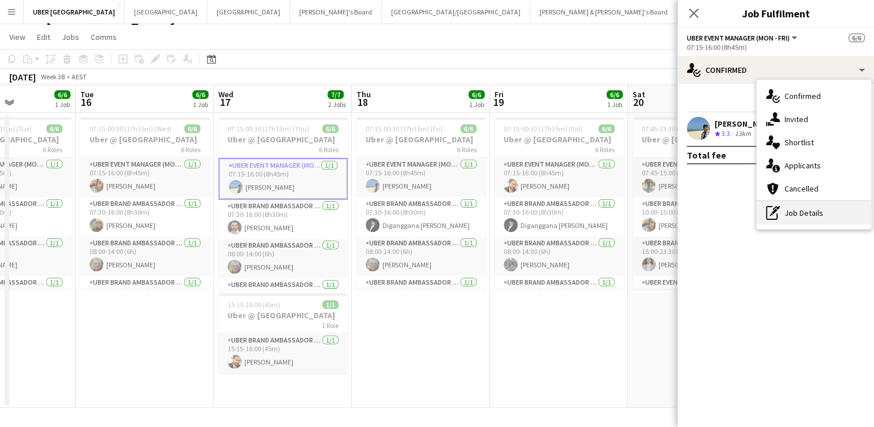
click at [798, 209] on div "pen-write Job Details" at bounding box center [814, 212] width 114 height 23
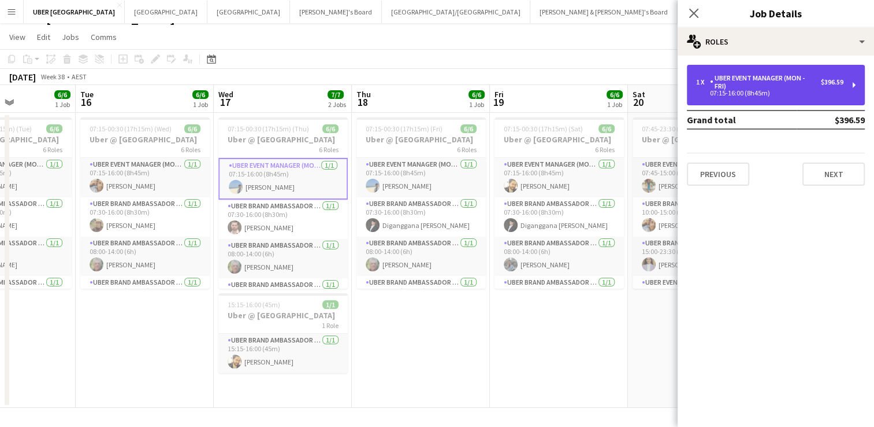
click at [724, 84] on div "UBER Event Manager (Mon - Fri)" at bounding box center [765, 82] width 111 height 16
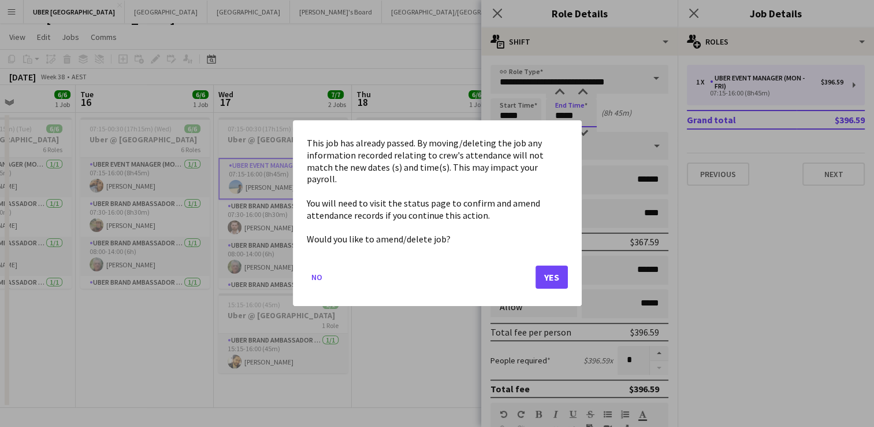
scroll to position [0, 0]
drag, startPoint x: 580, startPoint y: 117, endPoint x: 533, endPoint y: 109, distance: 47.5
click at [533, 109] on body "Menu Boards Boards Boards All jobs Status Workforce Workforce My Workforce Recr…" at bounding box center [437, 204] width 874 height 445
click at [550, 270] on button "Yes" at bounding box center [552, 277] width 32 height 23
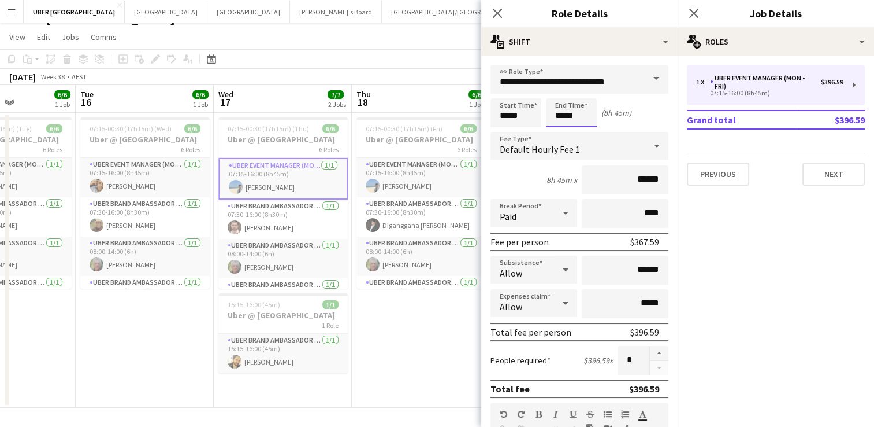
scroll to position [18, 0]
drag, startPoint x: 583, startPoint y: 110, endPoint x: 525, endPoint y: 113, distance: 57.9
click at [525, 113] on div "Start Time ***** End Time ***** (8h 45m)" at bounding box center [580, 112] width 178 height 29
type input "*****"
click at [694, 10] on icon "Close pop-in" at bounding box center [693, 13] width 11 height 11
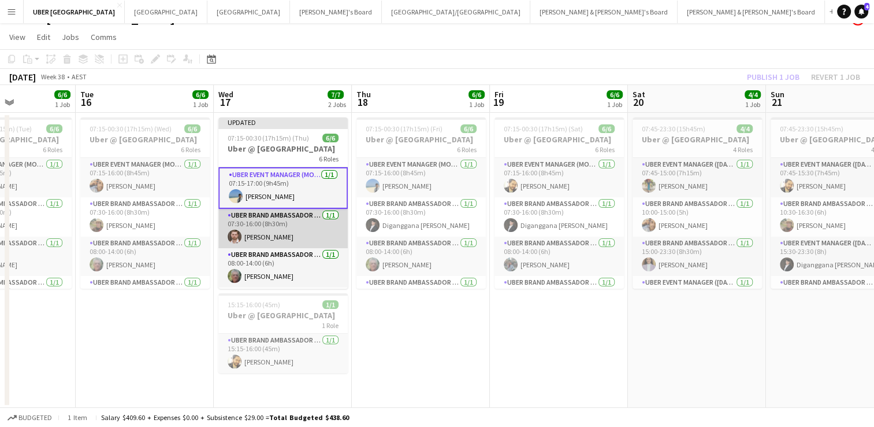
scroll to position [116, 0]
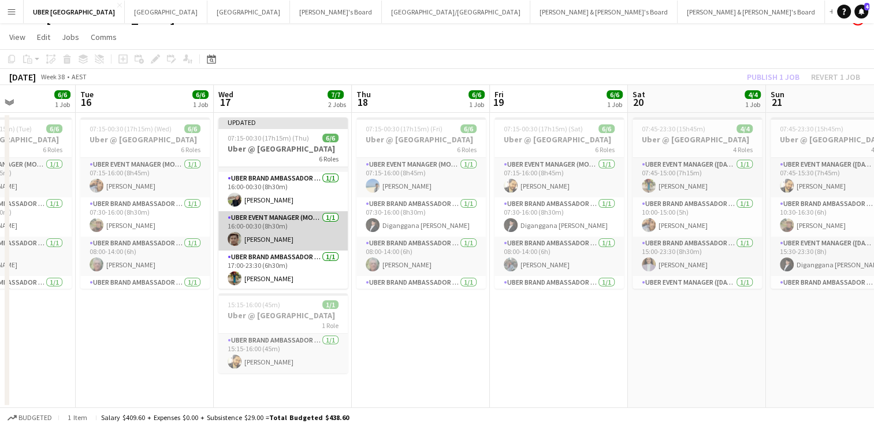
click at [287, 225] on app-card-role "UBER Event Manager (Mon - Fri) [DATE] 16:00-00:30 (8h30m) [PERSON_NAME]" at bounding box center [282, 230] width 129 height 39
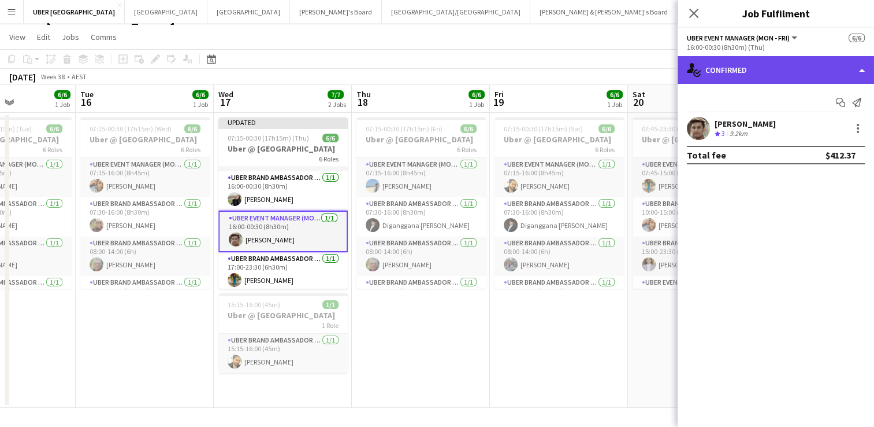
click at [741, 77] on div "single-neutral-actions-check-2 Confirmed" at bounding box center [776, 70] width 197 height 28
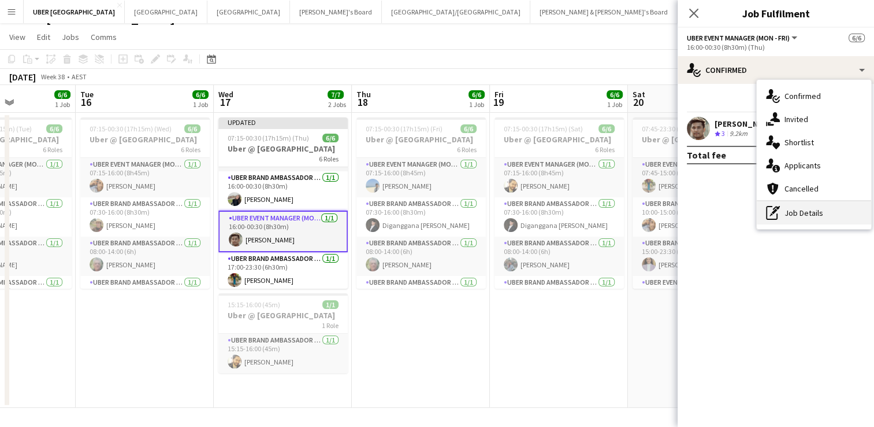
click at [809, 202] on div "pen-write Job Details" at bounding box center [814, 212] width 114 height 23
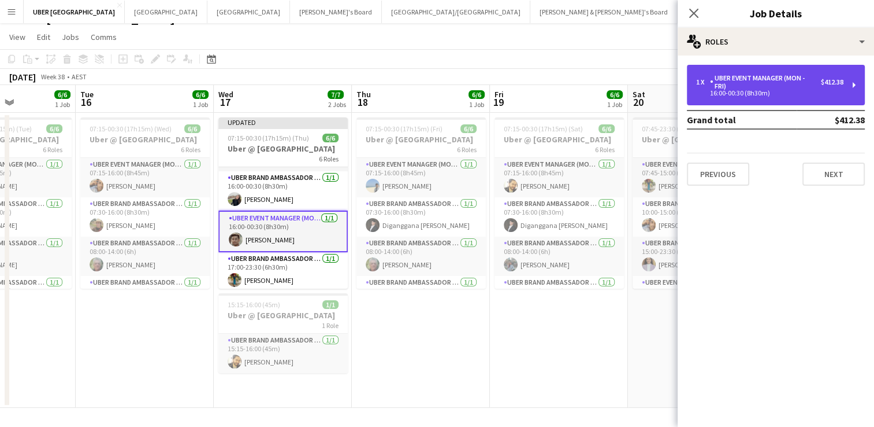
click at [745, 83] on div "UBER Event Manager (Mon - Fri)" at bounding box center [765, 82] width 111 height 16
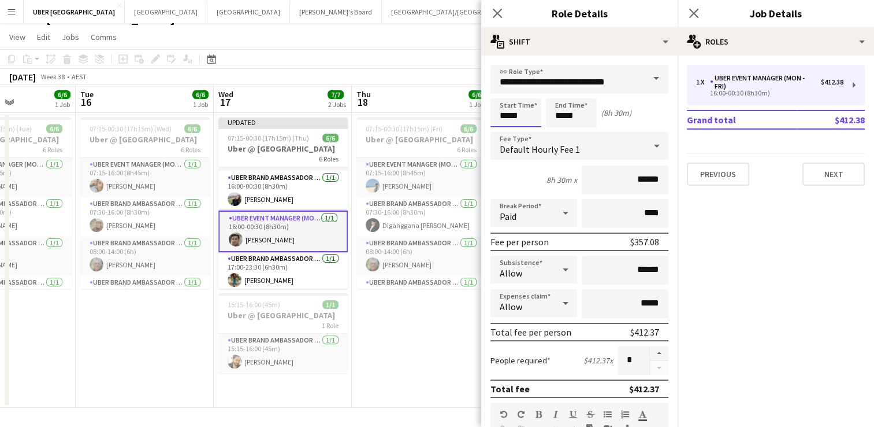
scroll to position [0, 0]
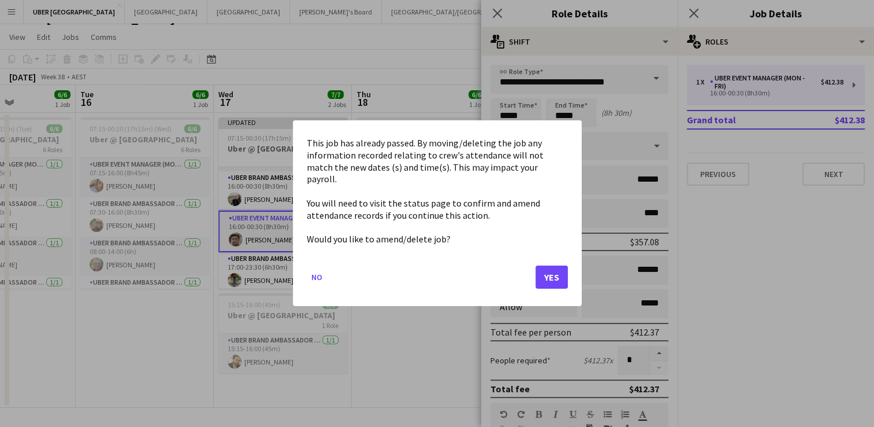
drag, startPoint x: 538, startPoint y: 116, endPoint x: 470, endPoint y: 111, distance: 67.8
click at [470, 111] on body "Menu Boards Boards Boards All jobs Status Workforce Workforce My Workforce Recr…" at bounding box center [437, 204] width 874 height 445
click at [548, 266] on button "Yes" at bounding box center [552, 277] width 32 height 23
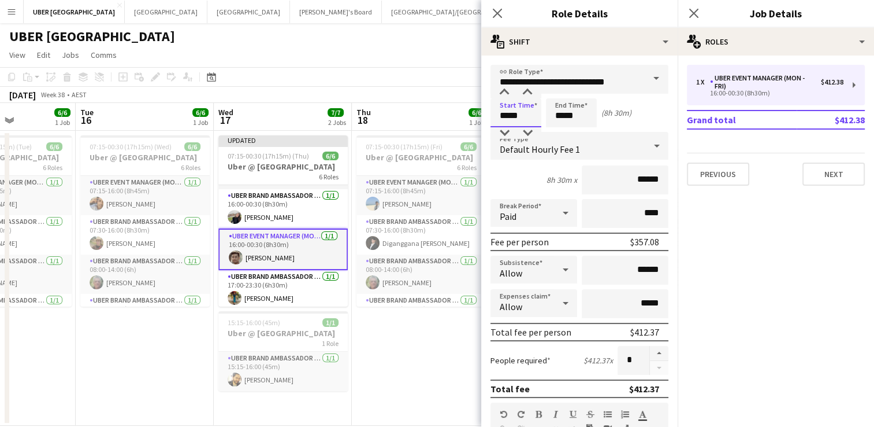
scroll to position [18, 0]
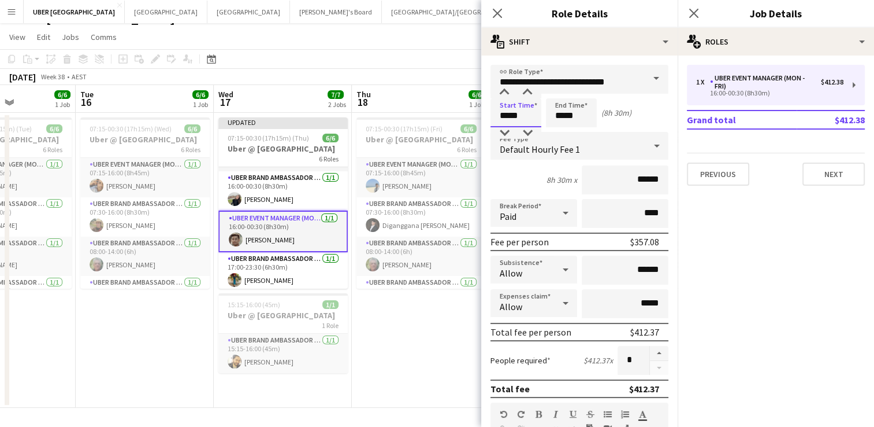
drag, startPoint x: 527, startPoint y: 116, endPoint x: 474, endPoint y: 113, distance: 53.3
click at [474, 113] on body "Menu Boards Boards Boards All jobs Status Workforce Workforce My Workforce Recr…" at bounding box center [437, 204] width 874 height 445
type input "*****"
click at [693, 16] on icon "Close pop-in" at bounding box center [693, 13] width 11 height 11
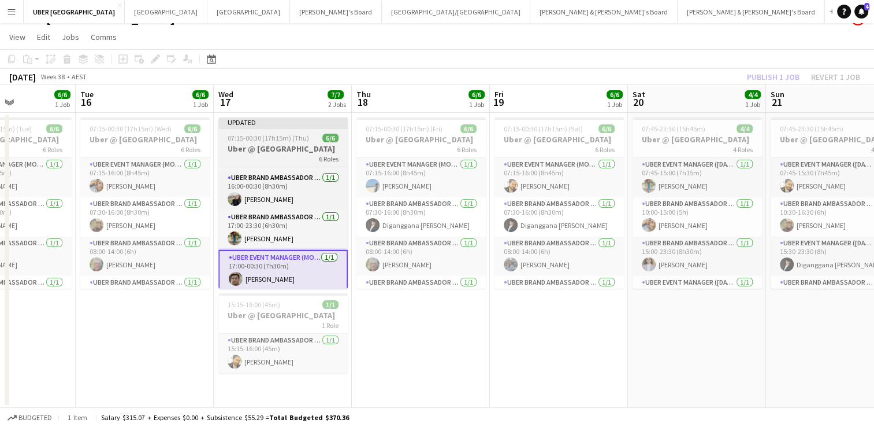
click at [299, 147] on h3 "Uber @ [GEOGRAPHIC_DATA]" at bounding box center [282, 148] width 129 height 10
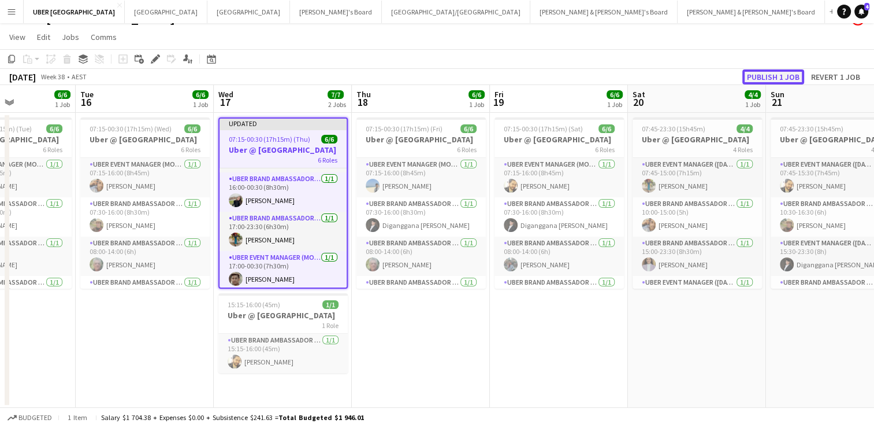
click at [777, 77] on button "Publish 1 job" at bounding box center [774, 76] width 62 height 15
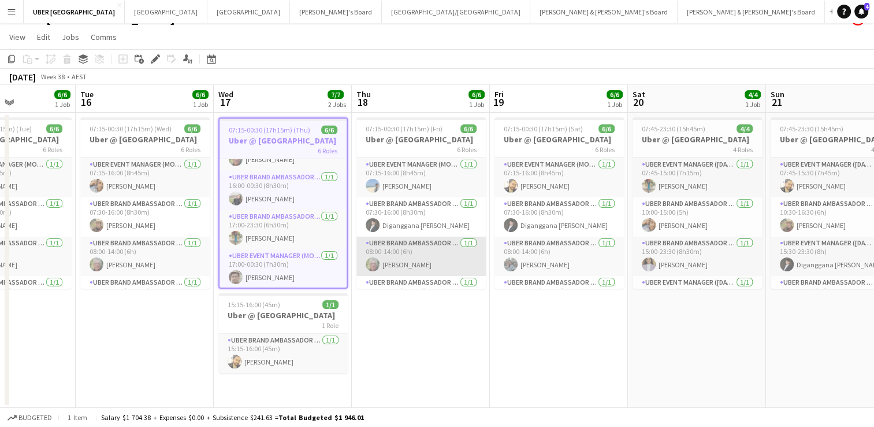
scroll to position [105, 0]
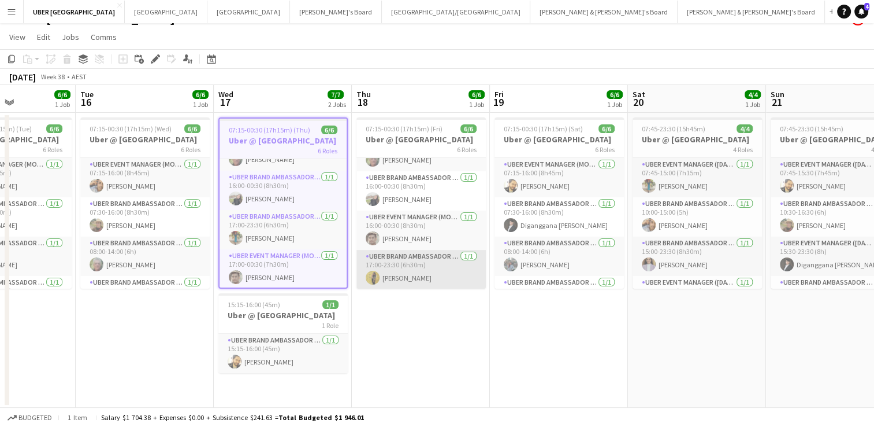
click at [406, 278] on app-card-role "UBER Brand Ambassador (Mon - Fri) [DATE] 17:00-23:30 (6h30m) [PERSON_NAME]" at bounding box center [421, 269] width 129 height 39
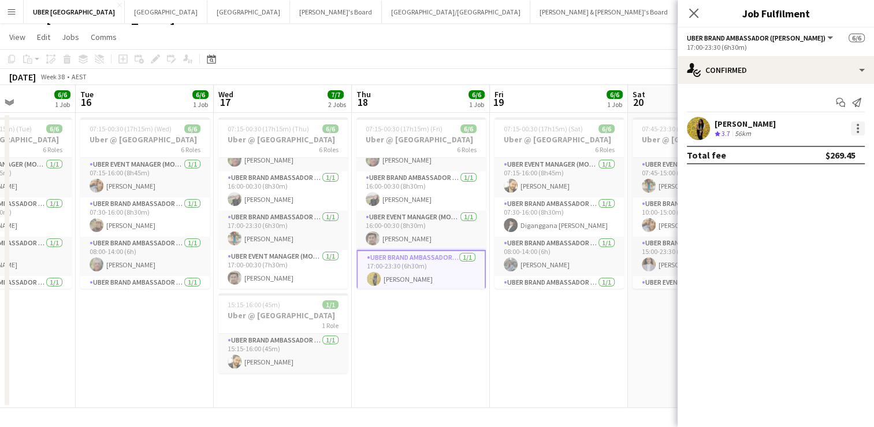
click at [862, 128] on div at bounding box center [858, 128] width 14 height 14
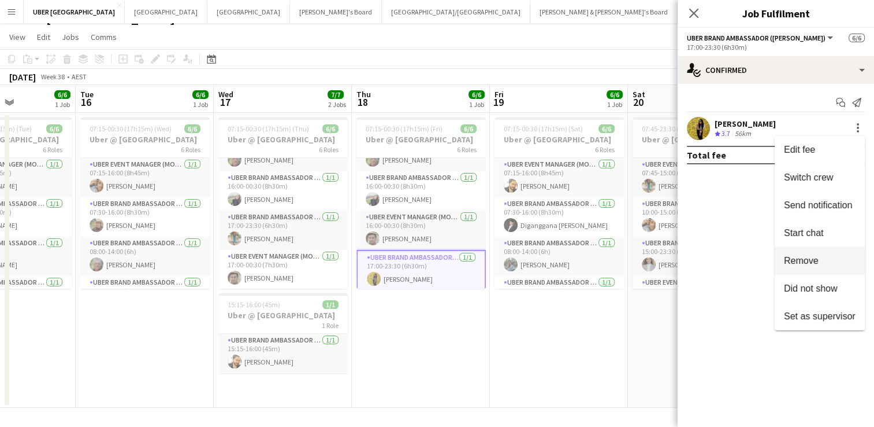
click at [798, 260] on span "Remove" at bounding box center [801, 260] width 35 height 10
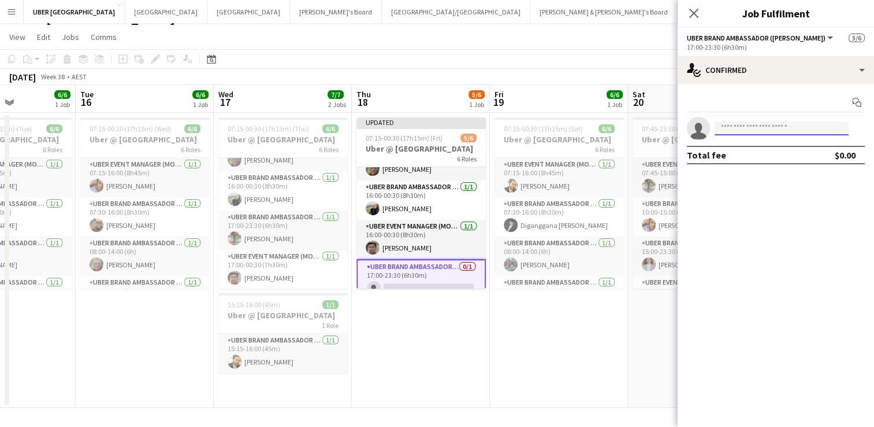
click at [735, 126] on input at bounding box center [782, 128] width 134 height 14
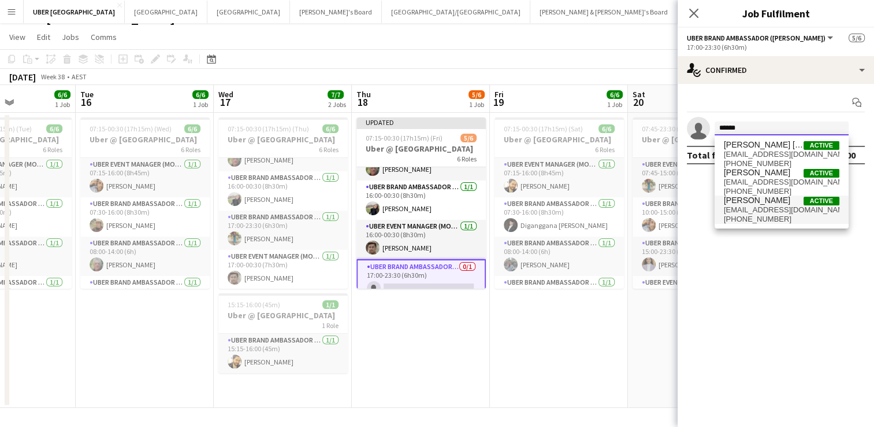
type input "******"
click at [736, 209] on span "[EMAIL_ADDRESS][DOMAIN_NAME]" at bounding box center [782, 209] width 116 height 9
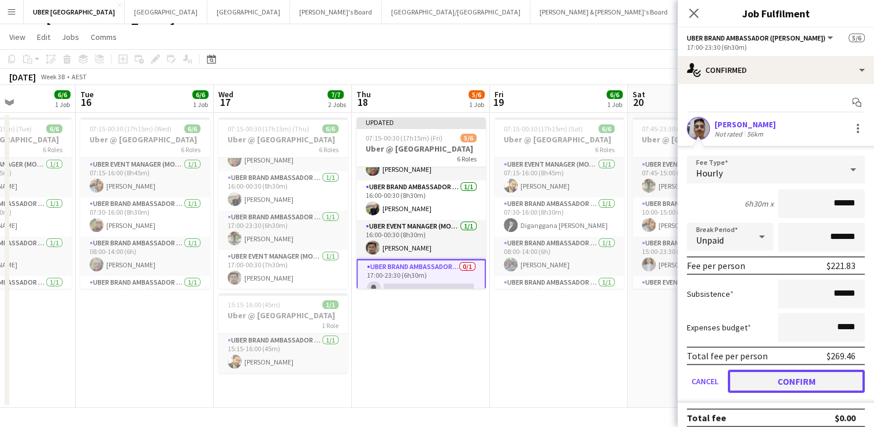
click at [782, 375] on button "Confirm" at bounding box center [796, 380] width 137 height 23
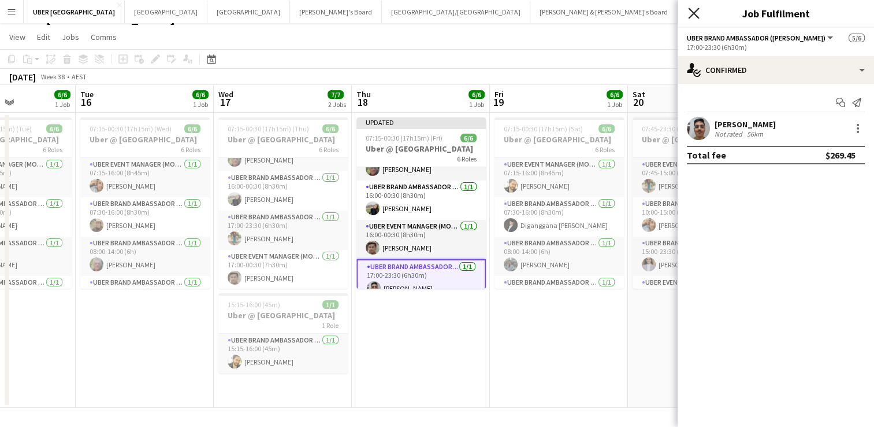
click at [692, 10] on icon "Close pop-in" at bounding box center [693, 13] width 11 height 11
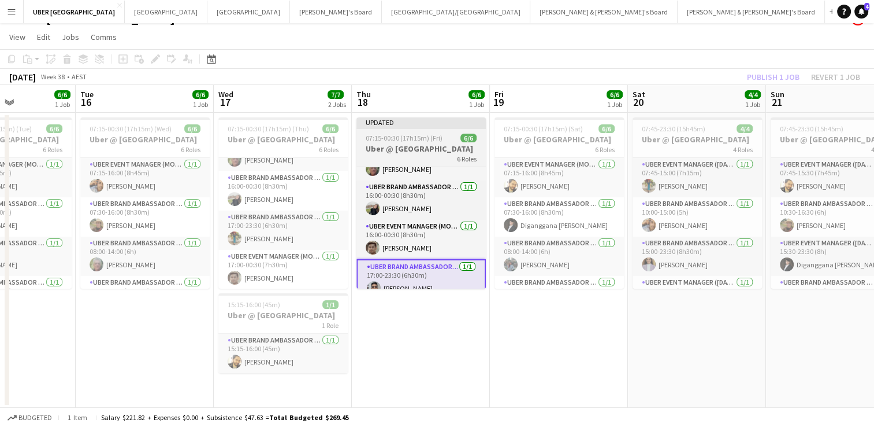
click at [416, 125] on div "Updated" at bounding box center [421, 121] width 129 height 9
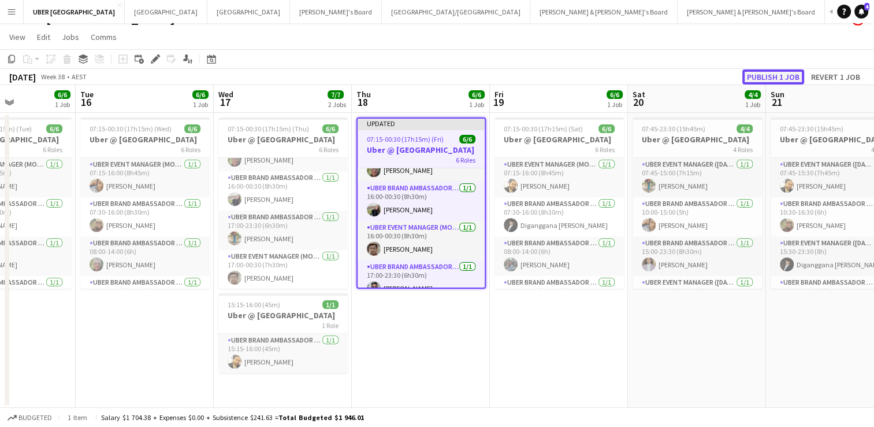
click at [768, 75] on button "Publish 1 job" at bounding box center [774, 76] width 62 height 15
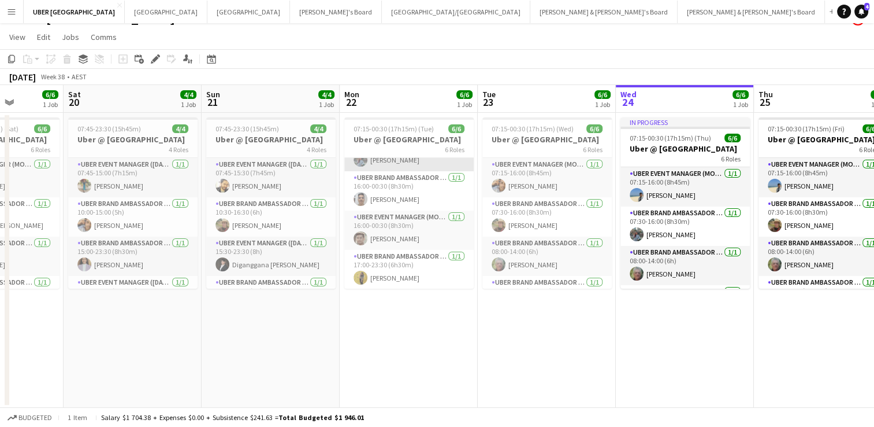
scroll to position [103, 0]
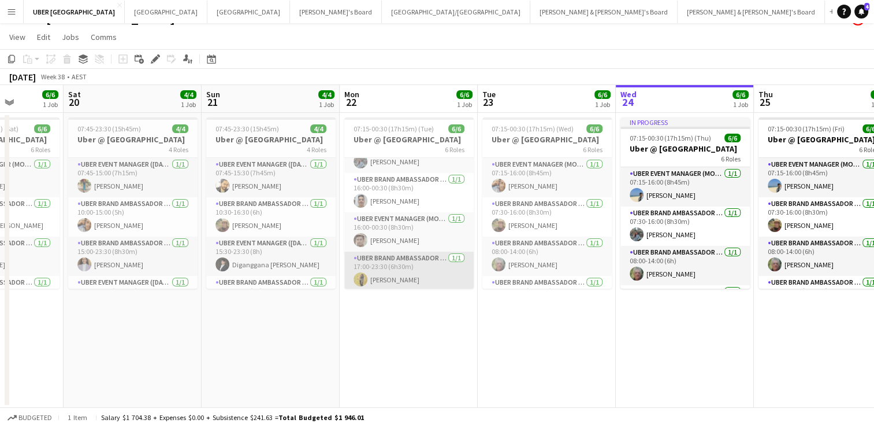
click at [381, 281] on app-card-role "UBER Brand Ambassador (Mon - Fri) [DATE] 17:00-23:30 (6h30m) [PERSON_NAME]" at bounding box center [408, 270] width 129 height 39
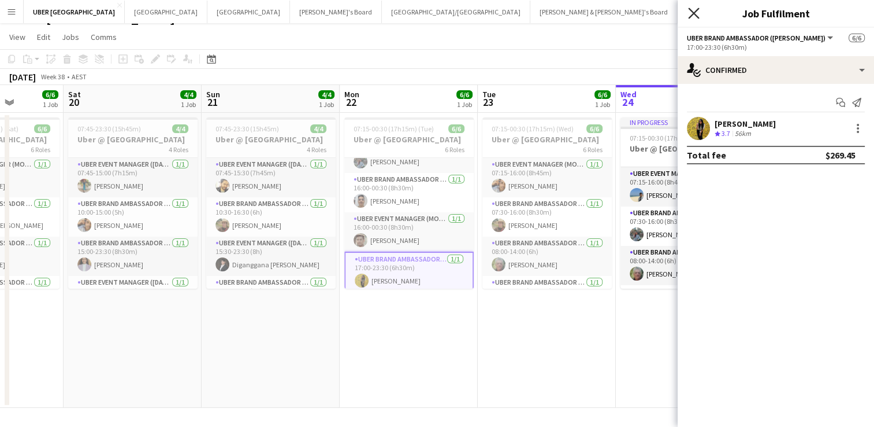
click at [694, 13] on icon at bounding box center [693, 13] width 11 height 11
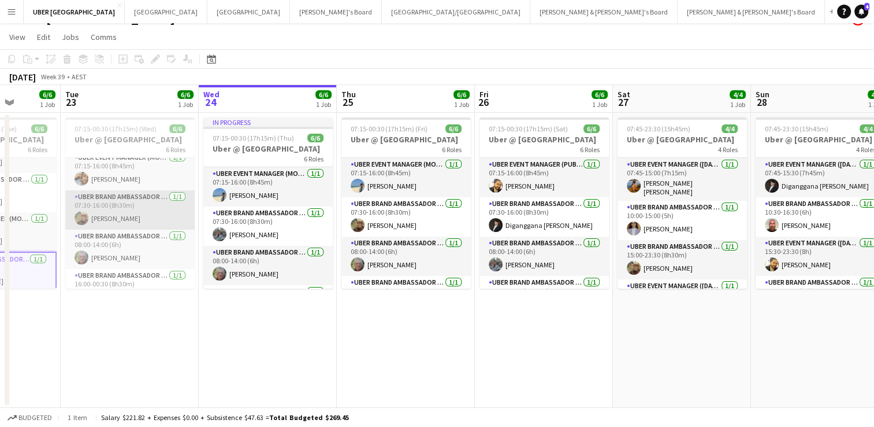
scroll to position [105, 0]
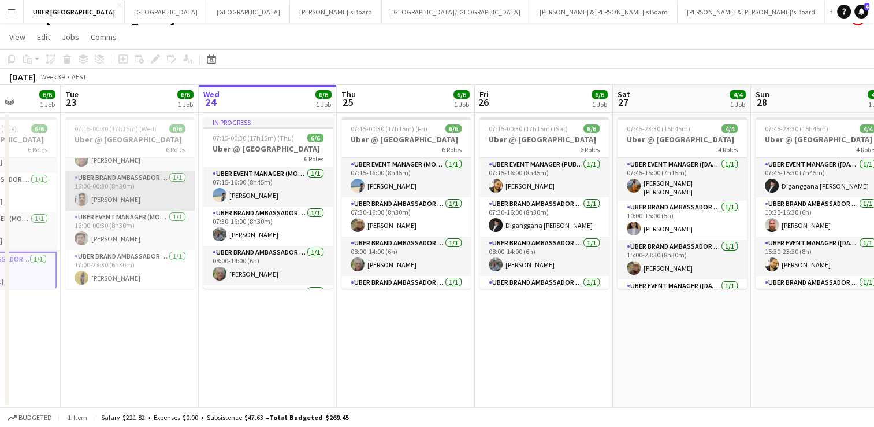
click at [127, 195] on app-card-role "UBER Brand Ambassador (Mon - Fri) [DATE] 16:00-00:30 (8h30m) [PERSON_NAME]" at bounding box center [129, 190] width 129 height 39
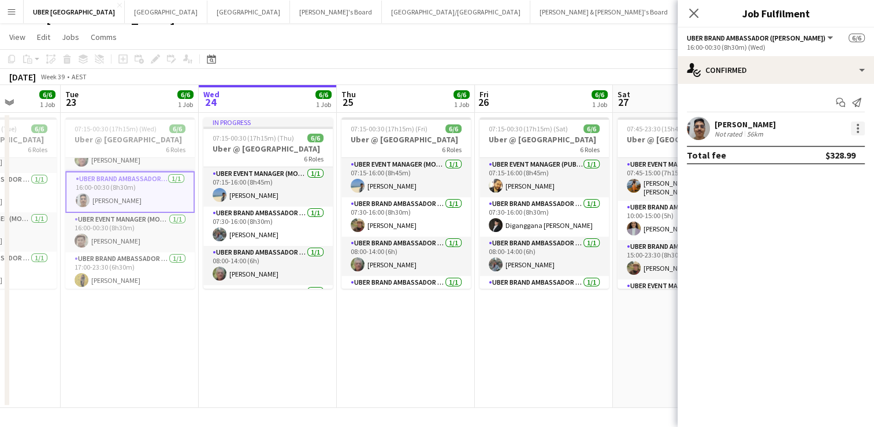
click at [857, 128] on div at bounding box center [858, 128] width 2 height 2
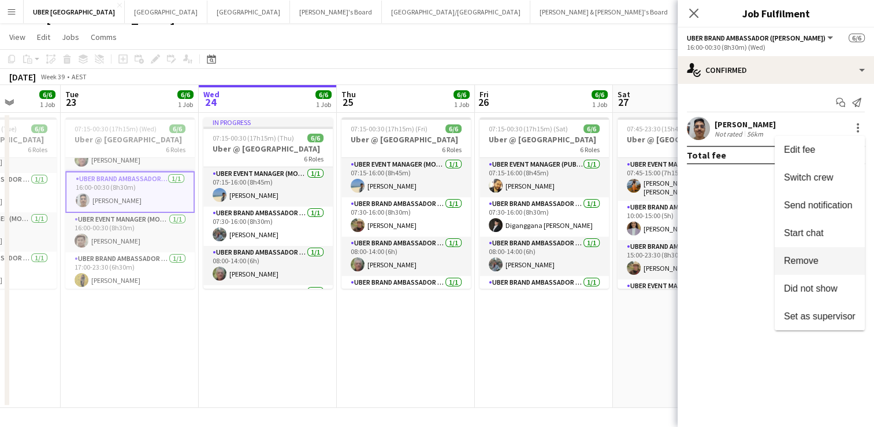
click at [807, 266] on button "Remove" at bounding box center [820, 261] width 90 height 28
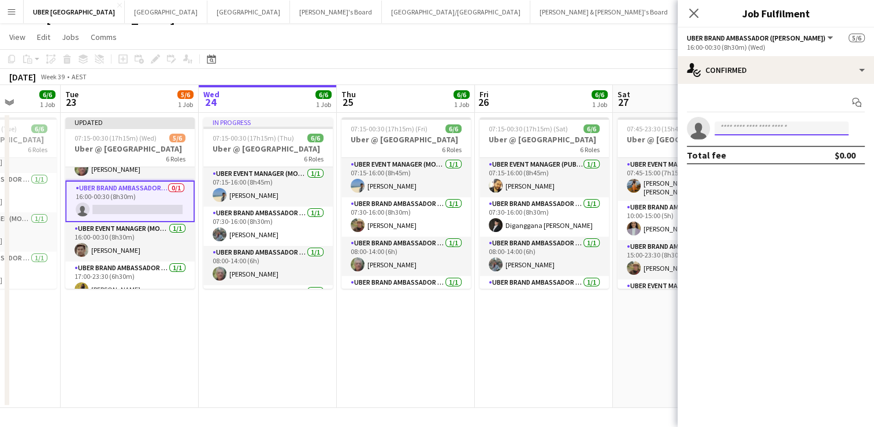
click at [742, 128] on input at bounding box center [782, 128] width 134 height 14
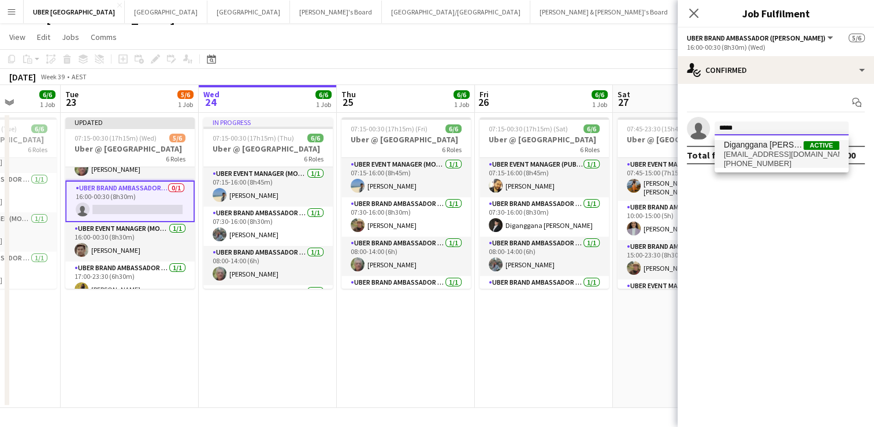
type input "*****"
click at [742, 150] on span "[EMAIL_ADDRESS][DOMAIN_NAME]" at bounding box center [782, 154] width 116 height 9
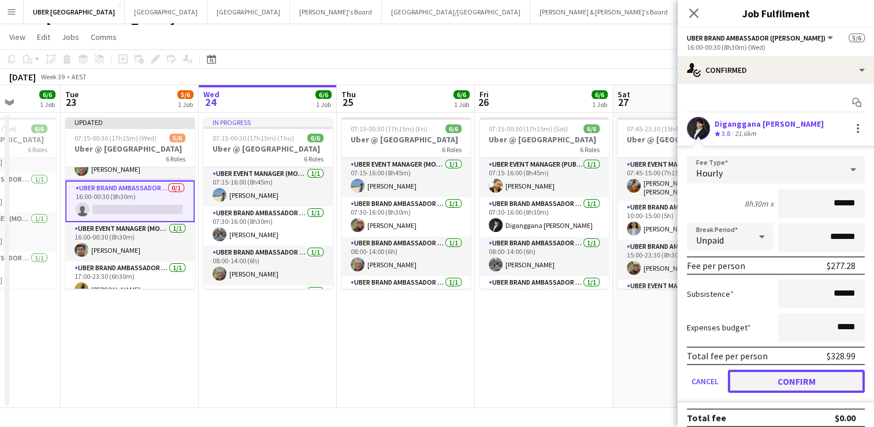
click at [750, 369] on button "Confirm" at bounding box center [796, 380] width 137 height 23
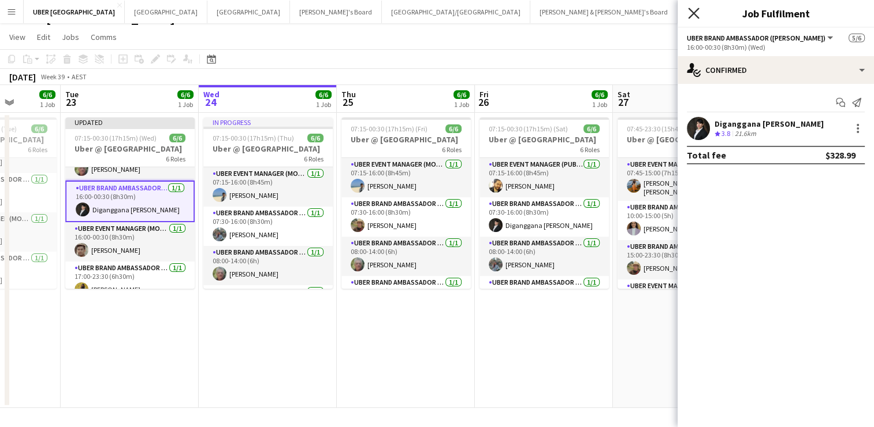
click at [691, 10] on icon at bounding box center [693, 13] width 11 height 11
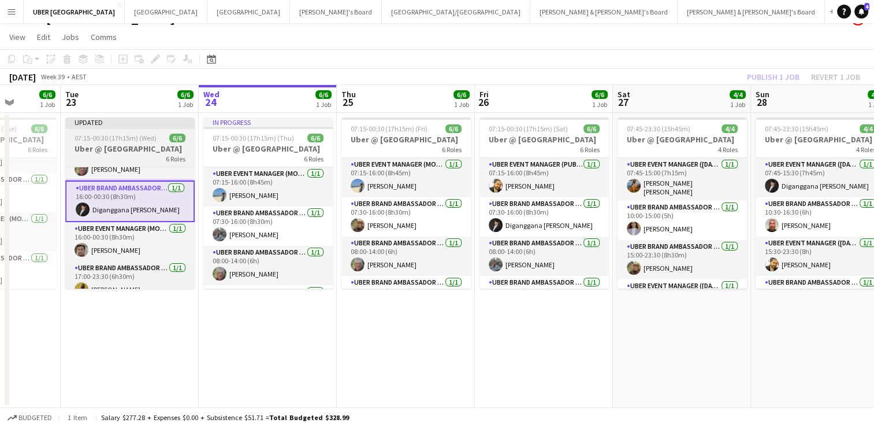
click at [106, 132] on app-job-card "Updated 07:15-00:30 (17h15m) (Wed) 6/6 Uber @ [GEOGRAPHIC_DATA] 6 Roles UBER Ev…" at bounding box center [129, 202] width 129 height 171
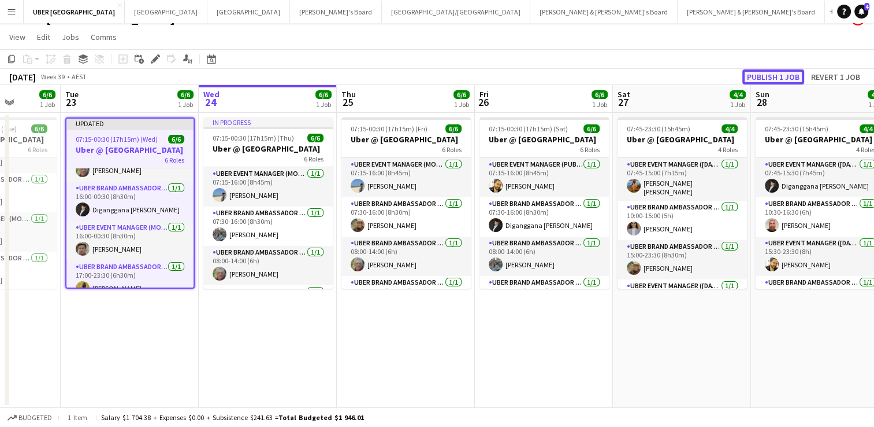
click at [781, 77] on button "Publish 1 job" at bounding box center [774, 76] width 62 height 15
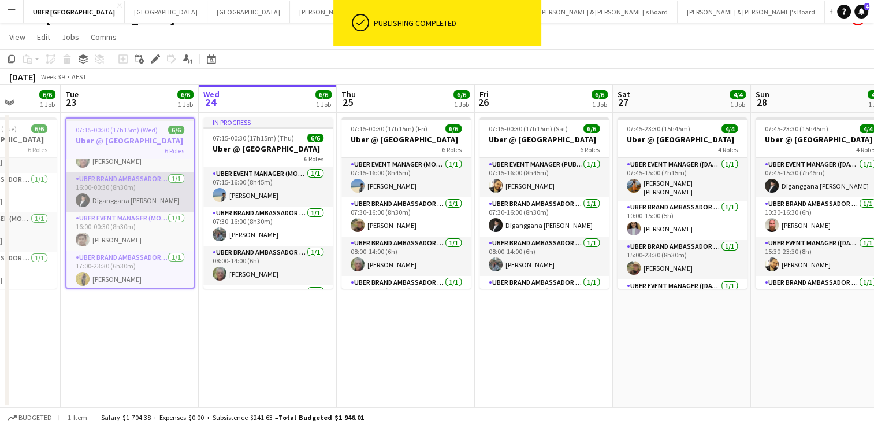
scroll to position [106, 0]
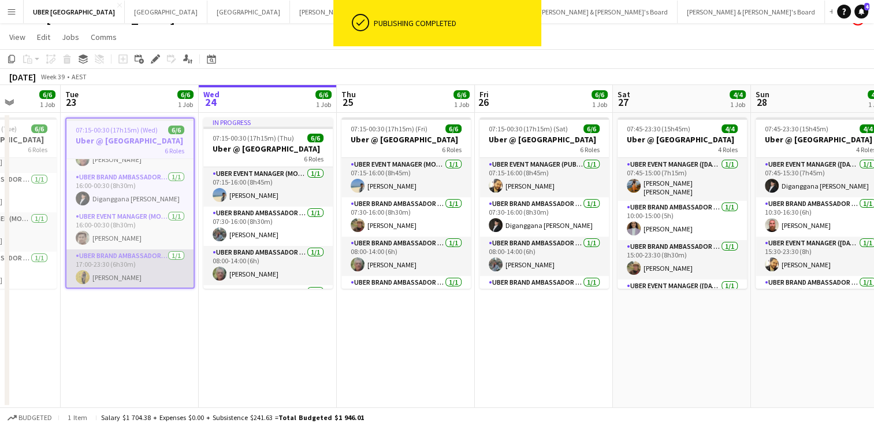
click at [117, 271] on app-card-role "UBER Brand Ambassador (Mon - Fri) [DATE] 17:00-23:30 (6h30m) [PERSON_NAME]" at bounding box center [129, 268] width 127 height 39
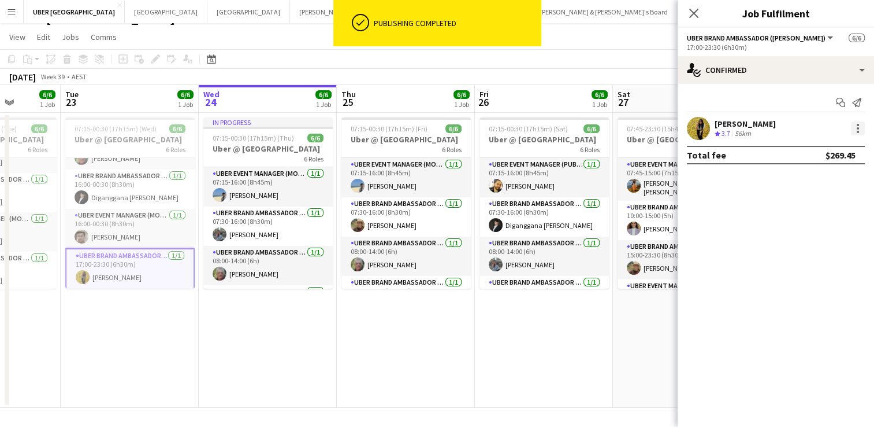
click at [861, 126] on div at bounding box center [858, 128] width 14 height 14
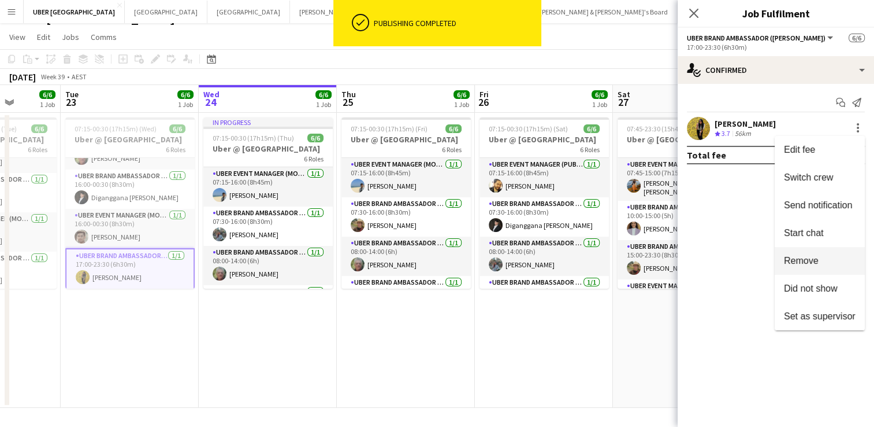
click at [805, 254] on button "Remove" at bounding box center [820, 261] width 90 height 28
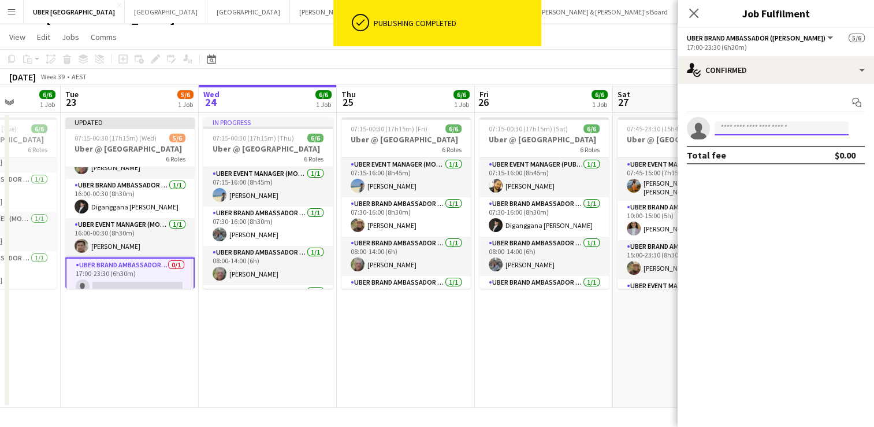
click at [740, 128] on input at bounding box center [782, 128] width 134 height 14
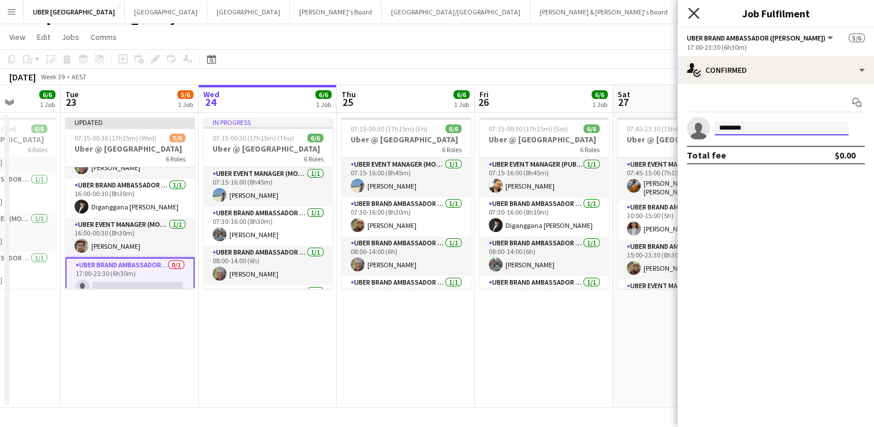
type input "********"
click at [690, 13] on icon "Close pop-in" at bounding box center [693, 13] width 11 height 11
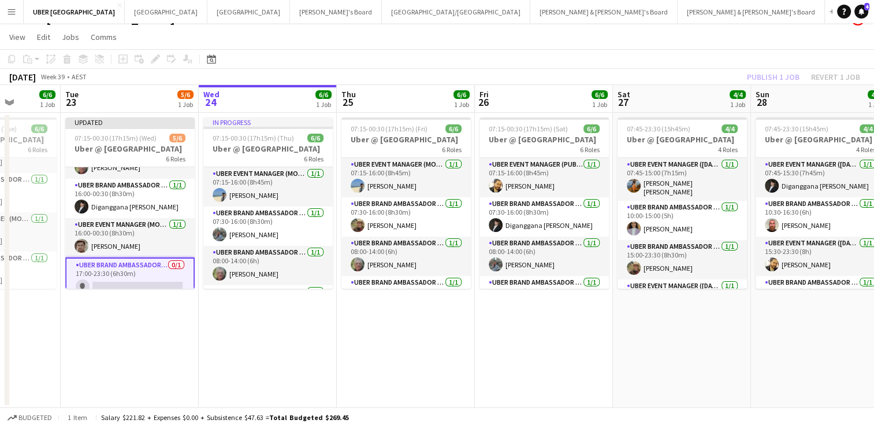
click at [127, 263] on app-card-role "UBER Brand Ambassador (Mon - Fri) 0/1 17:00-23:30 (6h30m) single-neutral-actions" at bounding box center [129, 278] width 129 height 42
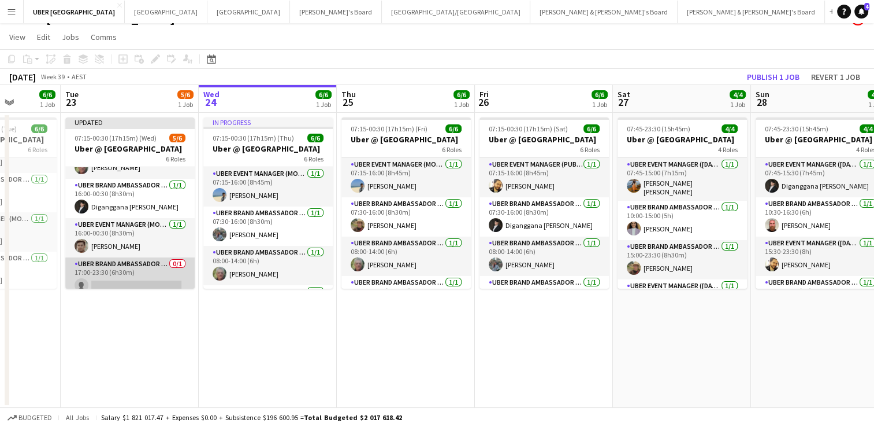
click at [115, 267] on app-card-role "UBER Brand Ambassador (Mon - Fri) 0/1 17:00-23:30 (6h30m) single-neutral-actions" at bounding box center [129, 276] width 129 height 39
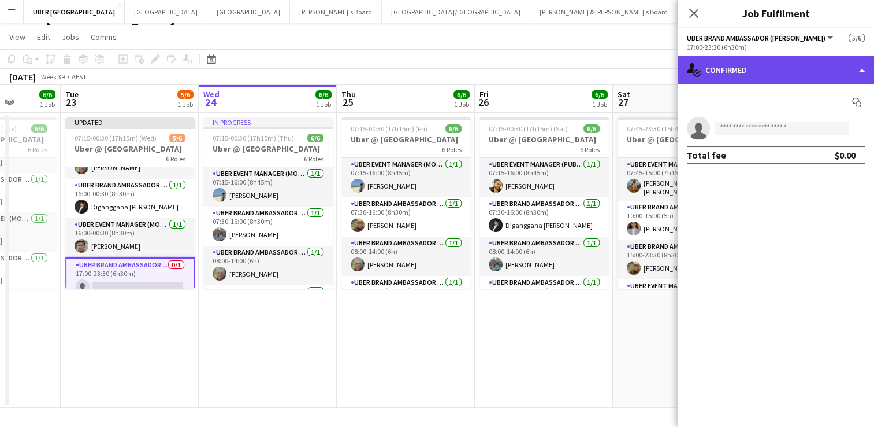
click at [753, 66] on div "single-neutral-actions-check-2 Confirmed" at bounding box center [776, 70] width 197 height 28
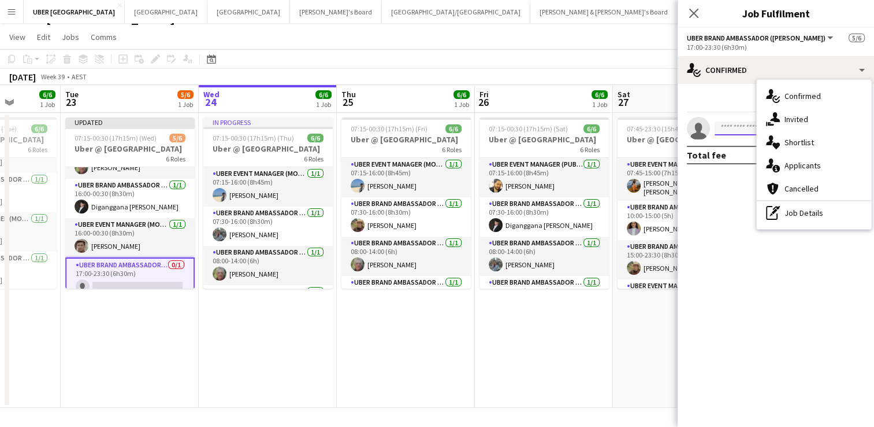
click at [728, 122] on input at bounding box center [782, 128] width 134 height 14
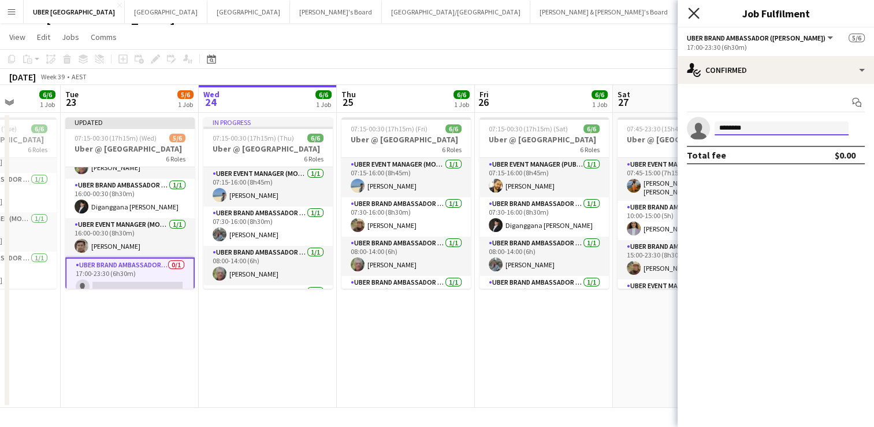
type input "********"
click at [698, 10] on icon "Close pop-in" at bounding box center [693, 13] width 11 height 11
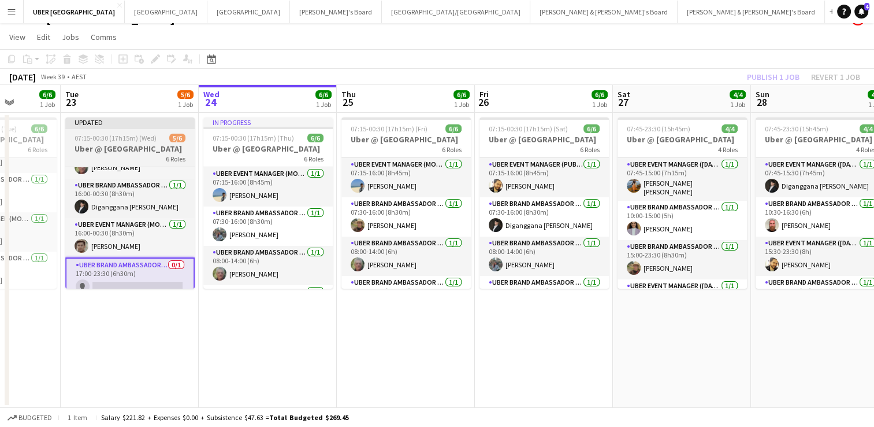
click at [158, 135] on div "07:15-00:30 (17h15m) (Wed) 5/6" at bounding box center [129, 138] width 129 height 9
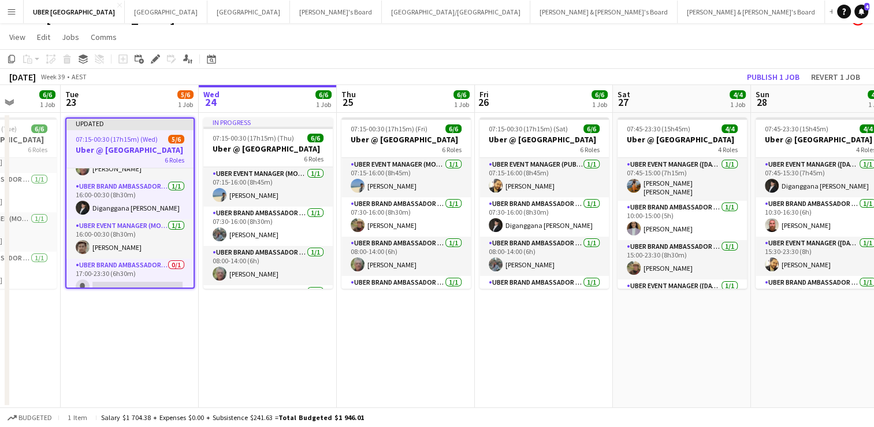
click at [765, 68] on app-toolbar "Copy Paste Paste Ctrl+V Paste with crew Ctrl+Shift+V Paste linked Job [GEOGRAPH…" at bounding box center [437, 59] width 874 height 20
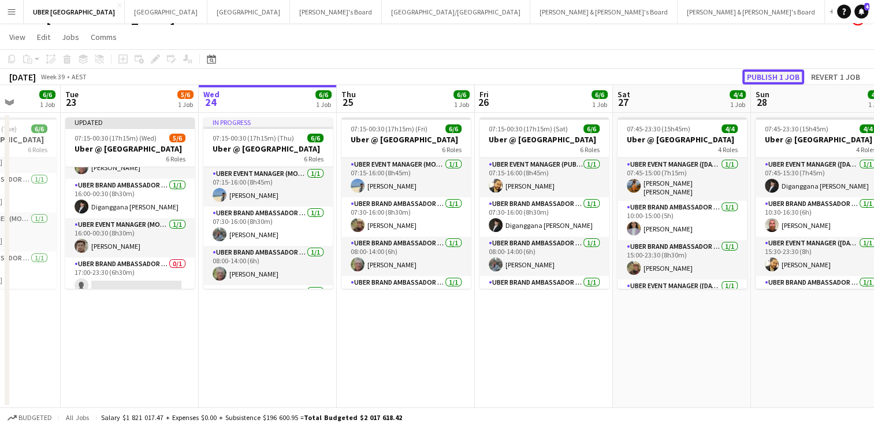
click at [765, 74] on button "Publish 1 job" at bounding box center [774, 76] width 62 height 15
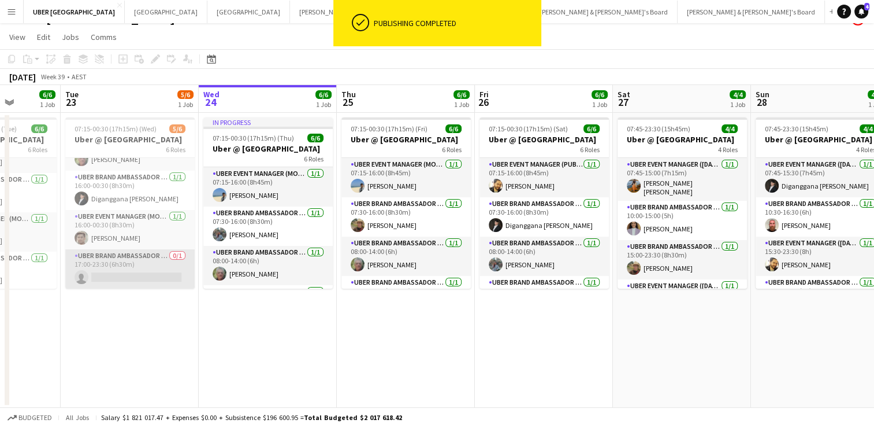
scroll to position [105, 0]
click at [118, 267] on app-card-role "UBER Brand Ambassador (Mon - Fri) 0/1 17:00-23:30 (6h30m) single-neutral-actions" at bounding box center [129, 269] width 129 height 39
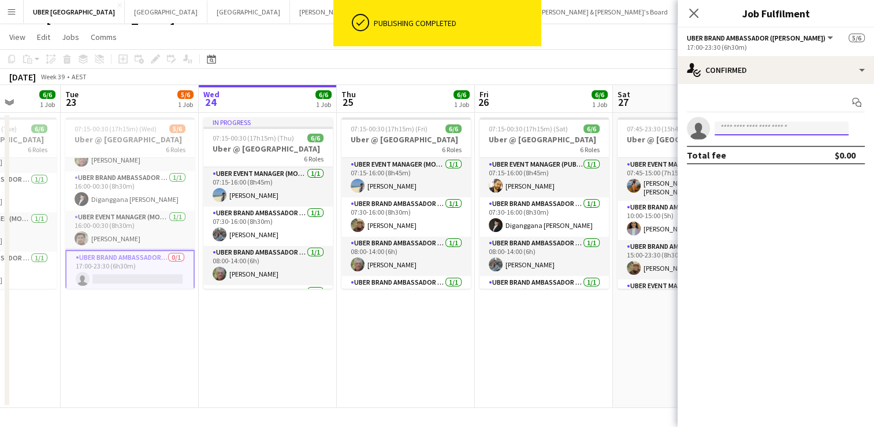
click at [742, 131] on input at bounding box center [782, 128] width 134 height 14
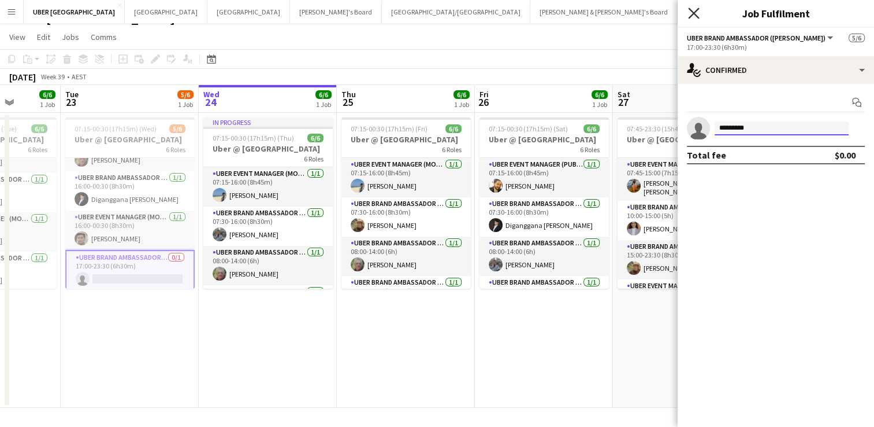
type input "********"
click at [691, 12] on icon "Close pop-in" at bounding box center [693, 13] width 11 height 11
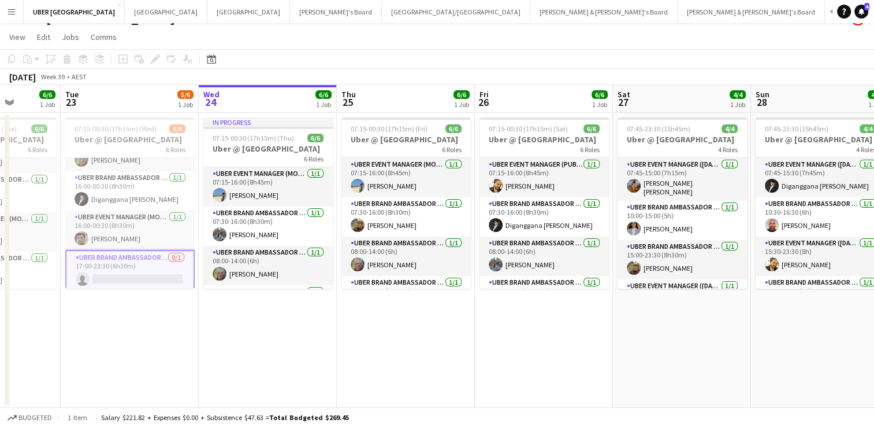
click at [145, 268] on app-card-role "UBER Brand Ambassador (Mon - Fri) 0/1 17:00-23:30 (6h30m) single-neutral-actions" at bounding box center [129, 271] width 129 height 42
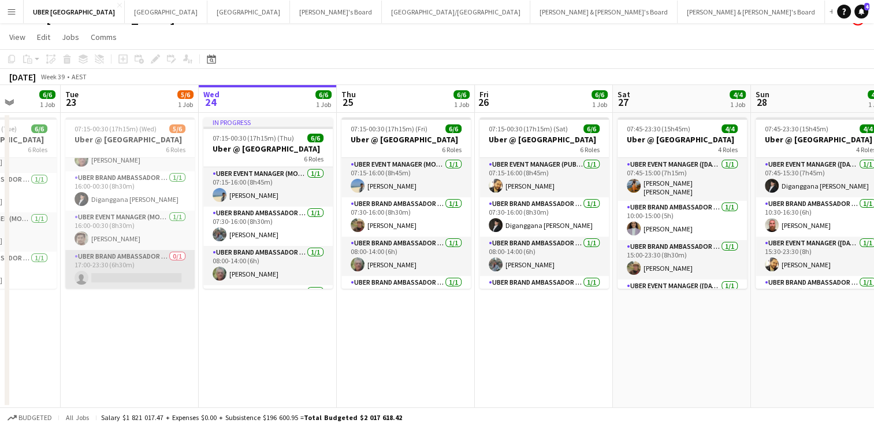
click at [145, 268] on app-card-role "UBER Brand Ambassador (Mon - Fri) 0/1 17:00-23:30 (6h30m) single-neutral-actions" at bounding box center [129, 269] width 129 height 39
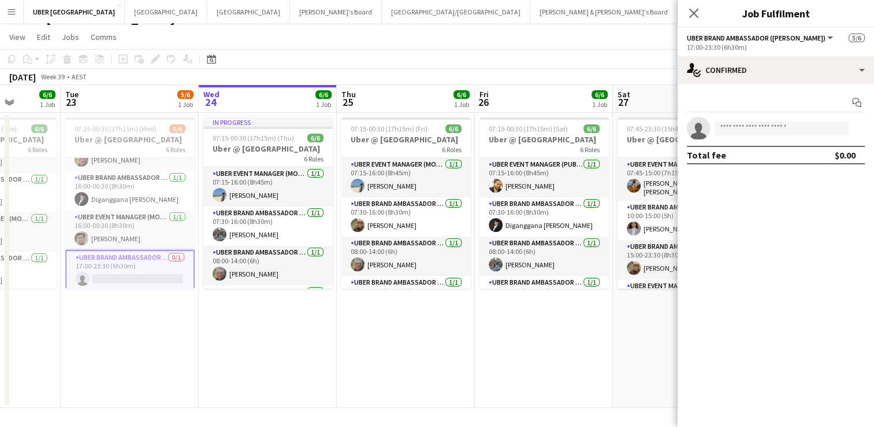
click at [145, 268] on app-card-role "UBER Brand Ambassador (Mon - Fri) 0/1 17:00-23:30 (6h30m) single-neutral-actions" at bounding box center [129, 271] width 129 height 42
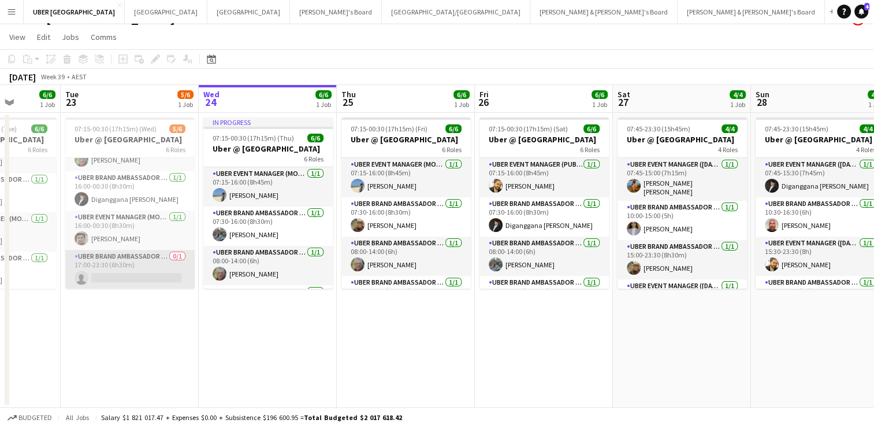
click at [125, 269] on app-card-role "UBER Brand Ambassador (Mon - Fri) 0/1 17:00-23:30 (6h30m) single-neutral-actions" at bounding box center [129, 269] width 129 height 39
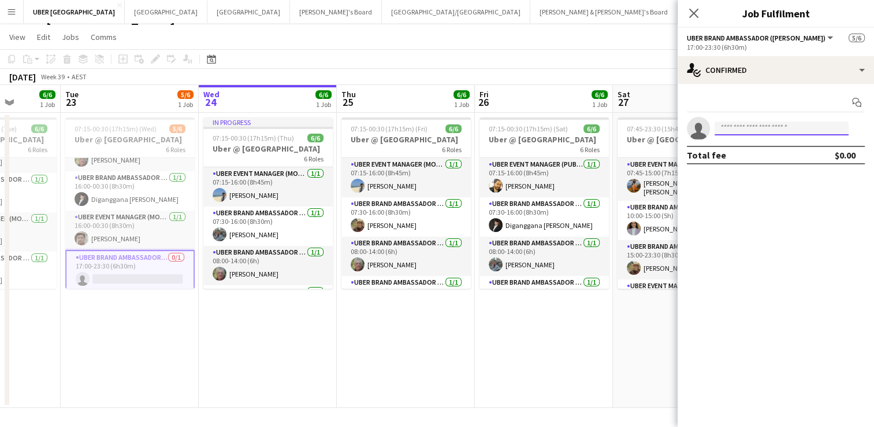
click at [742, 123] on input at bounding box center [782, 128] width 134 height 14
type input "********"
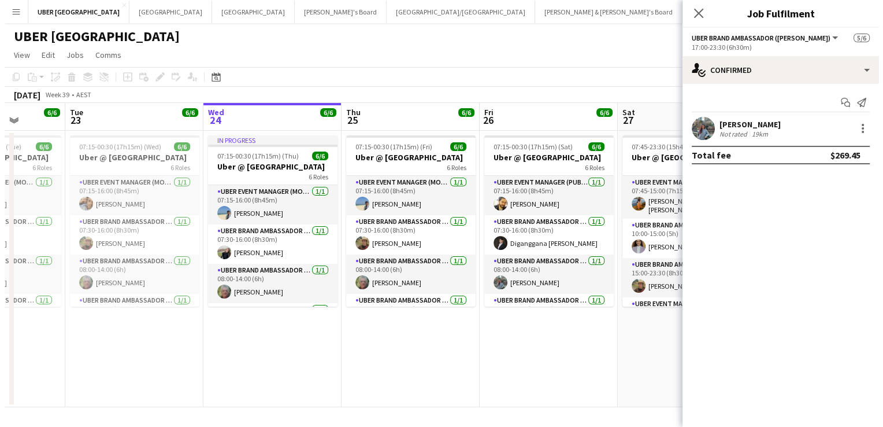
scroll to position [0, 0]
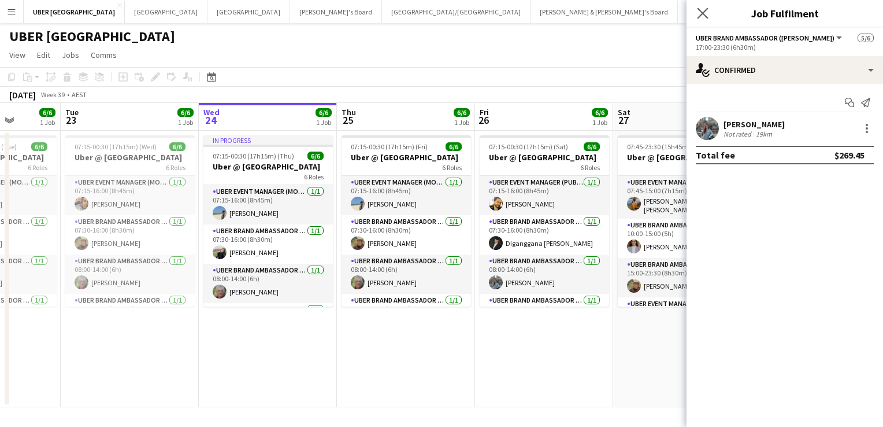
click at [696, 13] on app-icon "Close pop-in" at bounding box center [703, 13] width 17 height 17
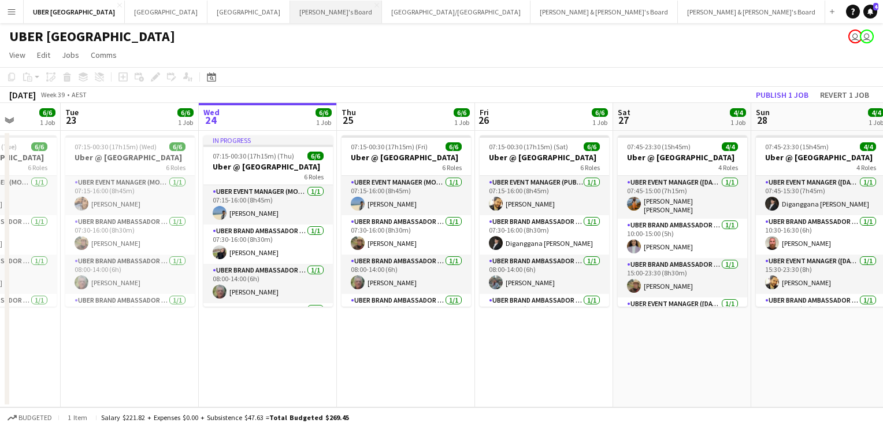
click at [290, 3] on button "Tennille's Board Close" at bounding box center [336, 12] width 92 height 23
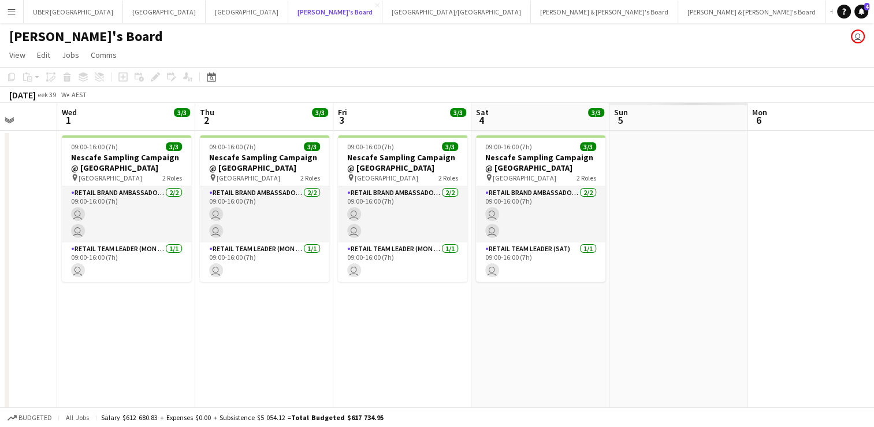
scroll to position [0, 386]
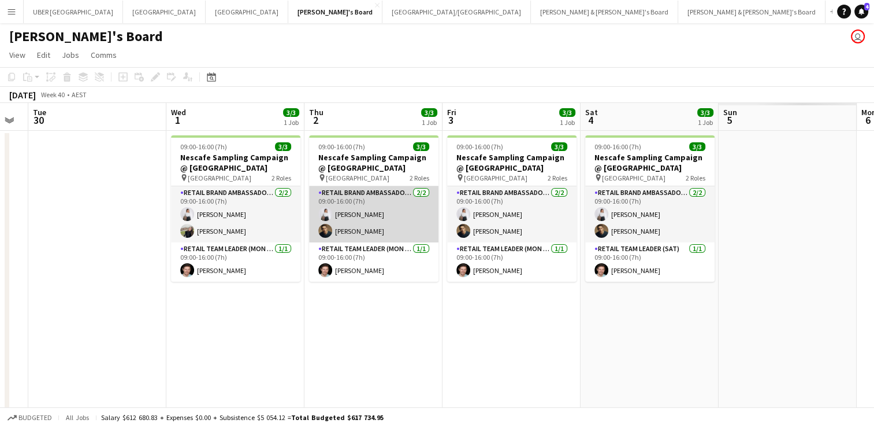
click at [350, 232] on app-card-role "RETAIL Brand Ambassador (Mon - Fri) [DATE] 09:00-16:00 (7h) [PERSON_NAME] [PERS…" at bounding box center [373, 214] width 129 height 56
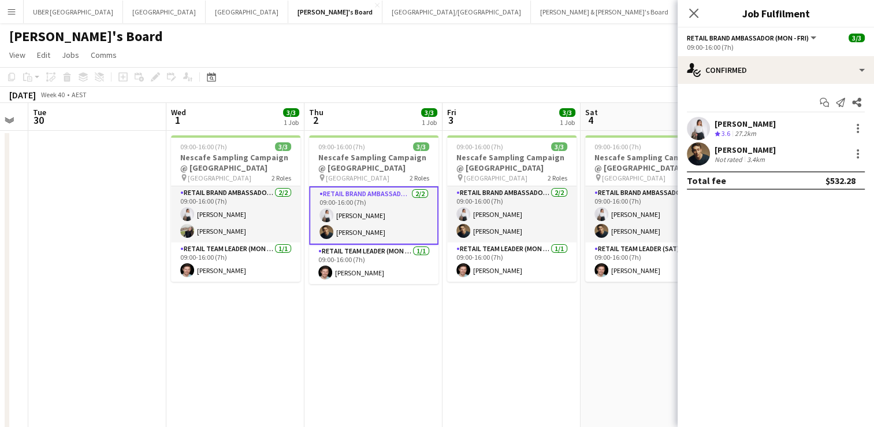
click at [758, 147] on div "[PERSON_NAME]" at bounding box center [745, 149] width 61 height 10
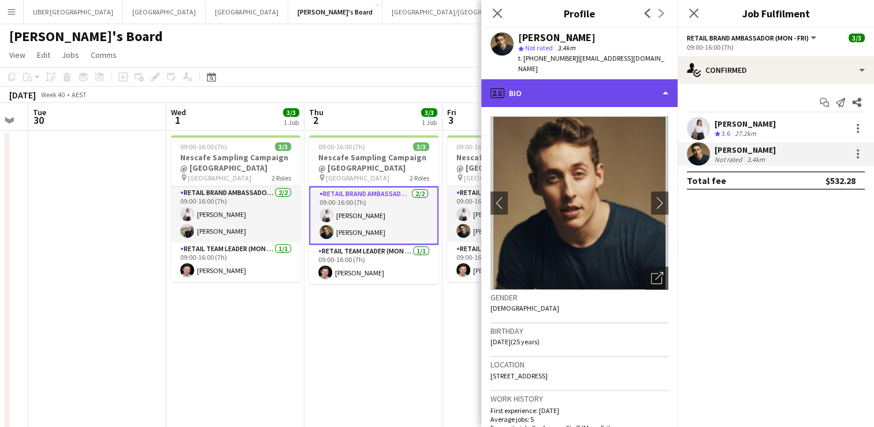
click at [550, 105] on div "profile Bio" at bounding box center [579, 93] width 197 height 28
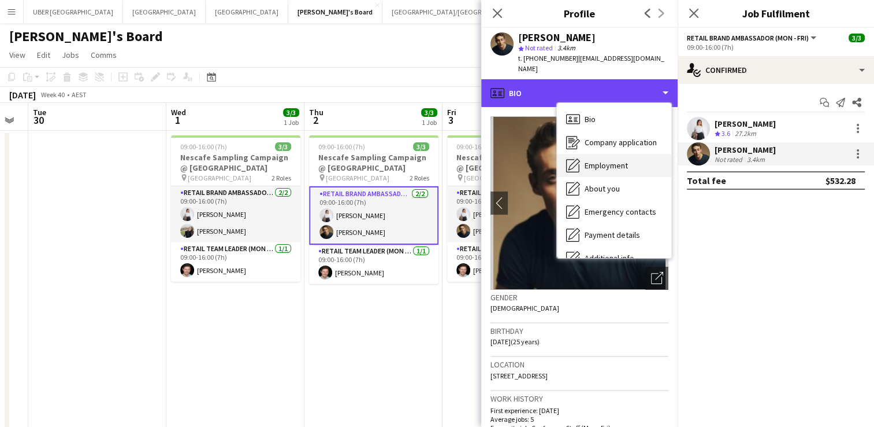
scroll to position [86, 0]
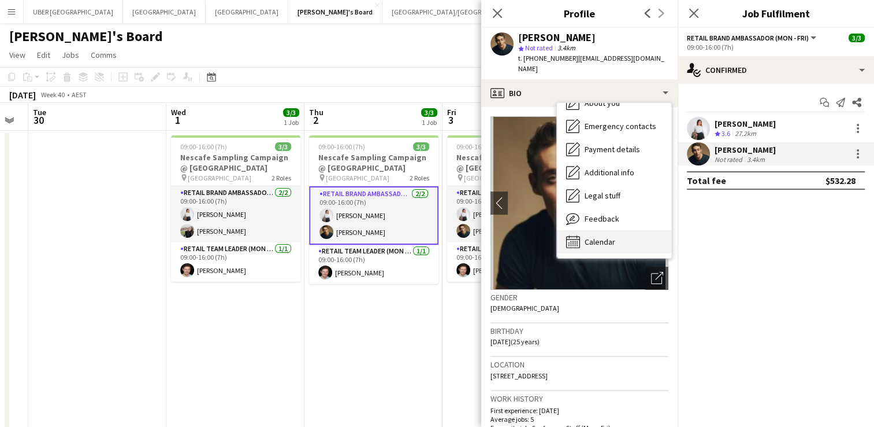
click at [599, 244] on span "Calendar" at bounding box center [600, 241] width 31 height 10
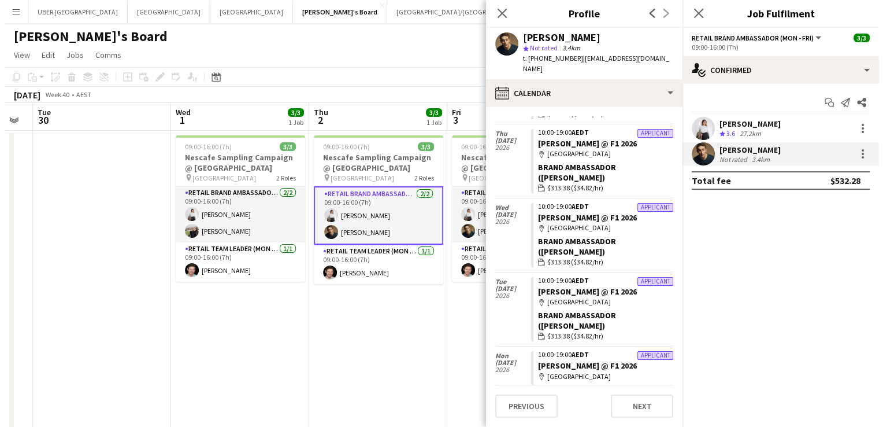
scroll to position [199, 0]
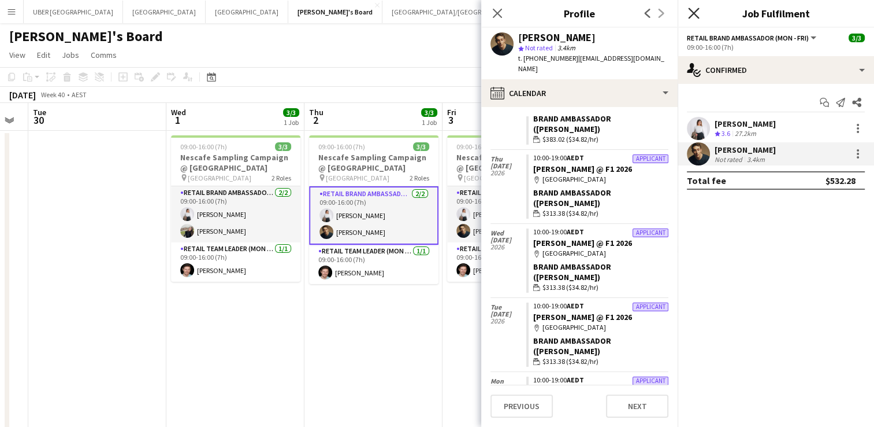
click at [691, 17] on icon at bounding box center [693, 13] width 11 height 11
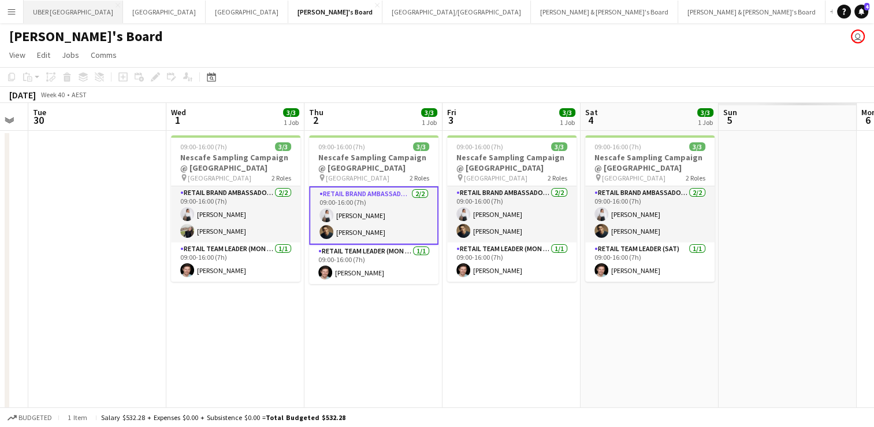
click at [66, 7] on button "UBER [GEOGRAPHIC_DATA] Close" at bounding box center [73, 12] width 99 height 23
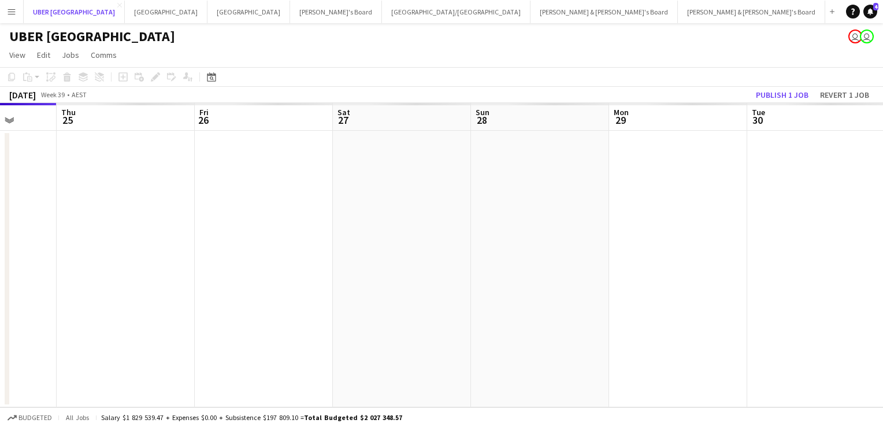
scroll to position [0, 495]
